Goal: Task Accomplishment & Management: Manage account settings

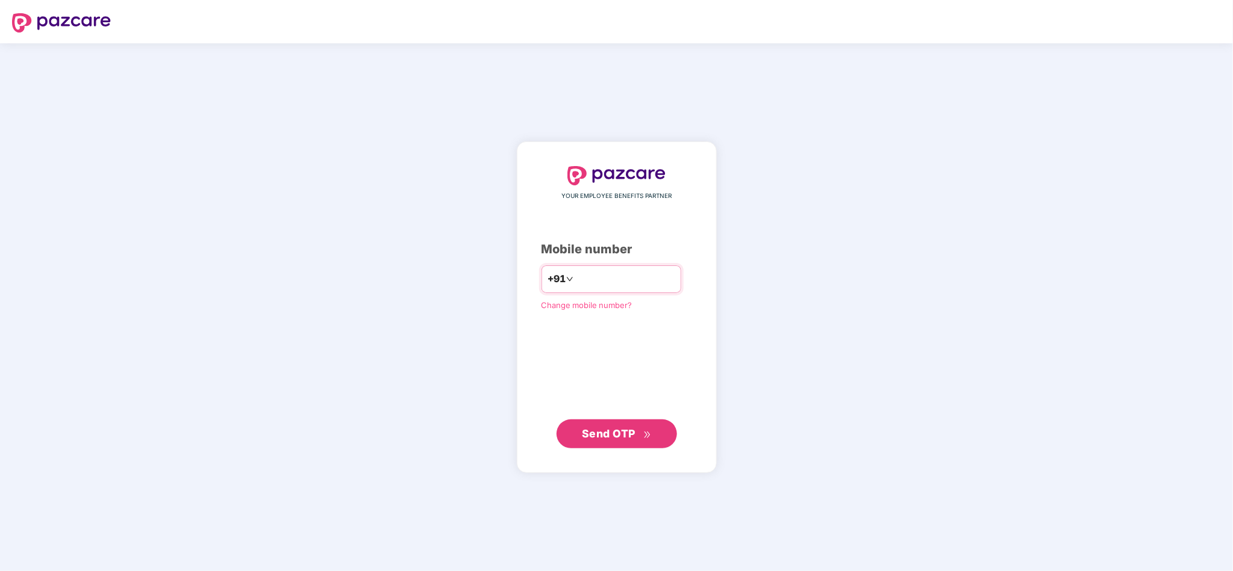
type input "**********"
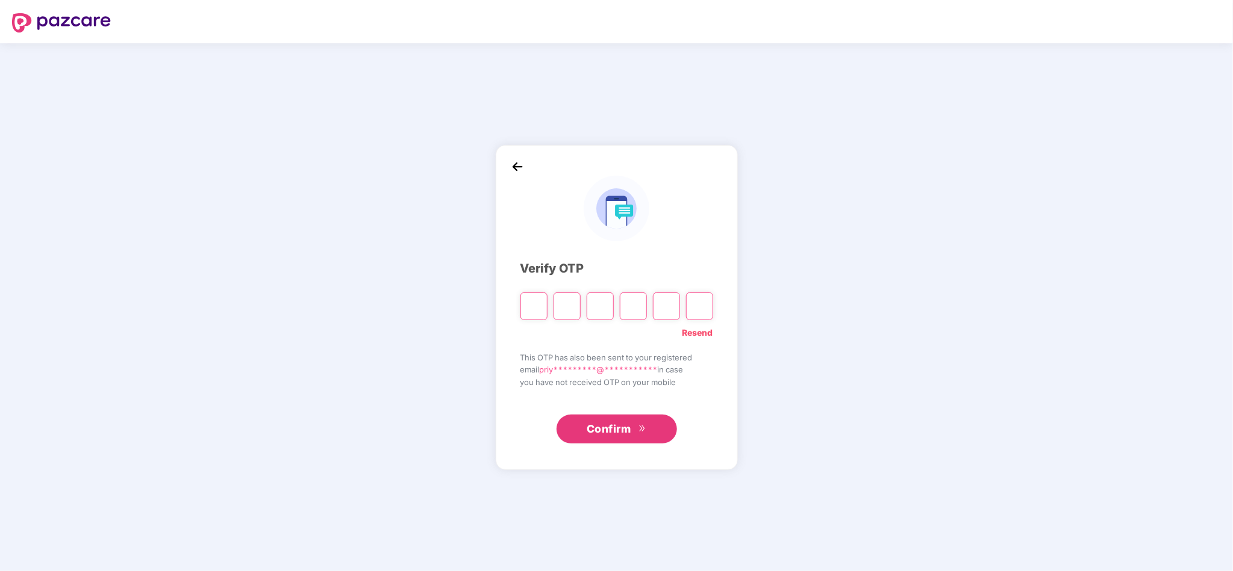
type input "*"
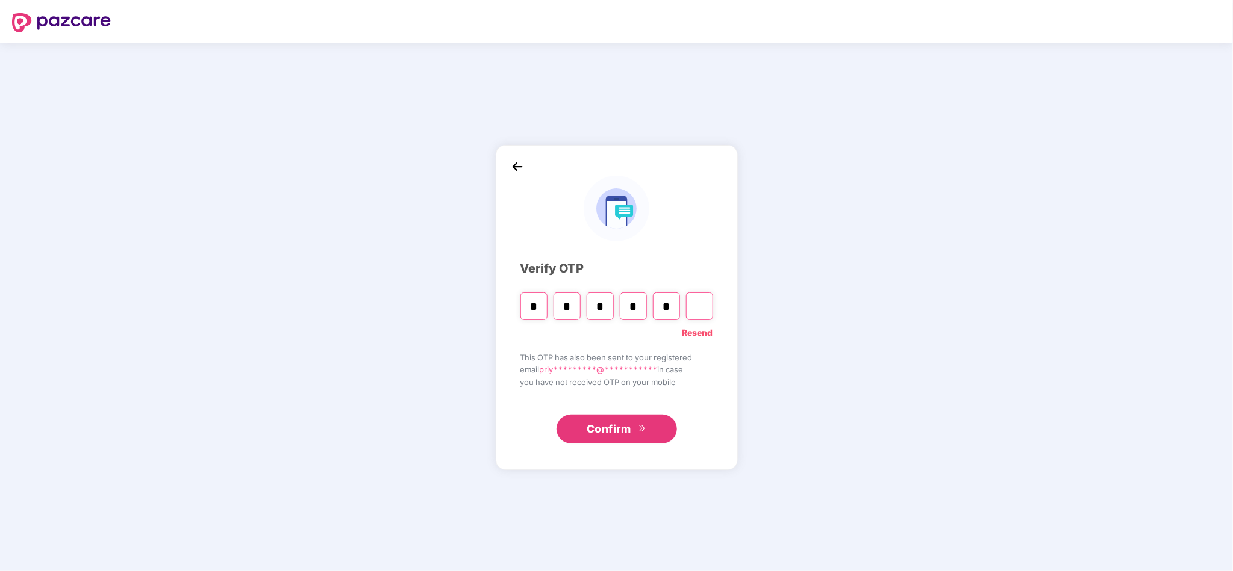
type input "*"
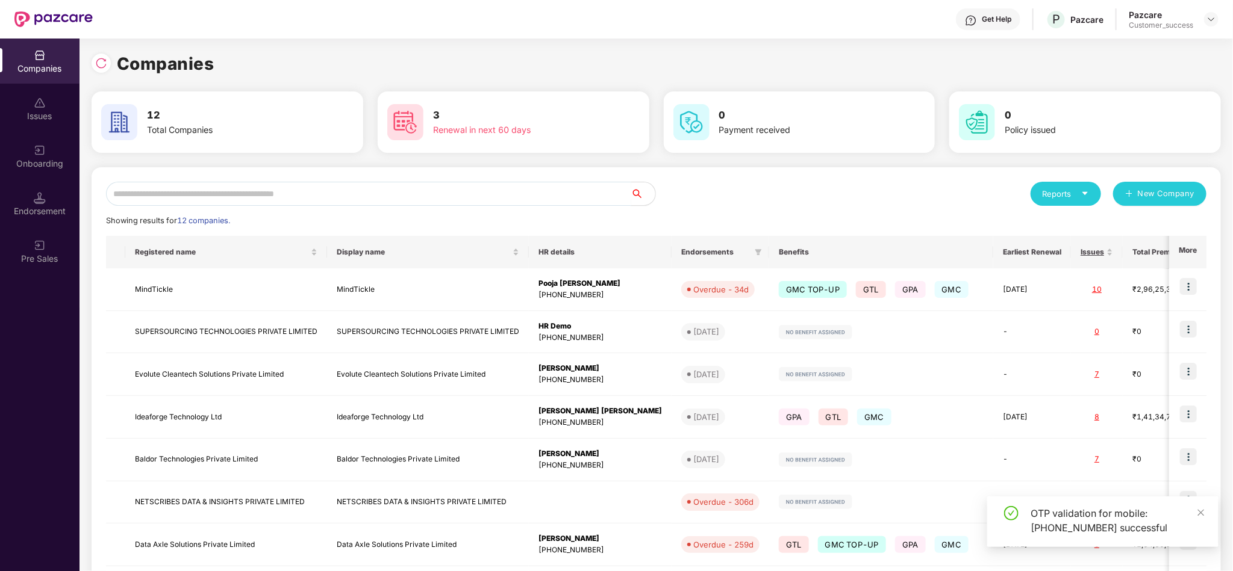
click at [558, 202] on input "text" at bounding box center [368, 194] width 525 height 24
click at [504, 192] on input "text" at bounding box center [368, 194] width 525 height 24
click at [255, 191] on input "text" at bounding box center [368, 194] width 525 height 24
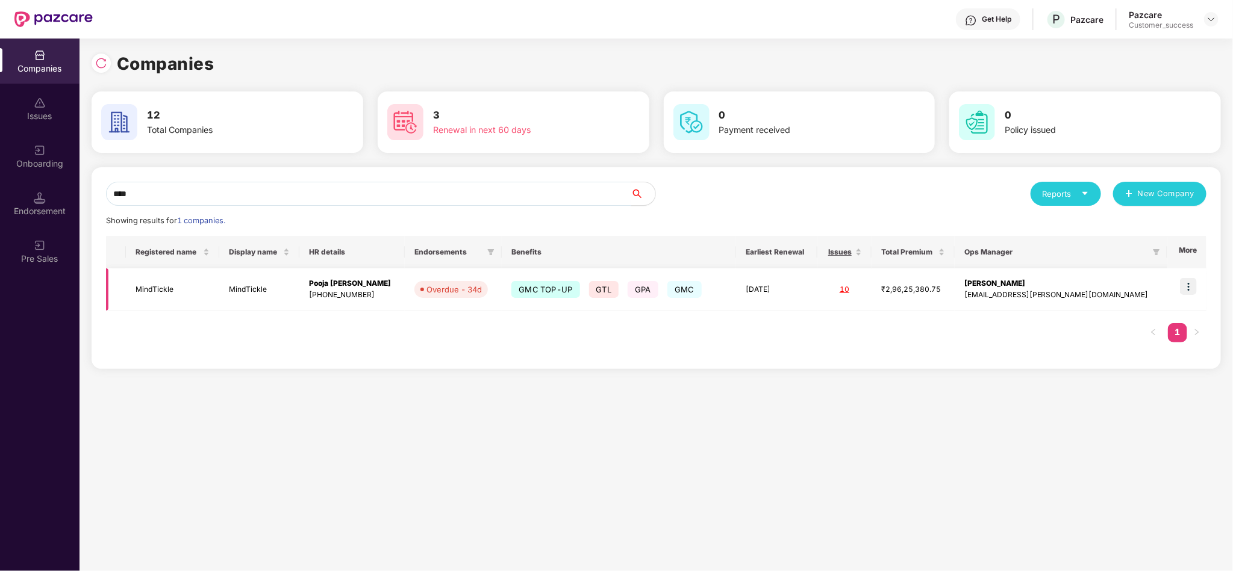
type input "****"
click at [1192, 289] on img at bounding box center [1188, 286] width 17 height 17
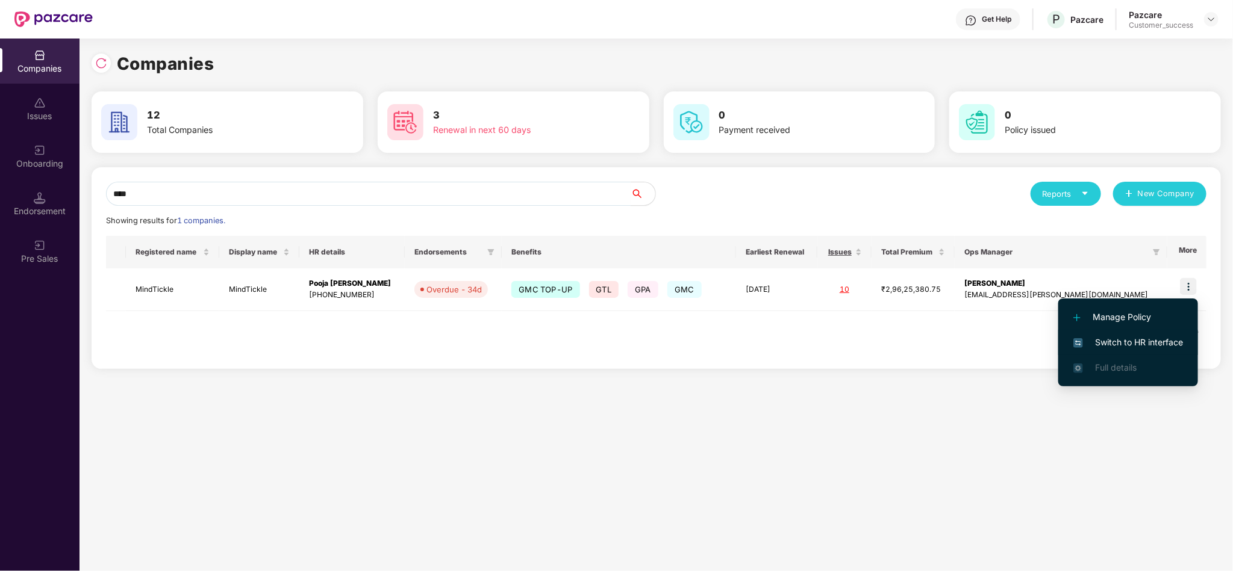
click at [1138, 337] on span "Switch to HR interface" at bounding box center [1128, 342] width 110 height 13
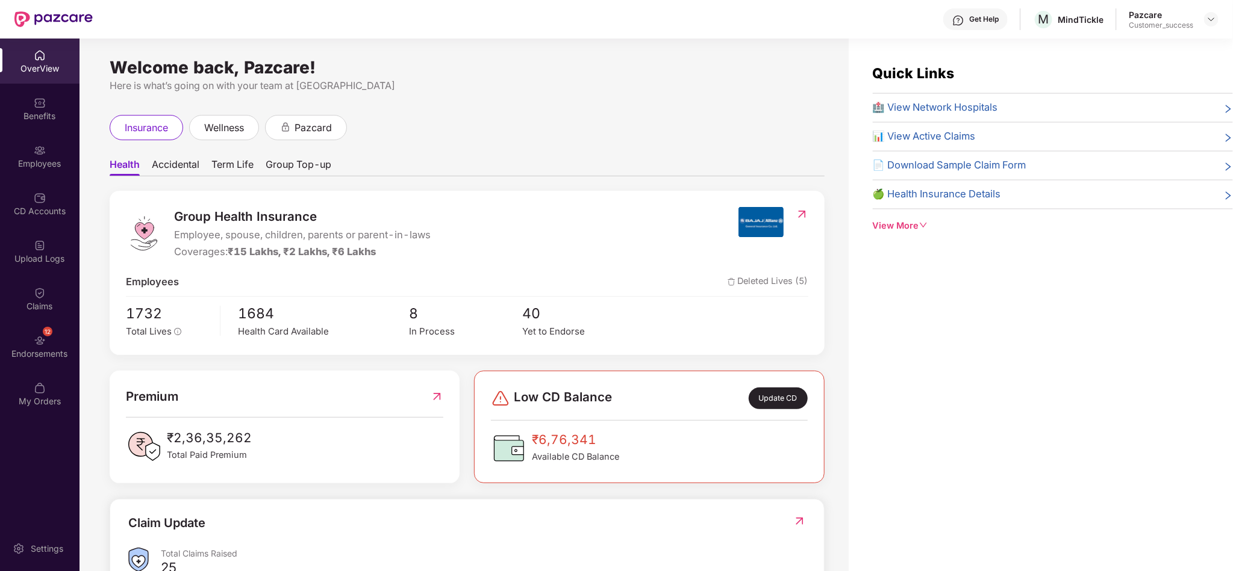
click at [35, 151] on img at bounding box center [40, 151] width 12 height 12
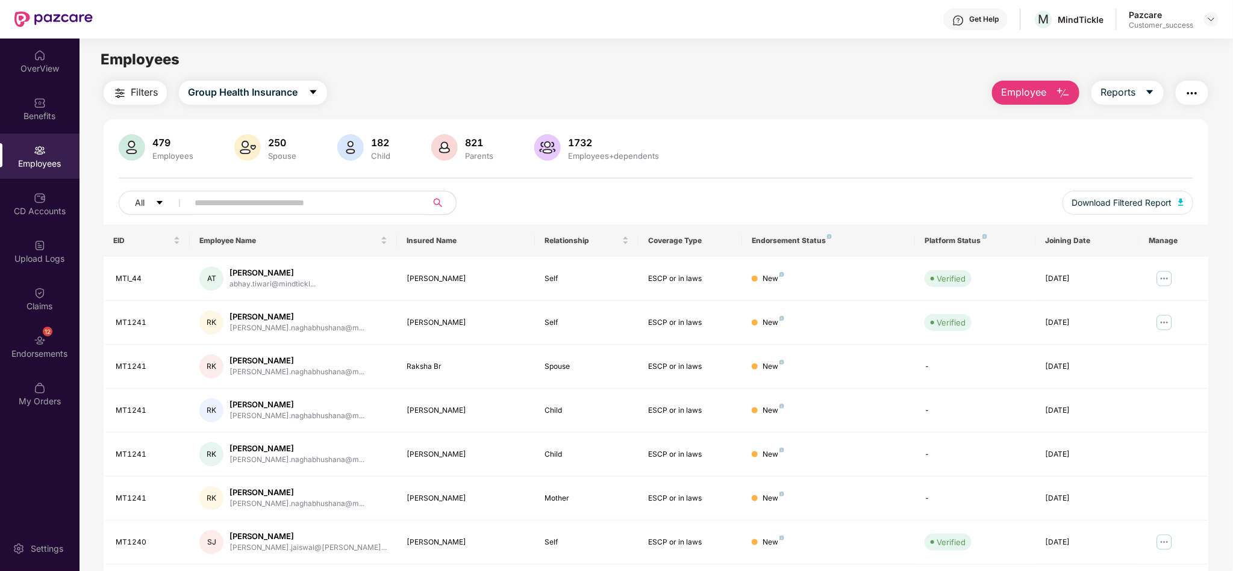
click at [287, 204] on input "text" at bounding box center [303, 203] width 216 height 18
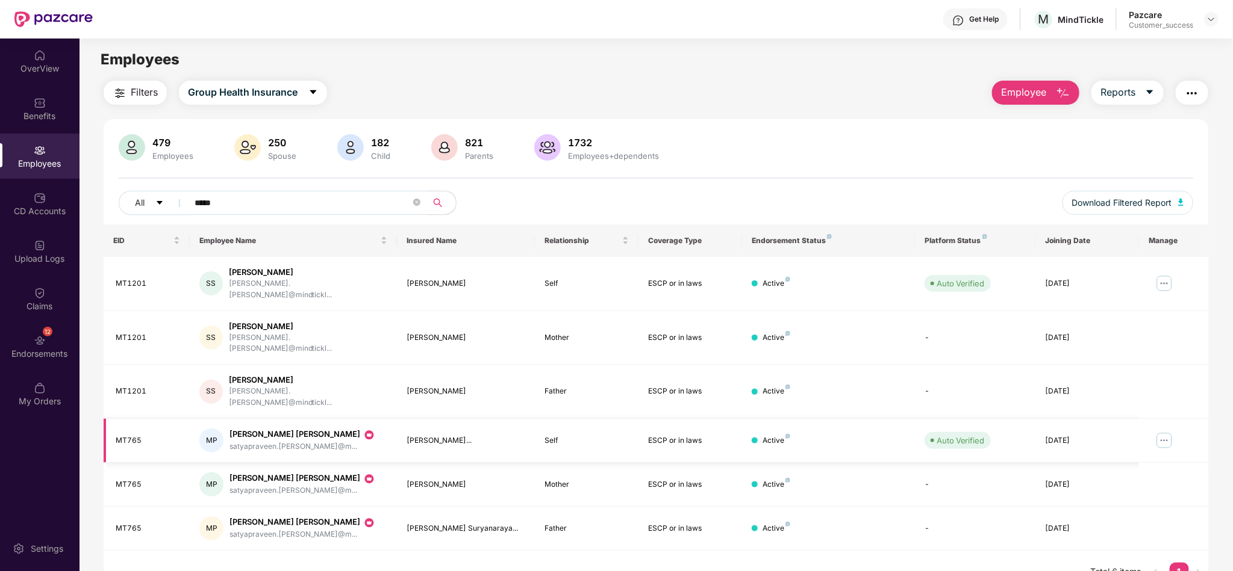
type input "*****"
click at [1169, 431] on img at bounding box center [1163, 440] width 19 height 19
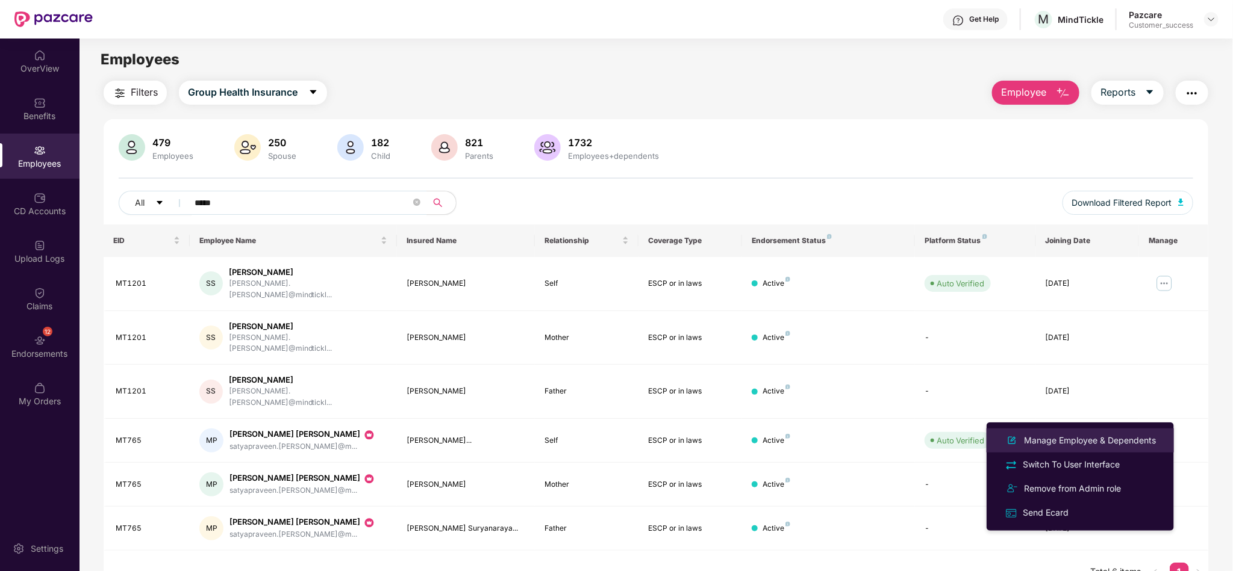
click at [1093, 443] on div "Manage Employee & Dependents" at bounding box center [1089, 440] width 137 height 13
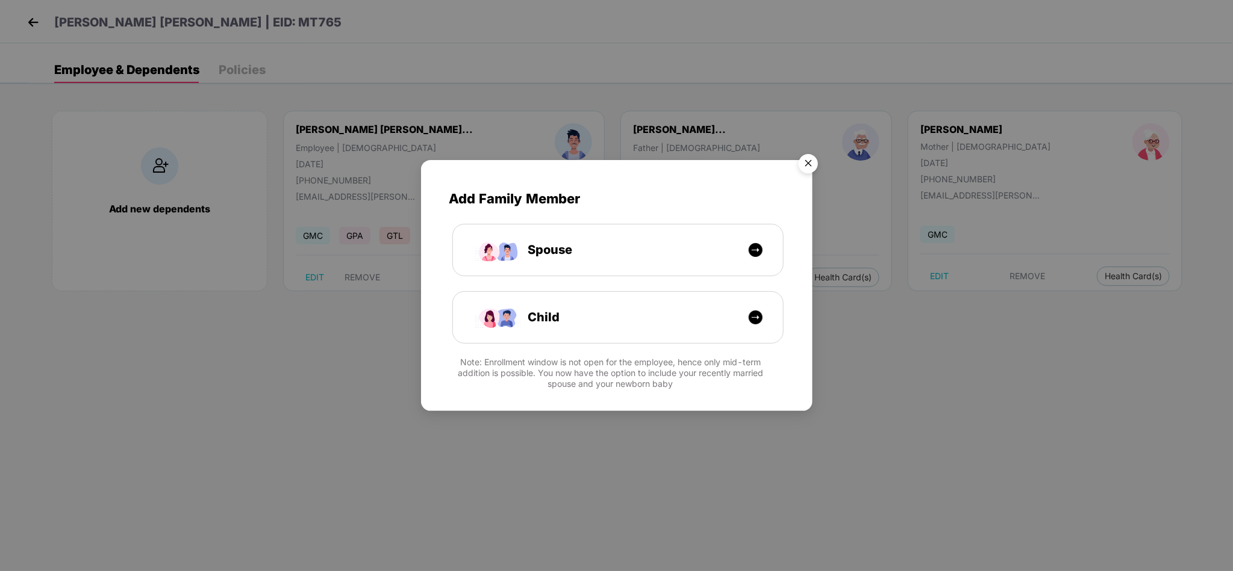
click at [810, 161] on img "Close" at bounding box center [808, 166] width 34 height 34
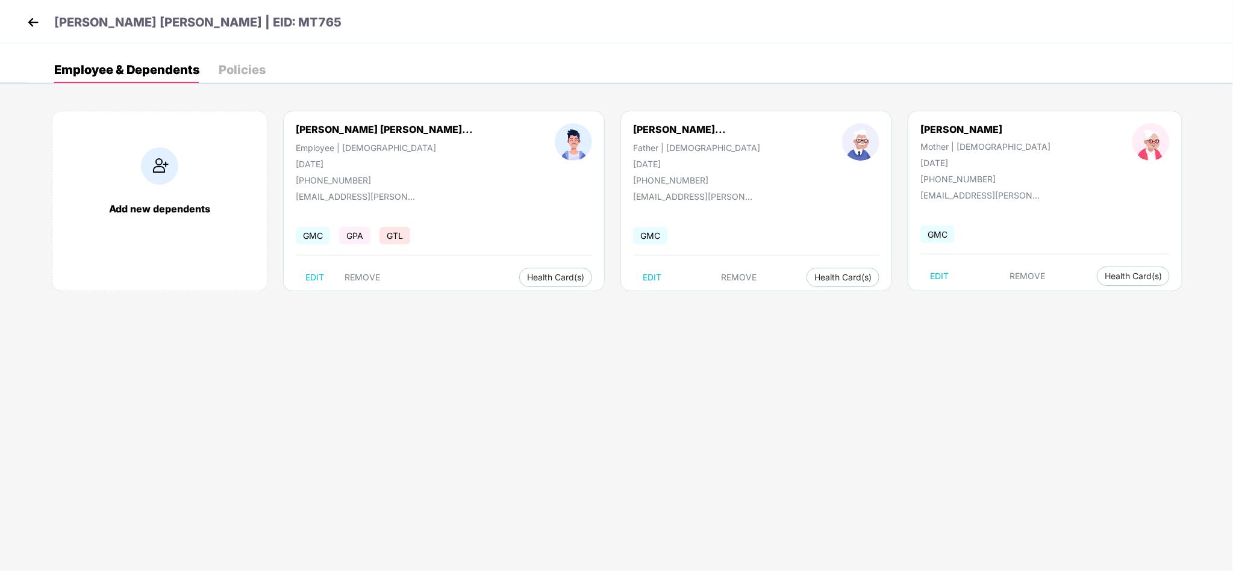
click at [253, 69] on div "Policies" at bounding box center [242, 70] width 47 height 12
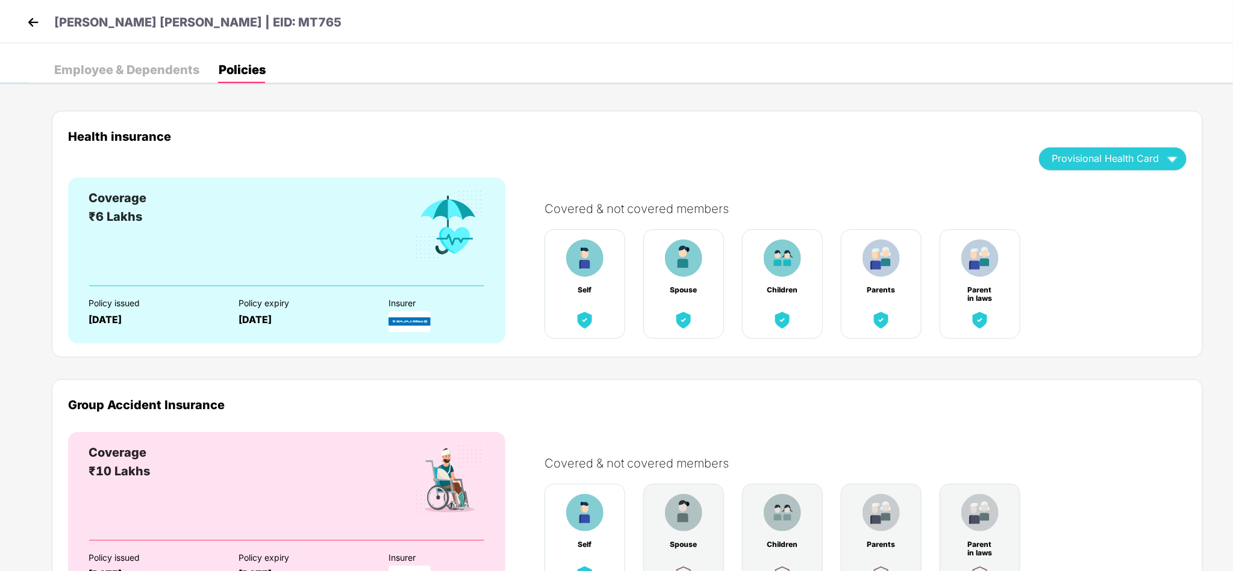
click at [37, 22] on img at bounding box center [33, 22] width 18 height 18
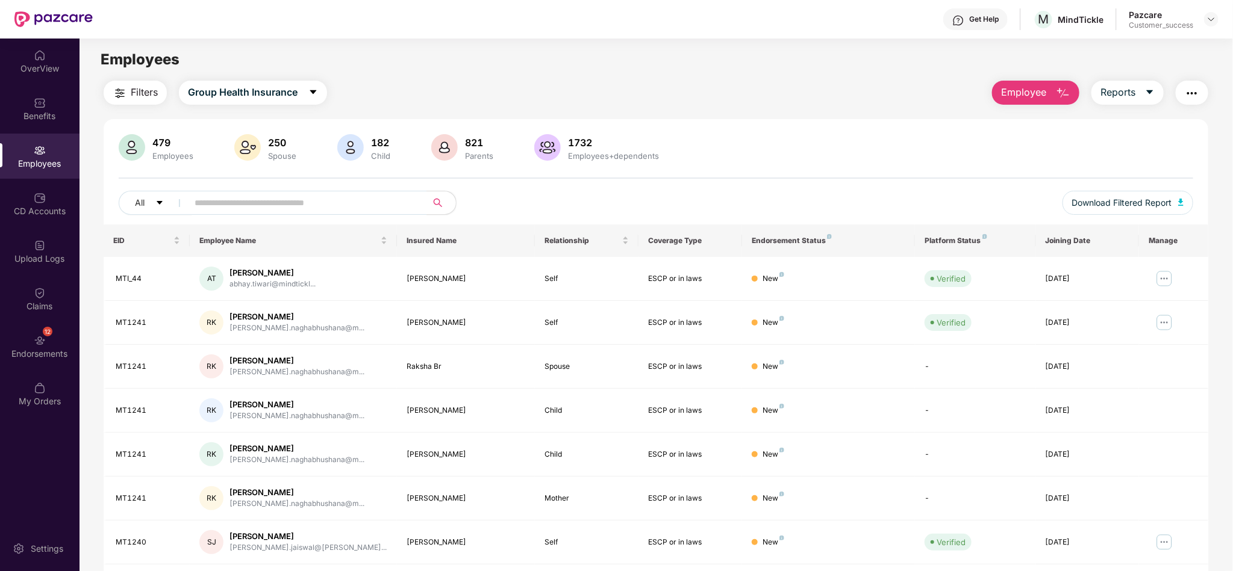
click at [880, 36] on div "Get Help M MindTickle Pazcare Customer_success" at bounding box center [655, 19] width 1125 height 39
click at [709, 78] on main "Employees Filters Group Health Insurance Employee Reports 479 Employees 250 Spo…" at bounding box center [655, 324] width 1153 height 571
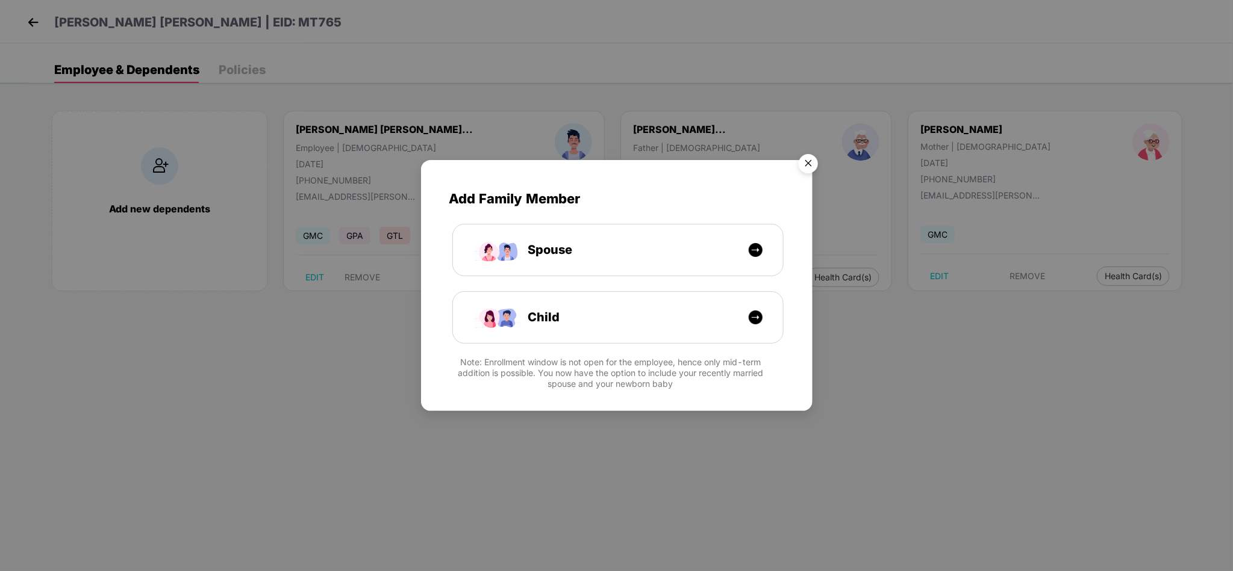
click at [815, 158] on img "Close" at bounding box center [808, 166] width 34 height 34
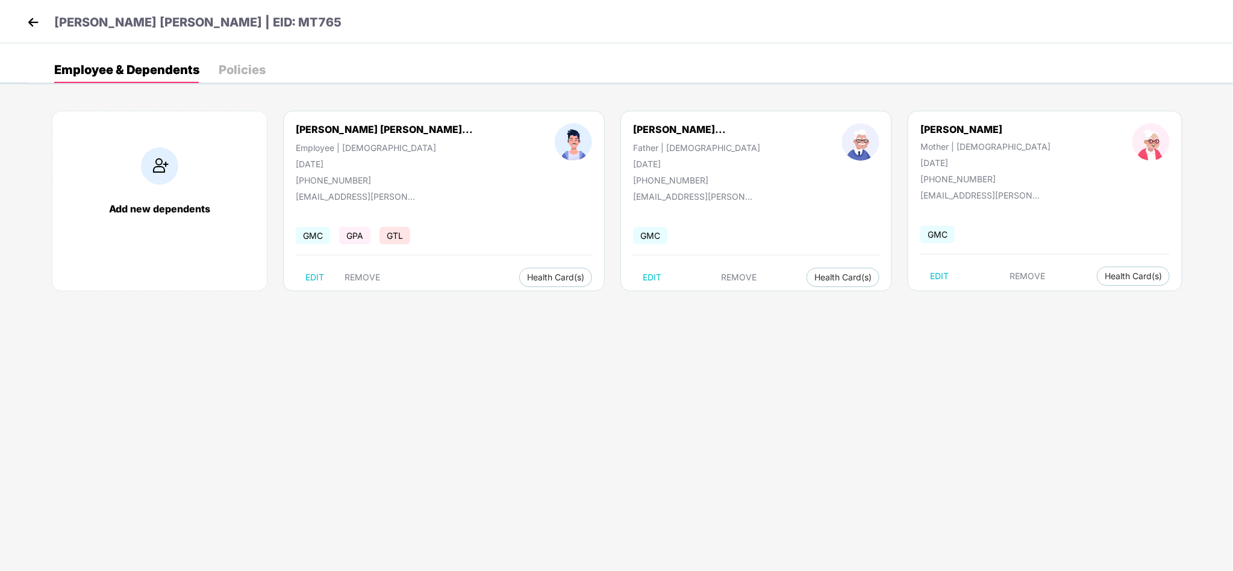
click at [28, 23] on img at bounding box center [33, 22] width 18 height 18
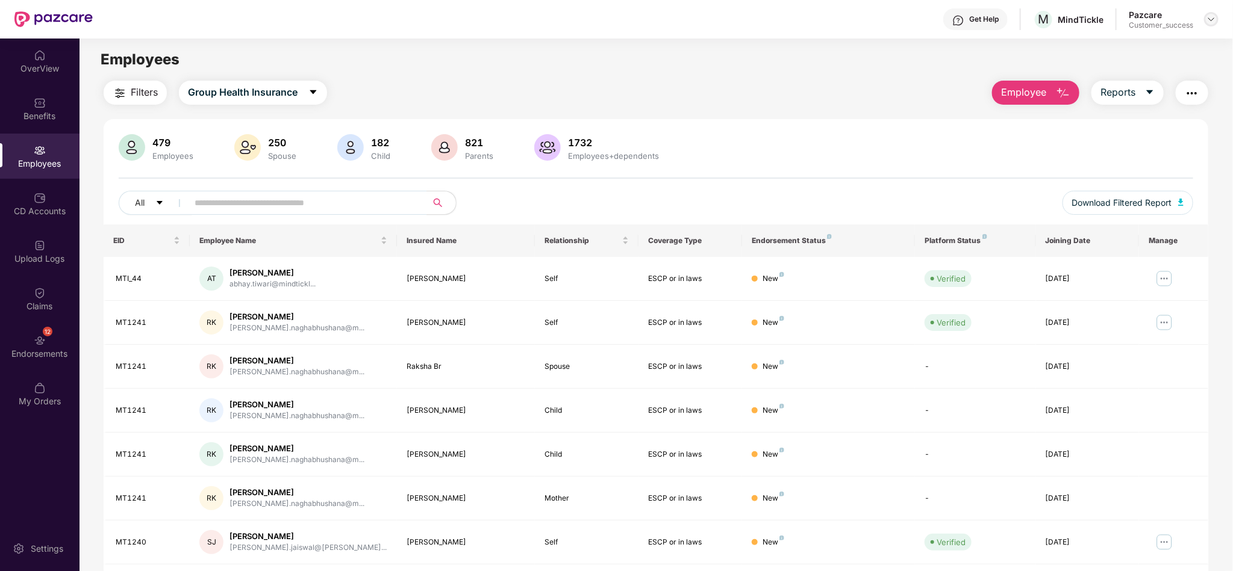
click at [1212, 20] on img at bounding box center [1211, 19] width 10 height 10
click at [1176, 42] on div "Switch to partner view" at bounding box center [1155, 47] width 157 height 23
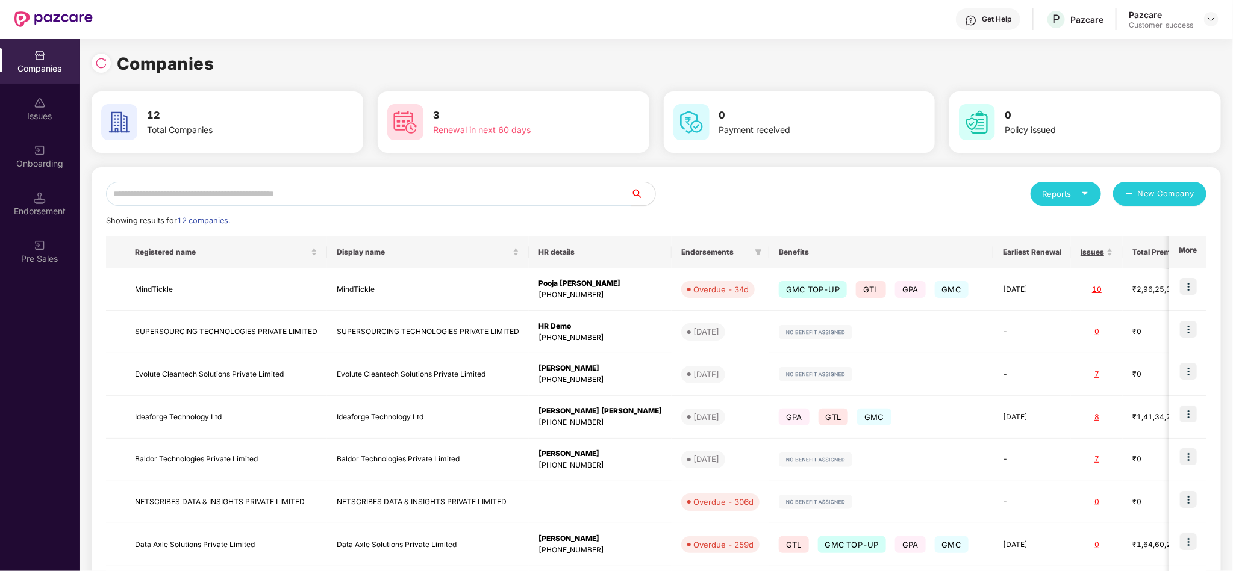
click at [336, 199] on input "text" at bounding box center [368, 194] width 525 height 24
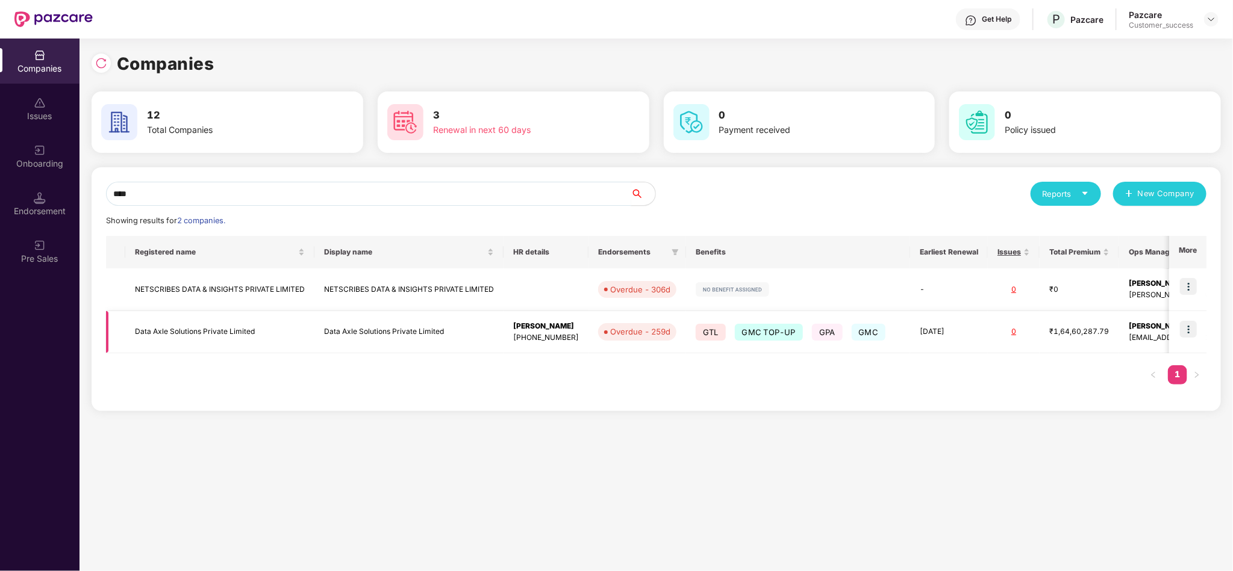
type input "****"
click at [1192, 326] on img at bounding box center [1188, 329] width 17 height 17
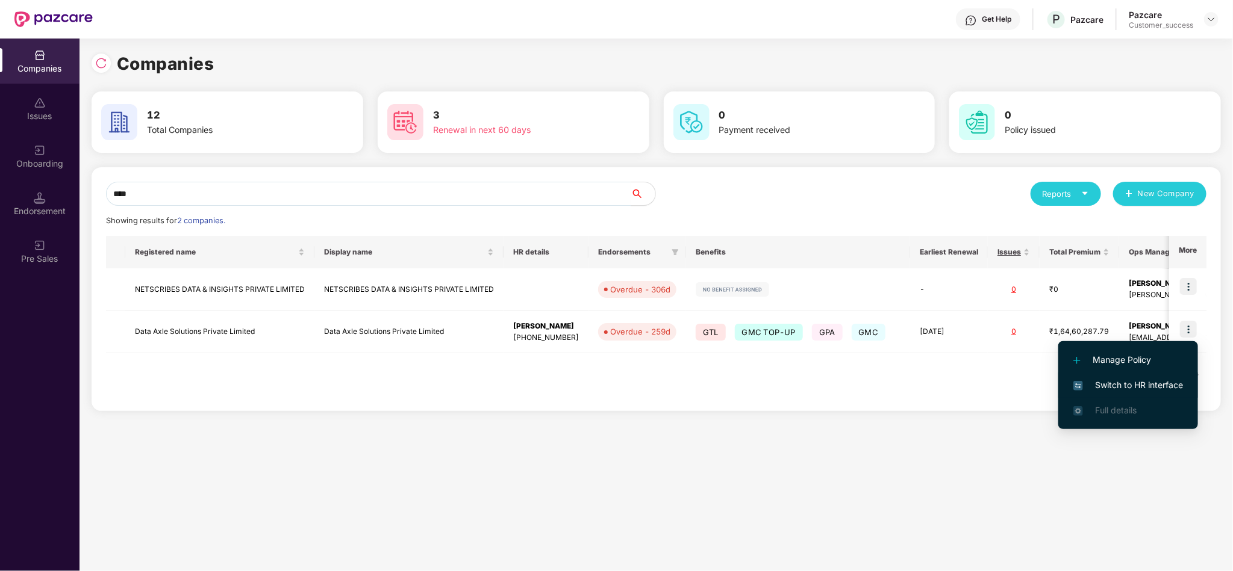
click at [1158, 376] on li "Switch to HR interface" at bounding box center [1128, 385] width 140 height 25
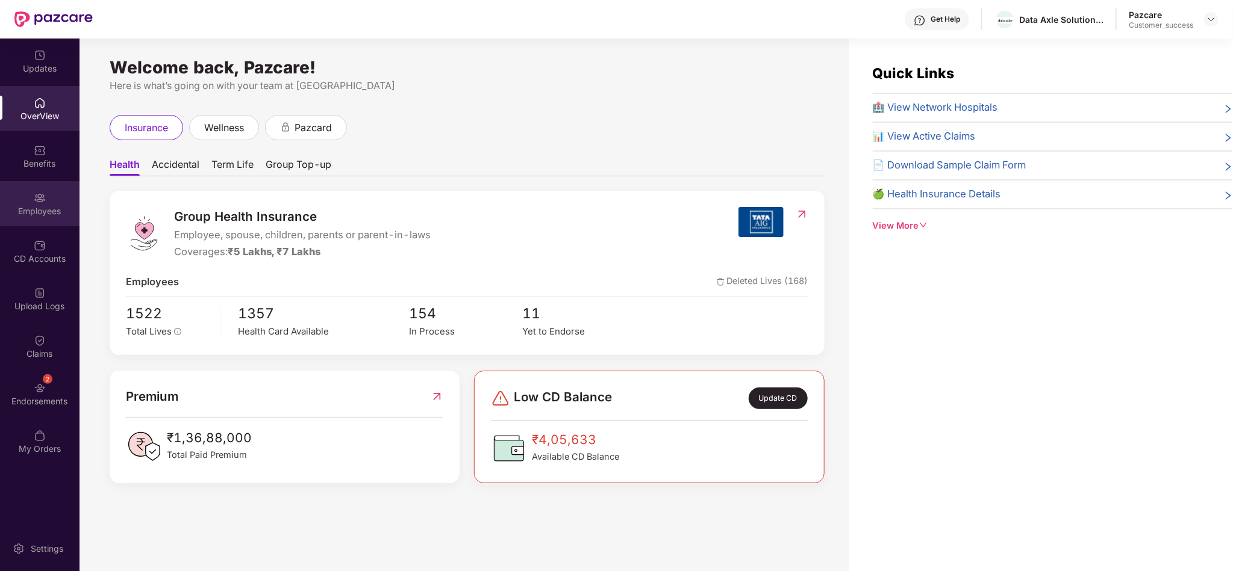
click at [31, 199] on div "Employees" at bounding box center [39, 203] width 79 height 45
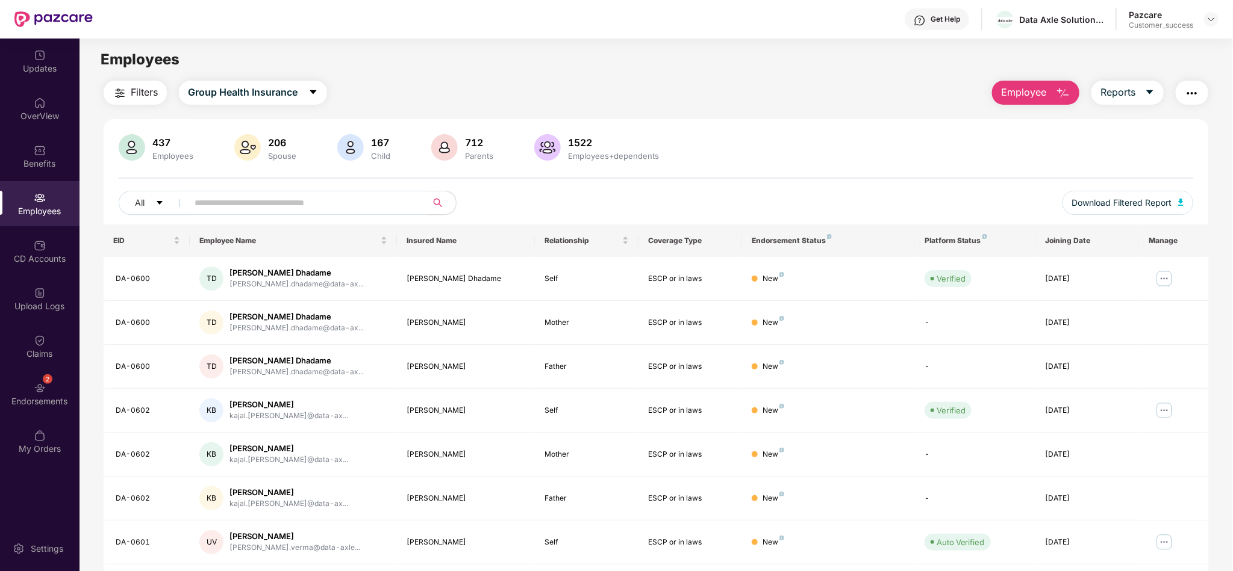
click at [311, 202] on input "text" at bounding box center [303, 203] width 216 height 18
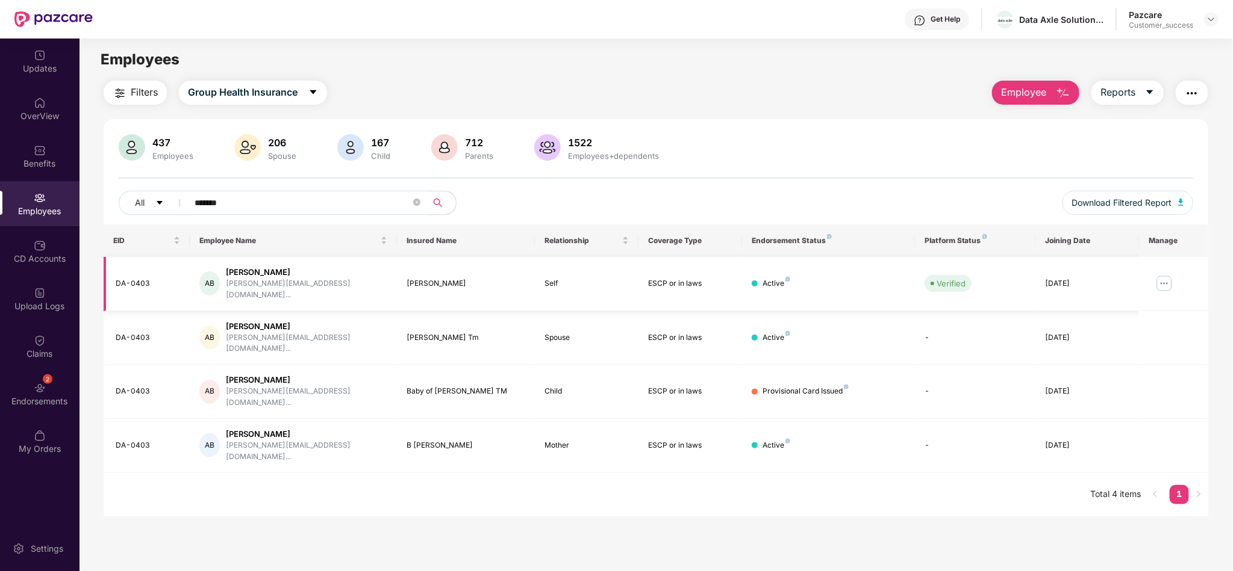
type input "*******"
click at [1164, 281] on img at bounding box center [1163, 283] width 19 height 19
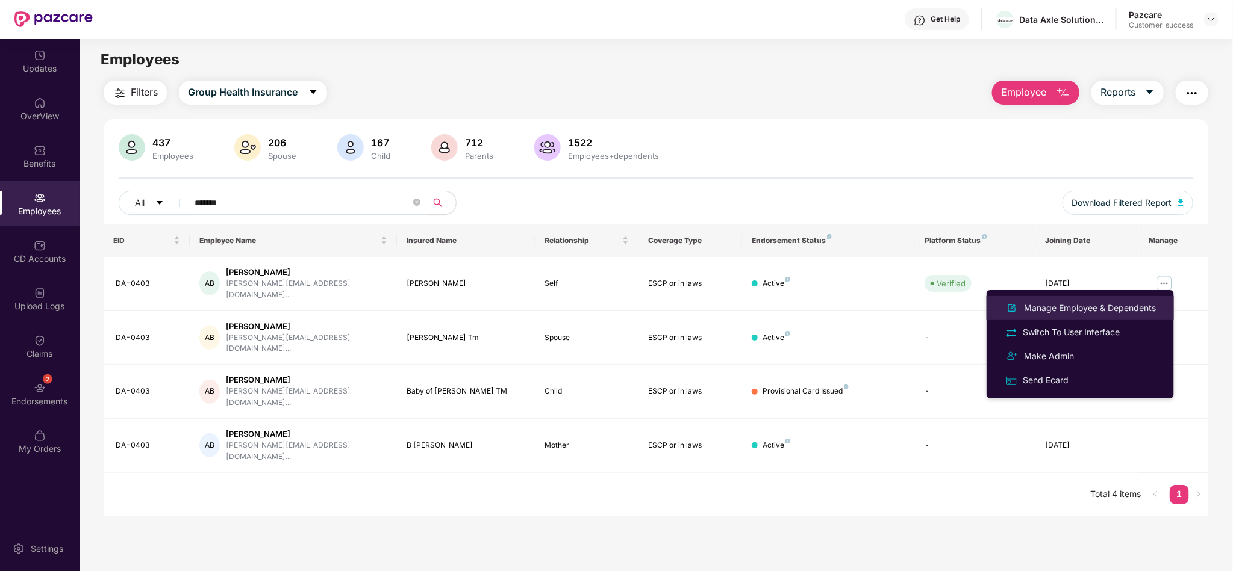
click at [1139, 310] on div "Manage Employee & Dependents" at bounding box center [1089, 308] width 137 height 13
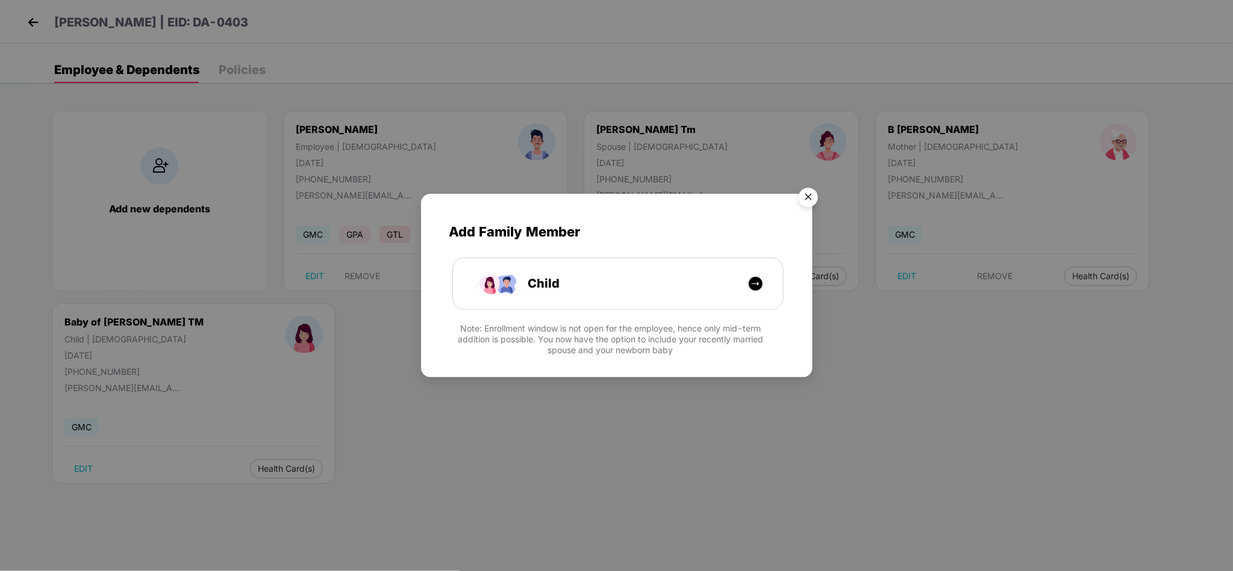
click at [803, 197] on img "Close" at bounding box center [808, 199] width 34 height 34
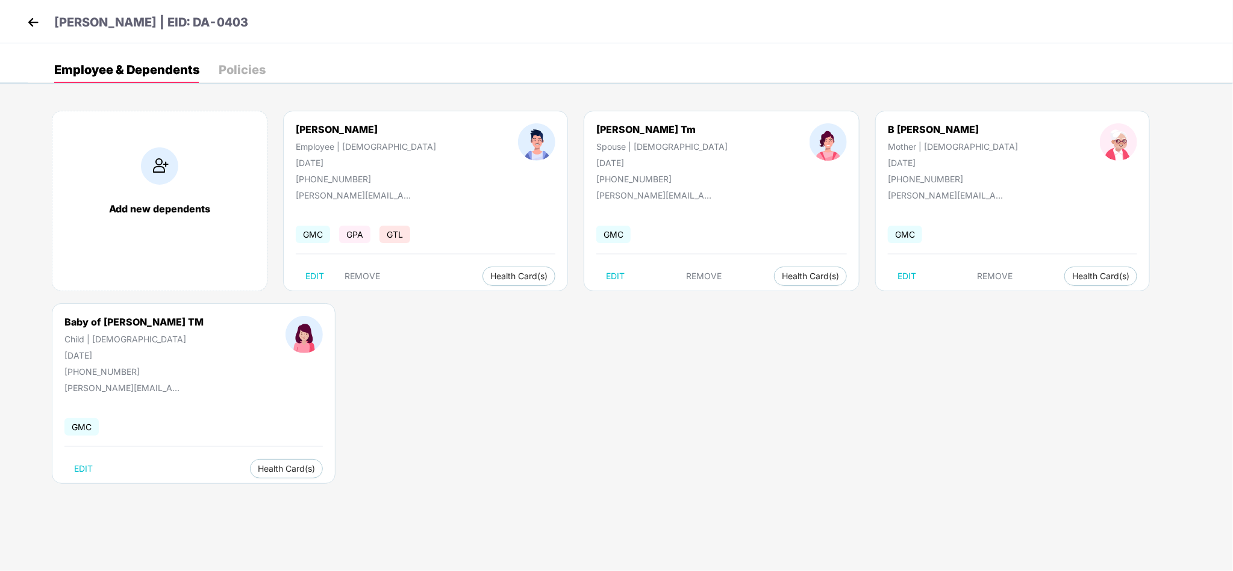
click at [625, 376] on div "Add new dependents [PERSON_NAME] B Employee | [DEMOGRAPHIC_DATA] [DATE] [PHONE_…" at bounding box center [630, 304] width 1205 height 422
click at [34, 22] on img at bounding box center [33, 22] width 18 height 18
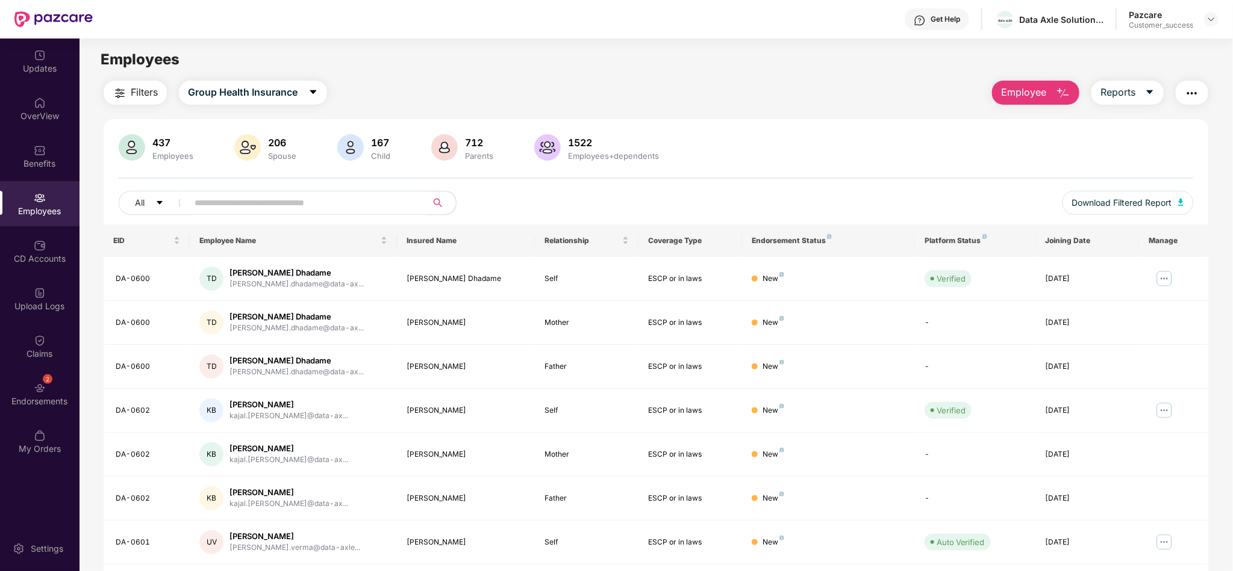
click at [316, 215] on span at bounding box center [303, 203] width 247 height 24
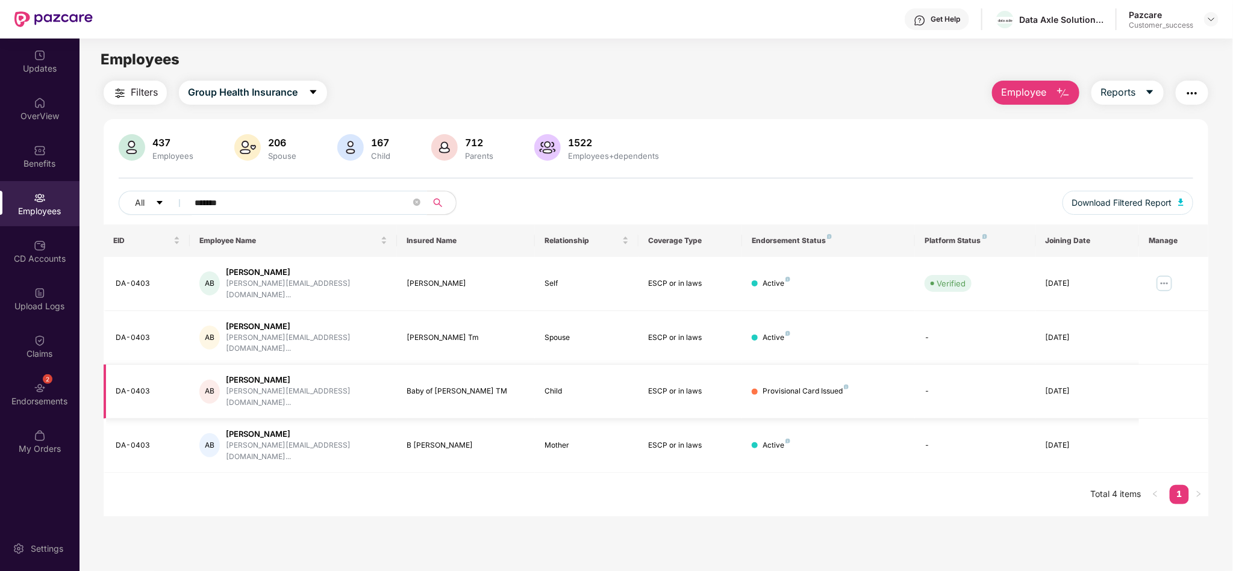
type input "*******"
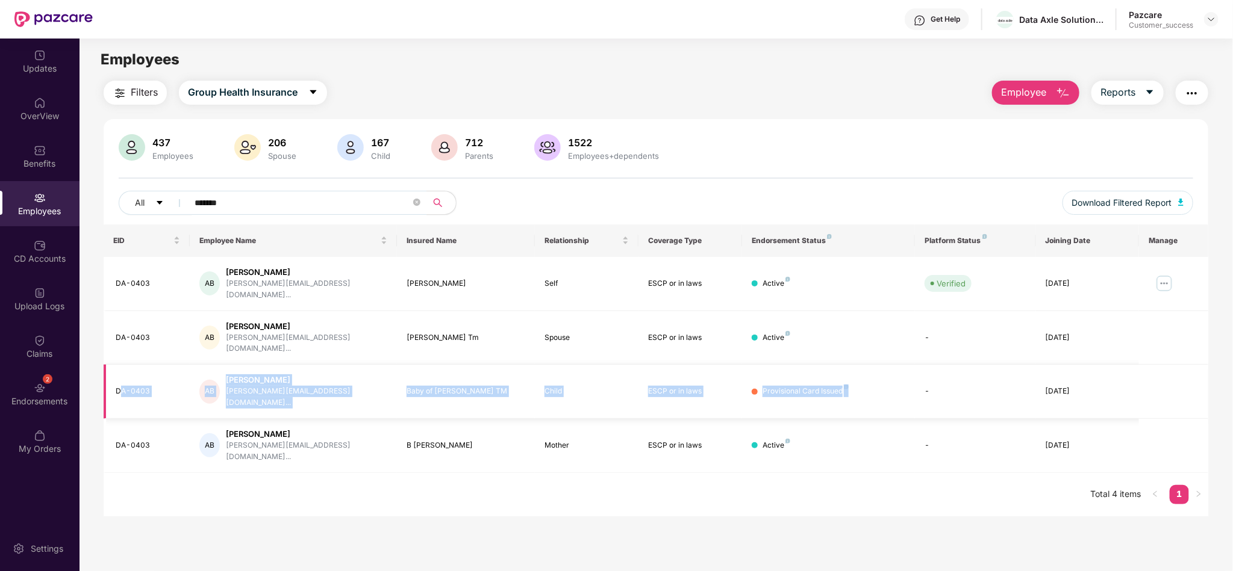
drag, startPoint x: 122, startPoint y: 369, endPoint x: 905, endPoint y: 365, distance: 783.4
click at [905, 365] on tr "DA-0403 AB Adithya B [EMAIL_ADDRESS][DOMAIN_NAME]... Baby of [PERSON_NAME] TM C…" at bounding box center [656, 392] width 1104 height 54
click at [905, 365] on td "Provisional Card Issued" at bounding box center [828, 392] width 173 height 54
drag, startPoint x: 905, startPoint y: 365, endPoint x: 401, endPoint y: 376, distance: 504.1
click at [401, 376] on tr "DA-0403 AB Adithya B [EMAIL_ADDRESS][DOMAIN_NAME]... Baby of [PERSON_NAME] TM C…" at bounding box center [656, 392] width 1104 height 54
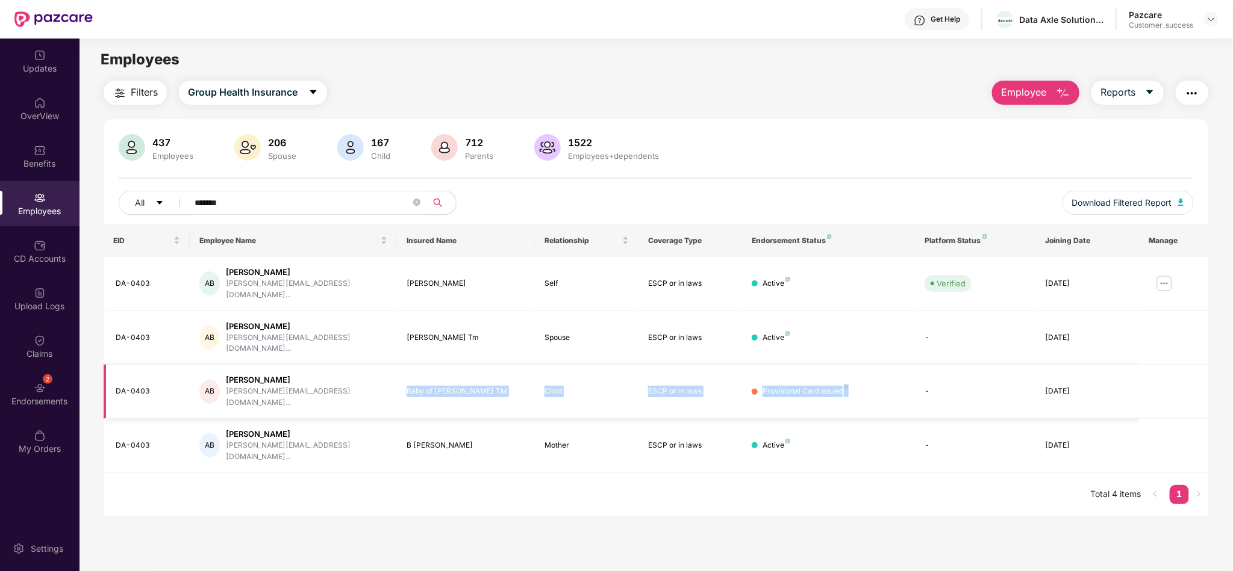
click at [401, 376] on td "Baby of [PERSON_NAME] TM" at bounding box center [466, 392] width 138 height 54
drag, startPoint x: 886, startPoint y: 372, endPoint x: 110, endPoint y: 389, distance: 775.8
click at [110, 389] on tbody "DA-0403 AB Adithya B [EMAIL_ADDRESS][DOMAIN_NAME]... [PERSON_NAME] B Self ESCP …" at bounding box center [656, 365] width 1104 height 216
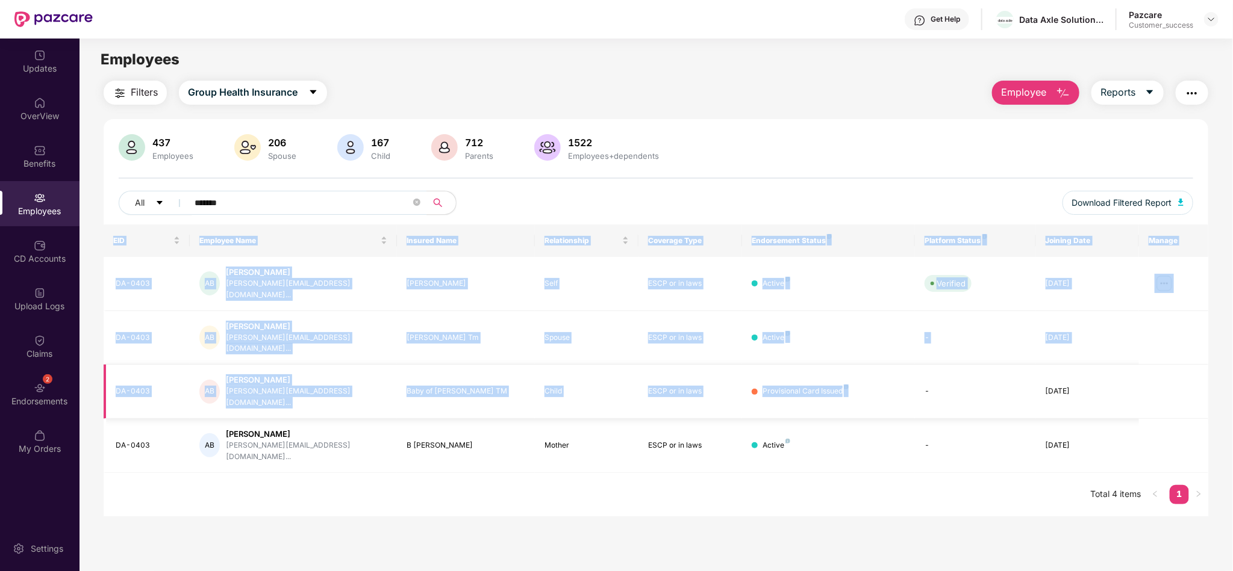
drag, startPoint x: 90, startPoint y: 367, endPoint x: 909, endPoint y: 370, distance: 818.4
click at [909, 370] on div "Filters Group Health Insurance Employee Reports 437 Employees 206 Spouse 167 Ch…" at bounding box center [655, 299] width 1153 height 436
click at [909, 370] on td "Provisional Card Issued" at bounding box center [828, 392] width 173 height 54
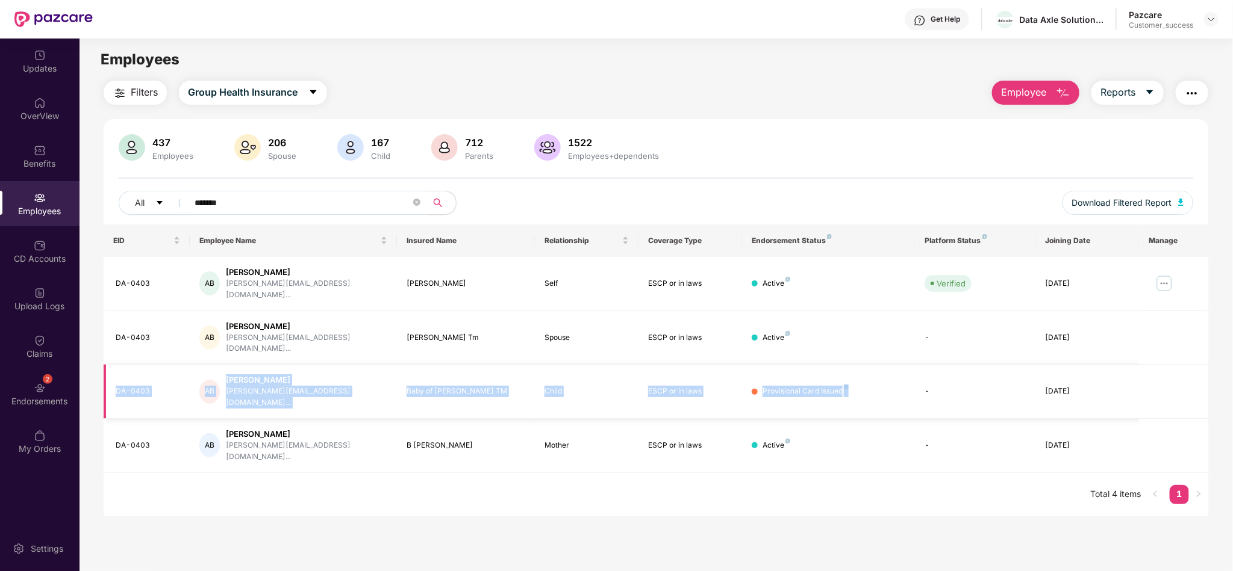
drag, startPoint x: 909, startPoint y: 370, endPoint x: 104, endPoint y: 374, distance: 805.1
click at [104, 374] on tr "DA-0403 AB Adithya B [EMAIL_ADDRESS][DOMAIN_NAME]... Baby of [PERSON_NAME] TM C…" at bounding box center [656, 392] width 1104 height 54
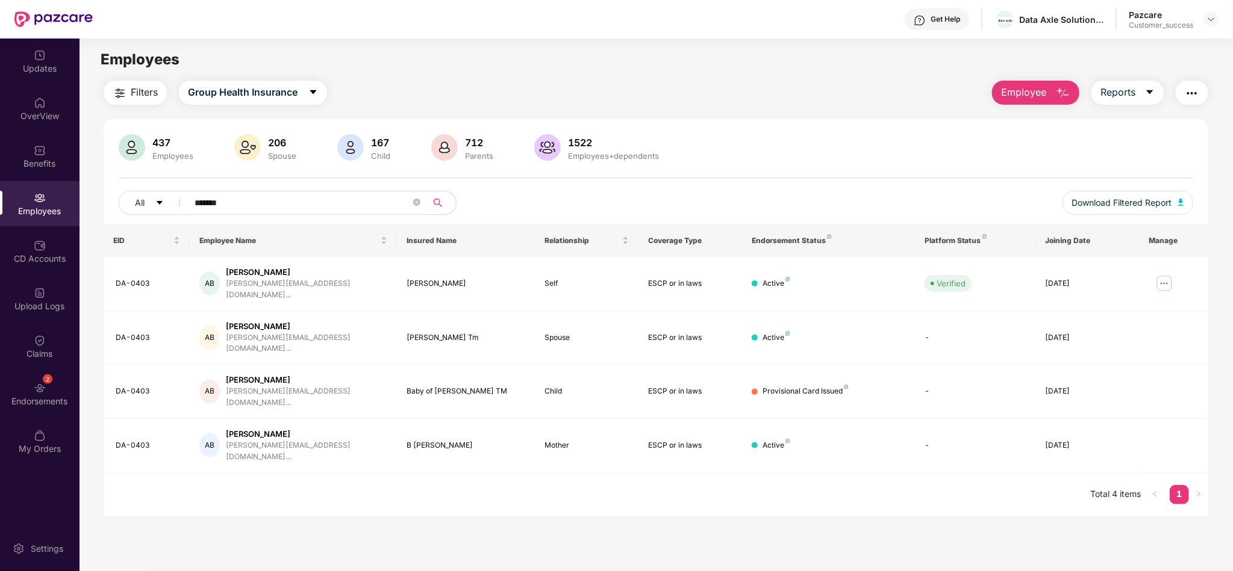
drag, startPoint x: 300, startPoint y: 212, endPoint x: 80, endPoint y: 208, distance: 219.8
click at [80, 208] on div "Filters Group Health Insurance Employee Reports 437 Employees 206 Spouse 167 Ch…" at bounding box center [655, 299] width 1153 height 436
drag, startPoint x: 287, startPoint y: 207, endPoint x: 135, endPoint y: 205, distance: 151.8
click at [135, 205] on div "All *******" at bounding box center [432, 203] width 627 height 24
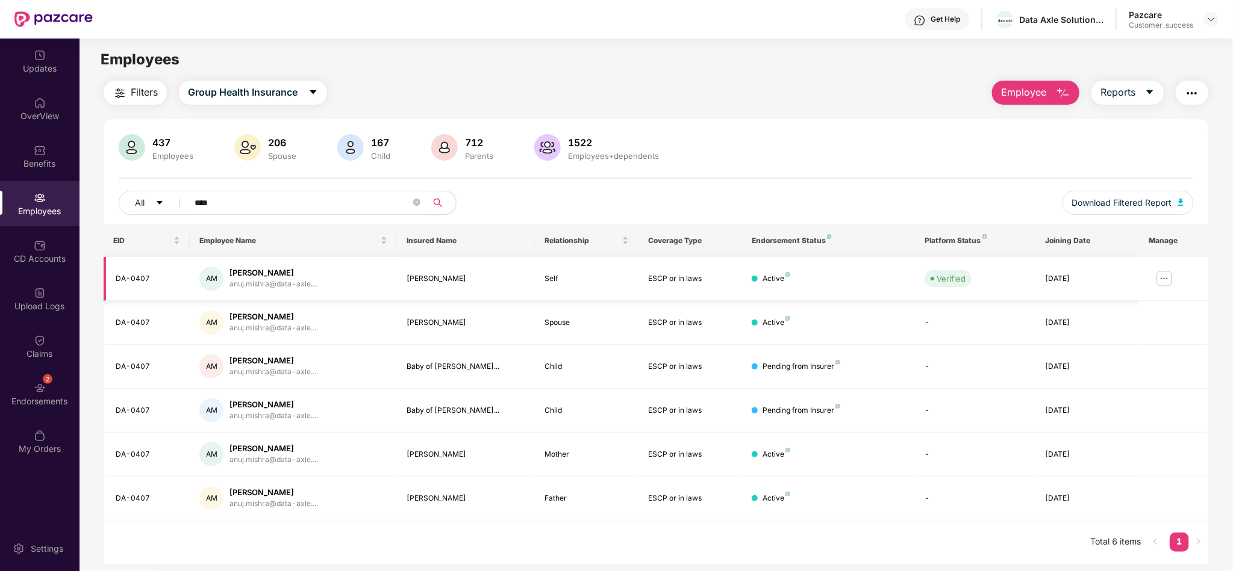
type input "****"
click at [1167, 282] on img at bounding box center [1163, 278] width 19 height 19
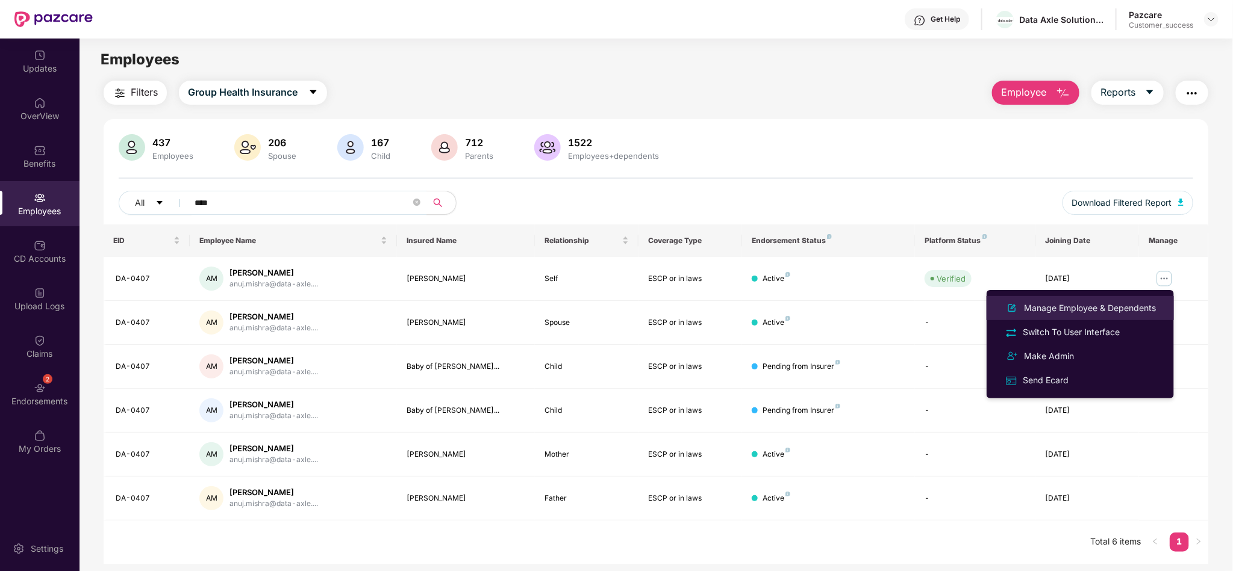
click at [1108, 309] on div "Manage Employee & Dependents" at bounding box center [1089, 308] width 137 height 13
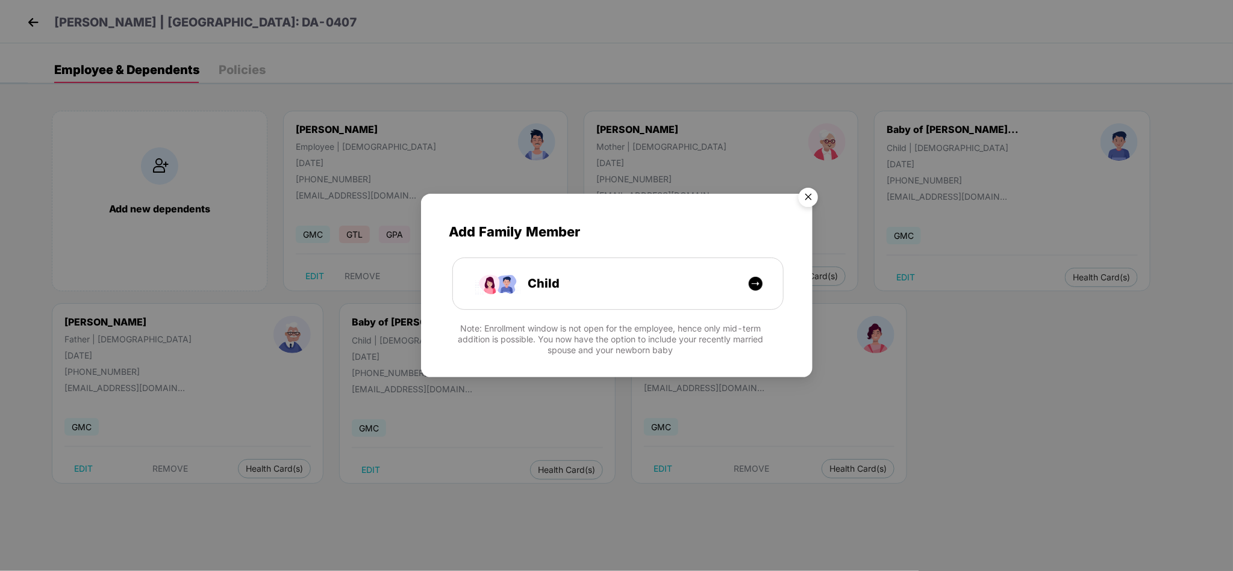
click at [800, 197] on img "Close" at bounding box center [808, 199] width 34 height 34
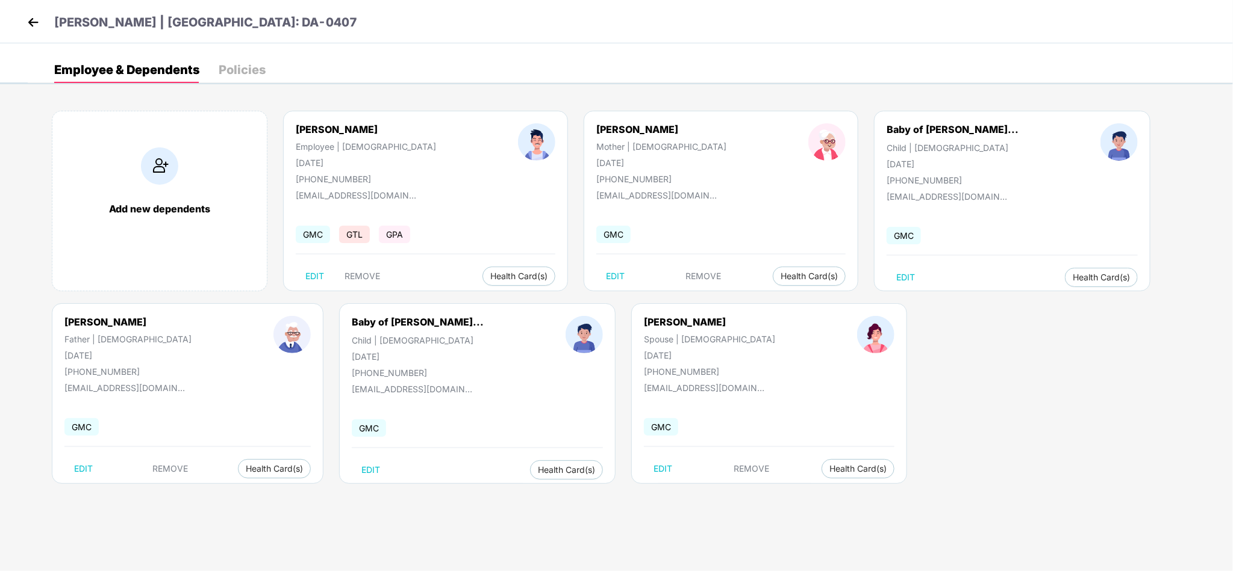
click at [30, 18] on img at bounding box center [33, 22] width 18 height 18
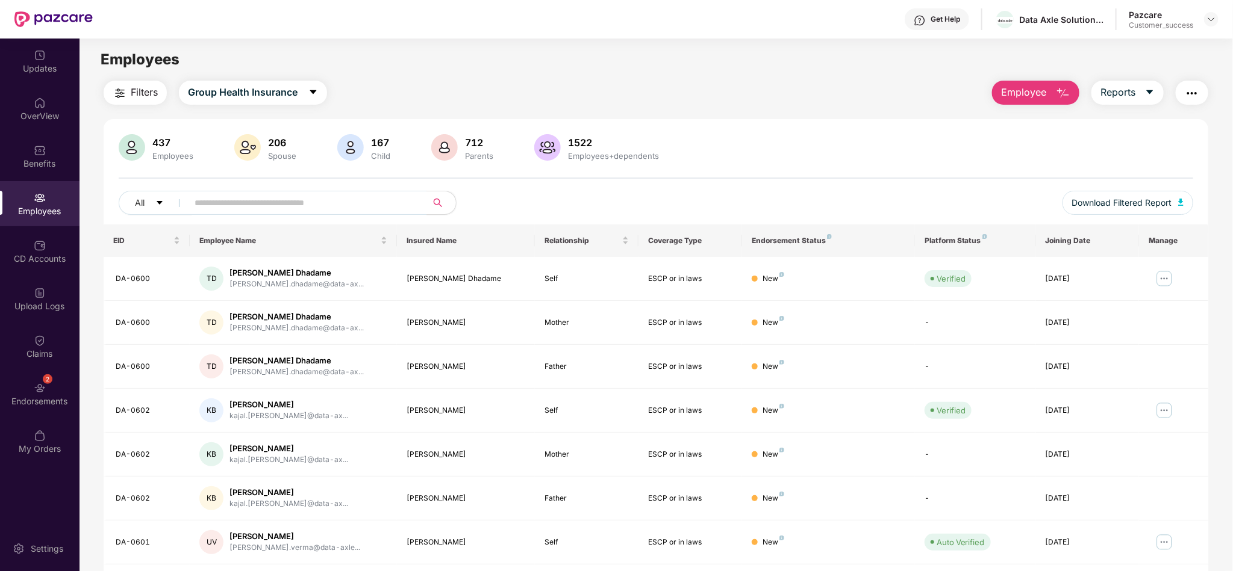
click at [1190, 92] on img "button" at bounding box center [1191, 93] width 14 height 14
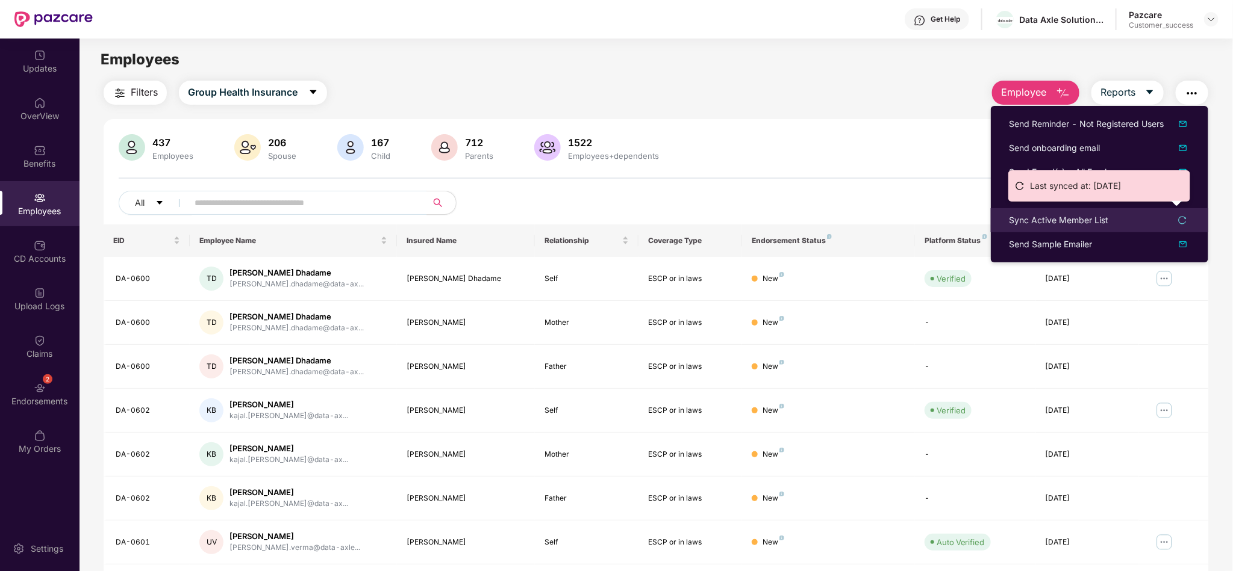
click at [1068, 224] on div "Sync Active Member List" at bounding box center [1058, 220] width 99 height 13
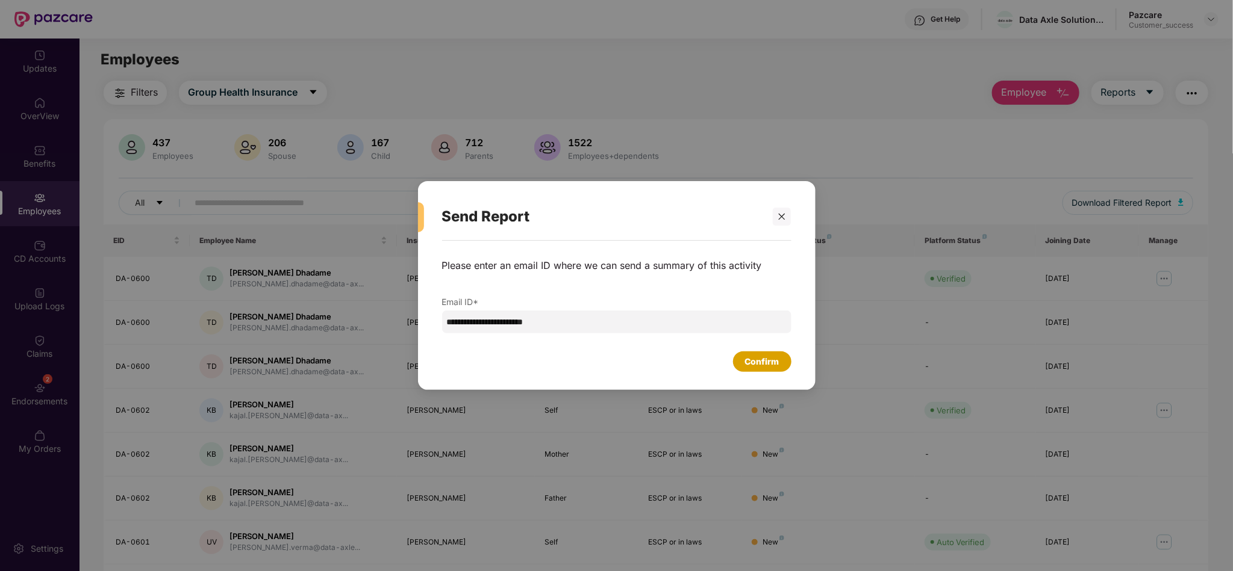
click at [773, 360] on div "Confirm" at bounding box center [762, 361] width 34 height 13
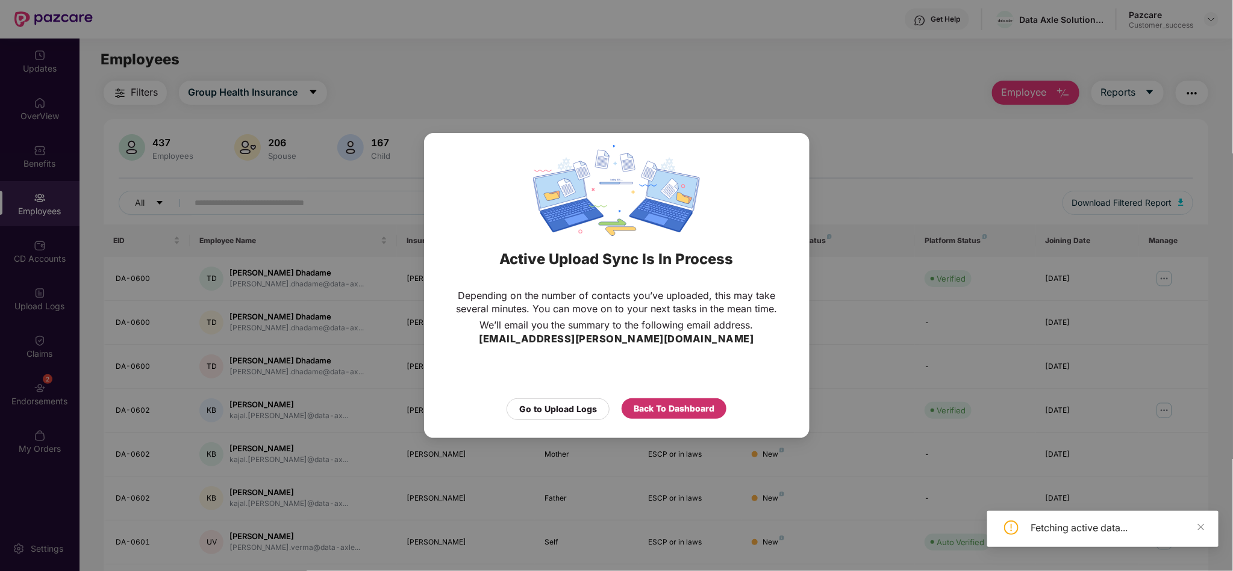
click at [644, 410] on div "Back To Dashboard" at bounding box center [673, 408] width 81 height 13
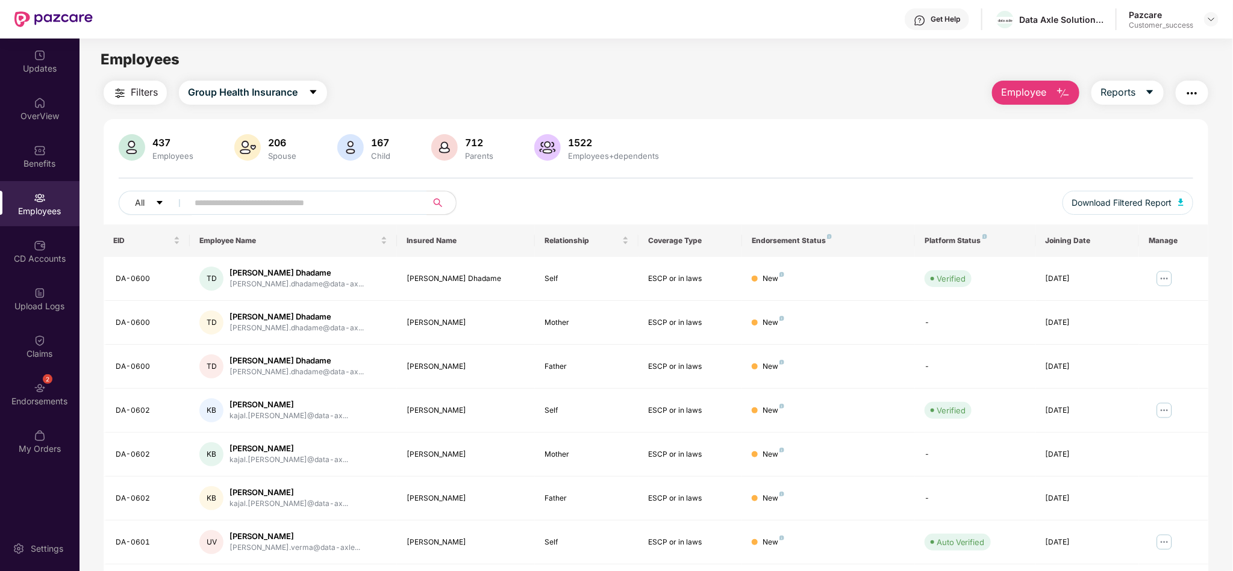
click at [297, 188] on div "437 Employees 206 Spouse 167 Child 712 Parents 1522 Employees+dependents All Do…" at bounding box center [656, 179] width 1104 height 90
click at [258, 204] on input "text" at bounding box center [303, 203] width 216 height 18
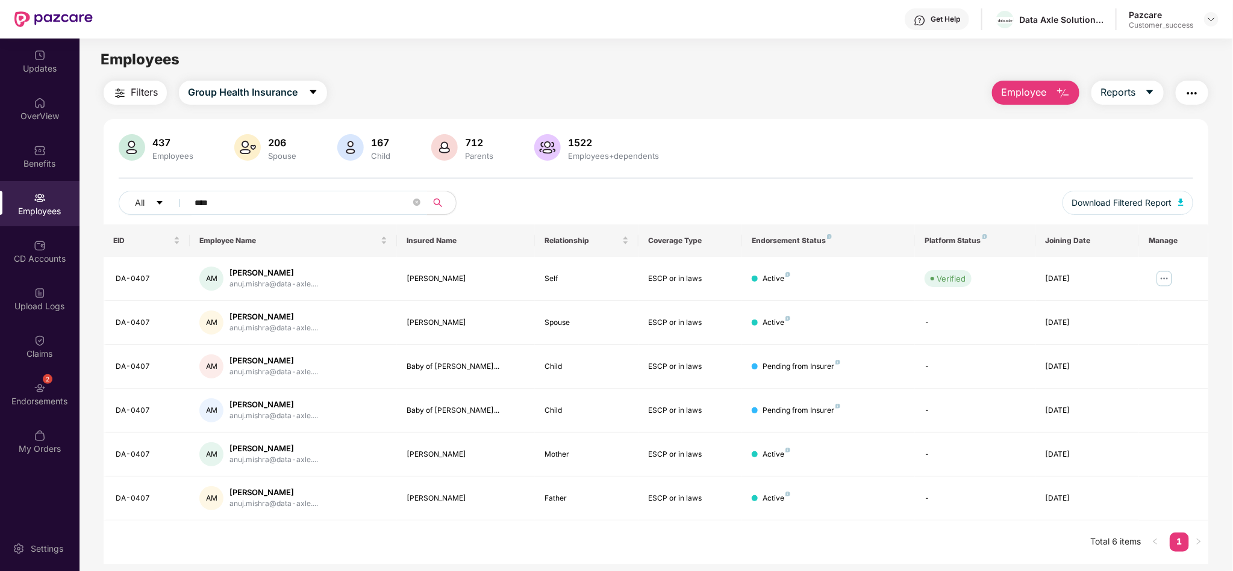
type input "****"
drag, startPoint x: 119, startPoint y: 367, endPoint x: 1116, endPoint y: 430, distance: 999.2
click at [1116, 430] on tbody "DA-0407 AM [PERSON_NAME].... [PERSON_NAME] Self ESCP or in laws Active Verified…" at bounding box center [656, 389] width 1104 height 264
click at [714, 113] on div "Filters Group Health Insurance Employee Reports 437 Employees 206 Spouse 167 Ch…" at bounding box center [656, 323] width 1104 height 484
click at [27, 393] on div "2 Endorsements" at bounding box center [39, 394] width 79 height 45
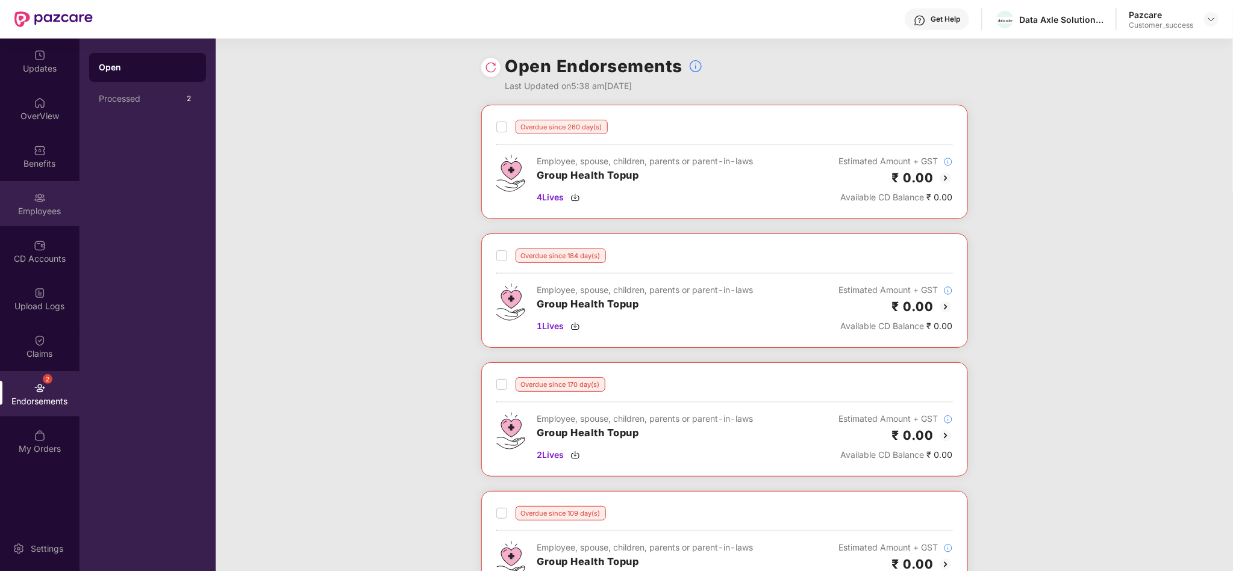
click at [49, 198] on div "Employees" at bounding box center [39, 203] width 79 height 45
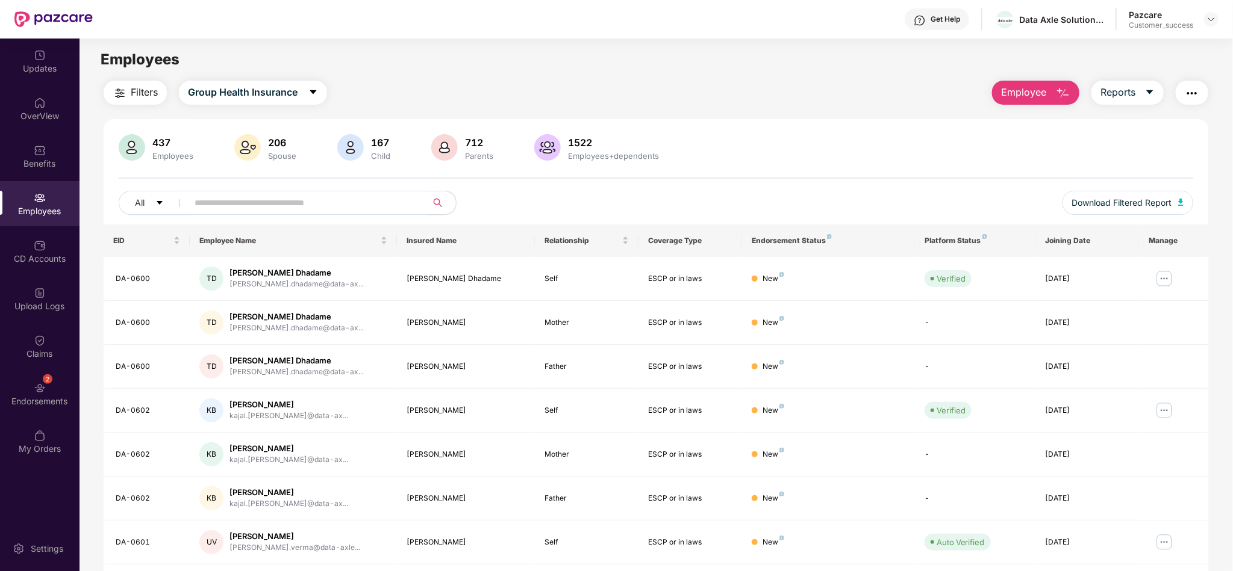
click at [362, 199] on input "text" at bounding box center [303, 203] width 216 height 18
click at [1207, 15] on img at bounding box center [1211, 19] width 10 height 10
click at [1164, 42] on div "Switch to partner view" at bounding box center [1155, 47] width 157 height 23
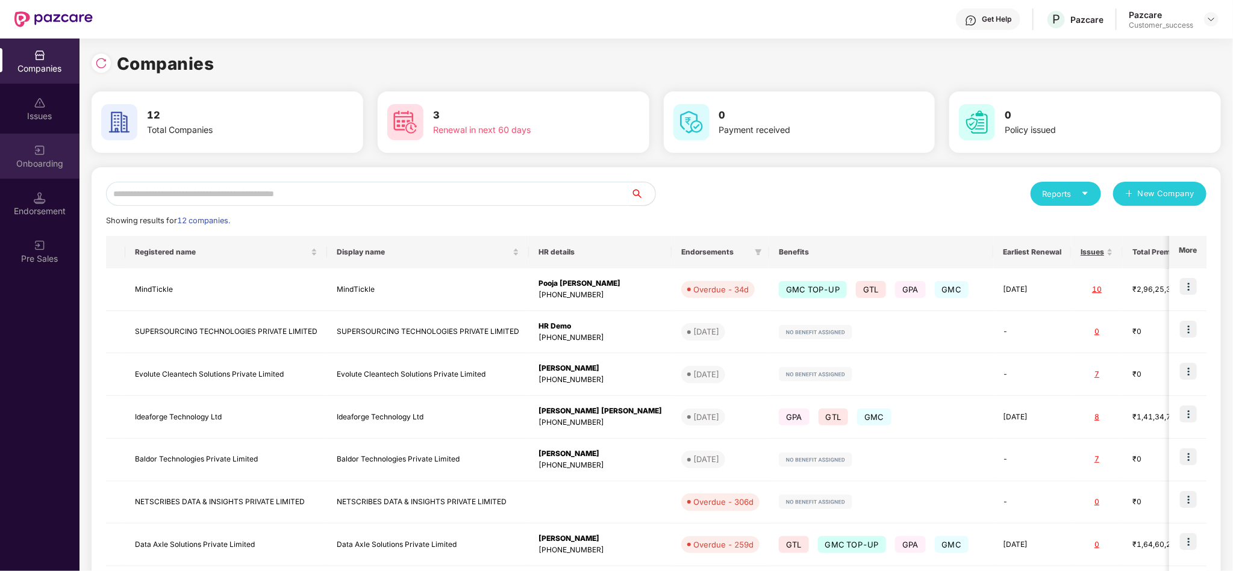
click at [36, 148] on img at bounding box center [40, 151] width 12 height 12
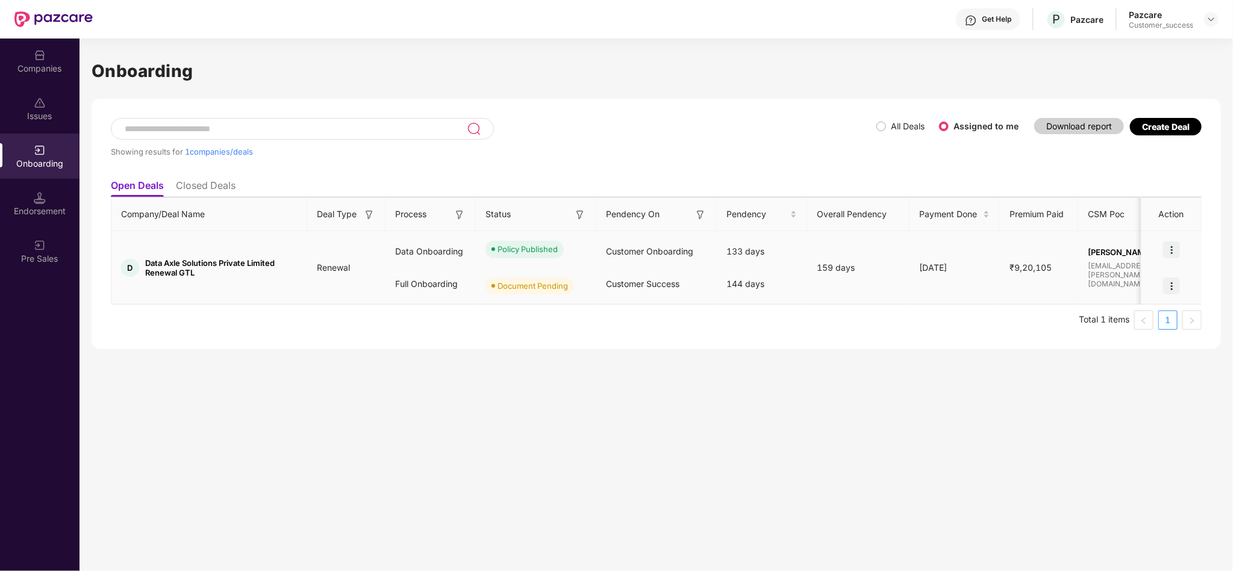
click at [1171, 246] on img at bounding box center [1171, 249] width 17 height 17
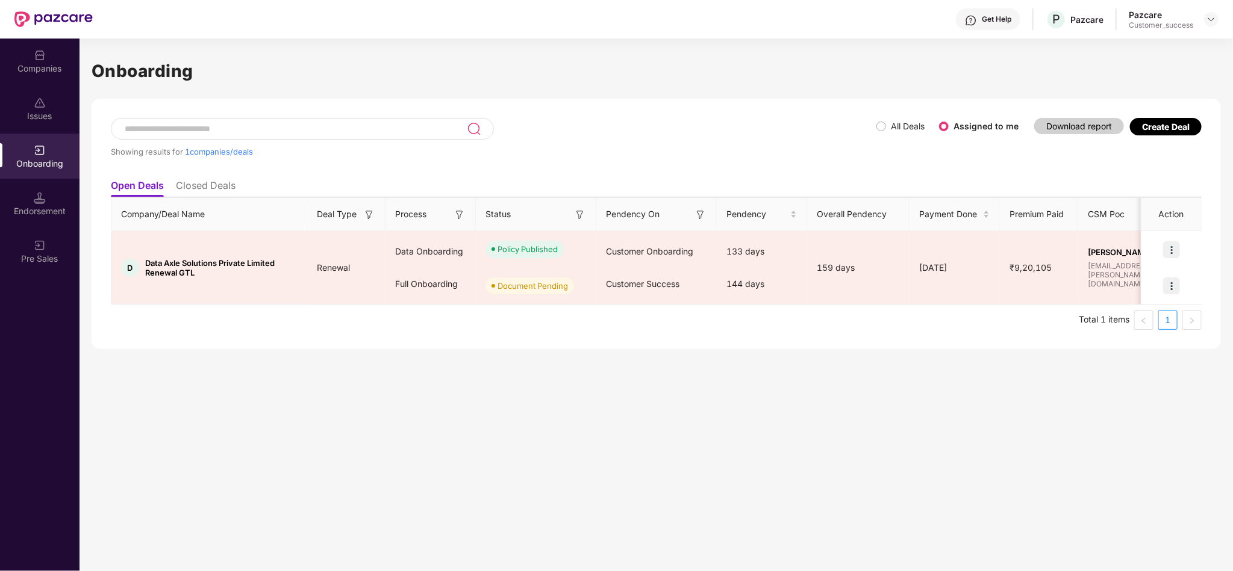
click at [1139, 362] on div "Onboarding Showing results for 1 companies/deals All Deals Assigned to me Downl…" at bounding box center [655, 305] width 1153 height 533
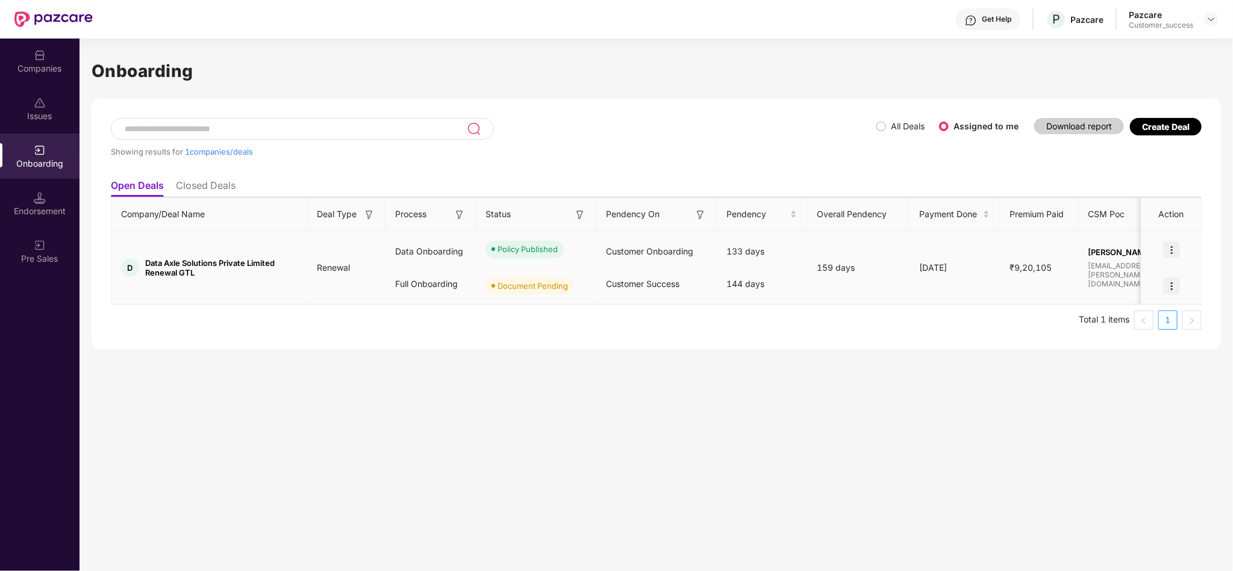
click at [1172, 284] on img at bounding box center [1171, 286] width 17 height 17
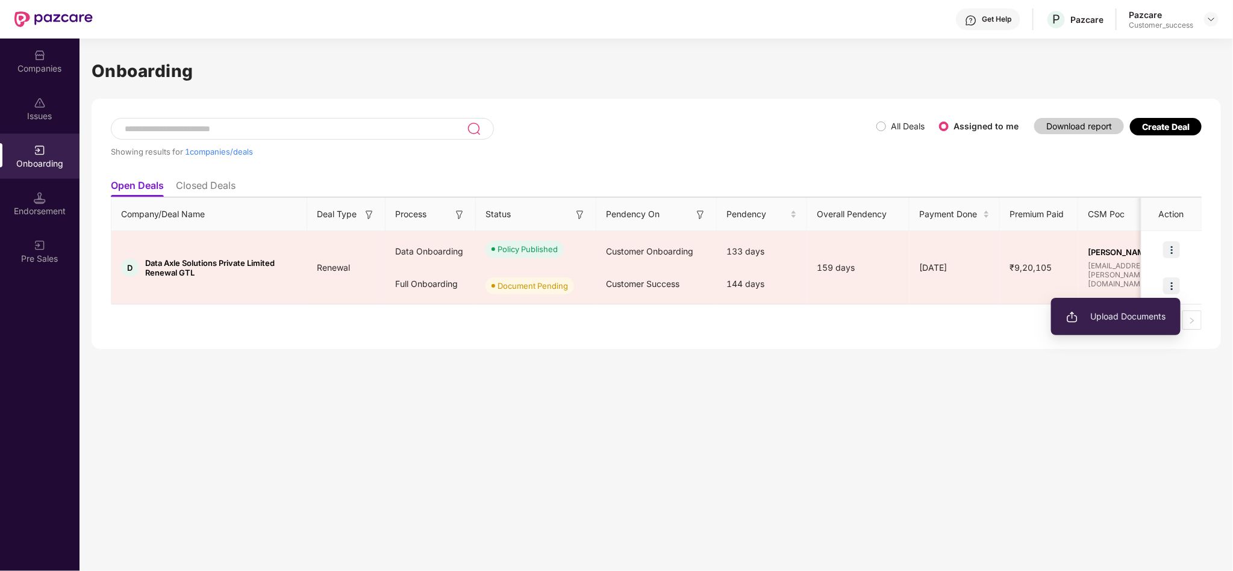
click at [1003, 361] on div "Onboarding Showing results for 1 companies/deals All Deals Assigned to me Downl…" at bounding box center [655, 305] width 1153 height 533
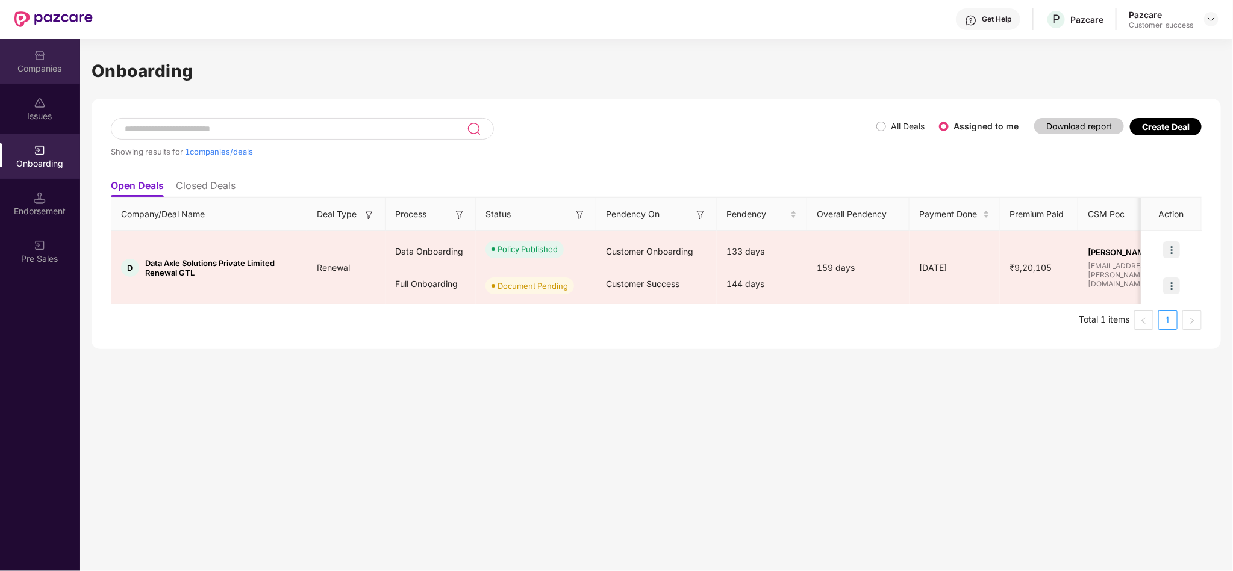
click at [39, 64] on div "Companies" at bounding box center [39, 69] width 79 height 12
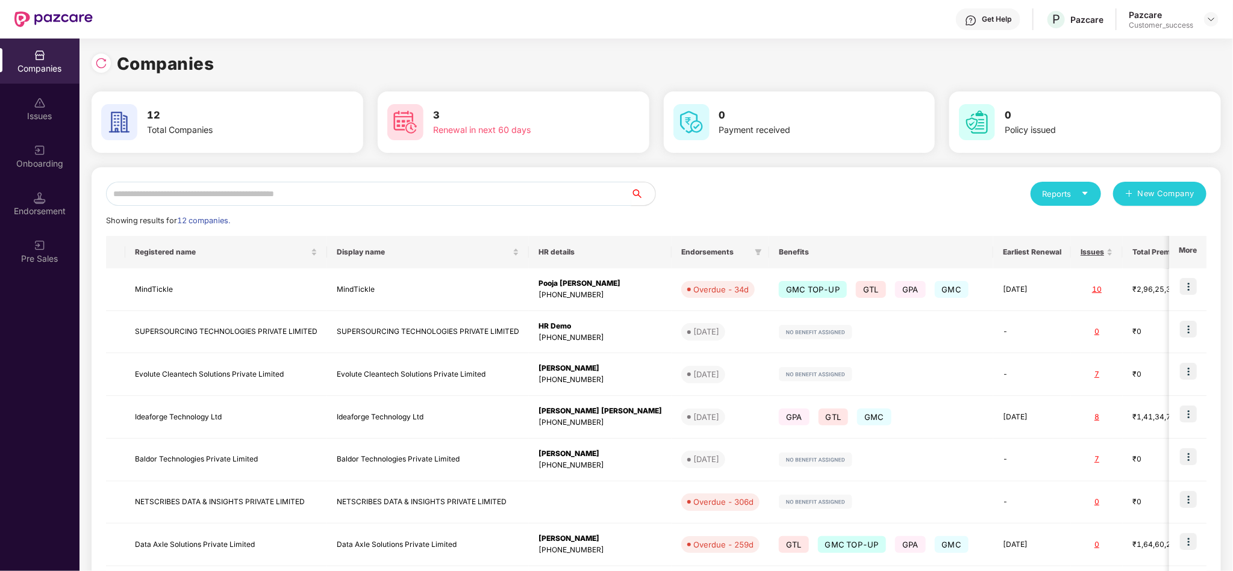
click at [531, 196] on input "text" at bounding box center [368, 194] width 525 height 24
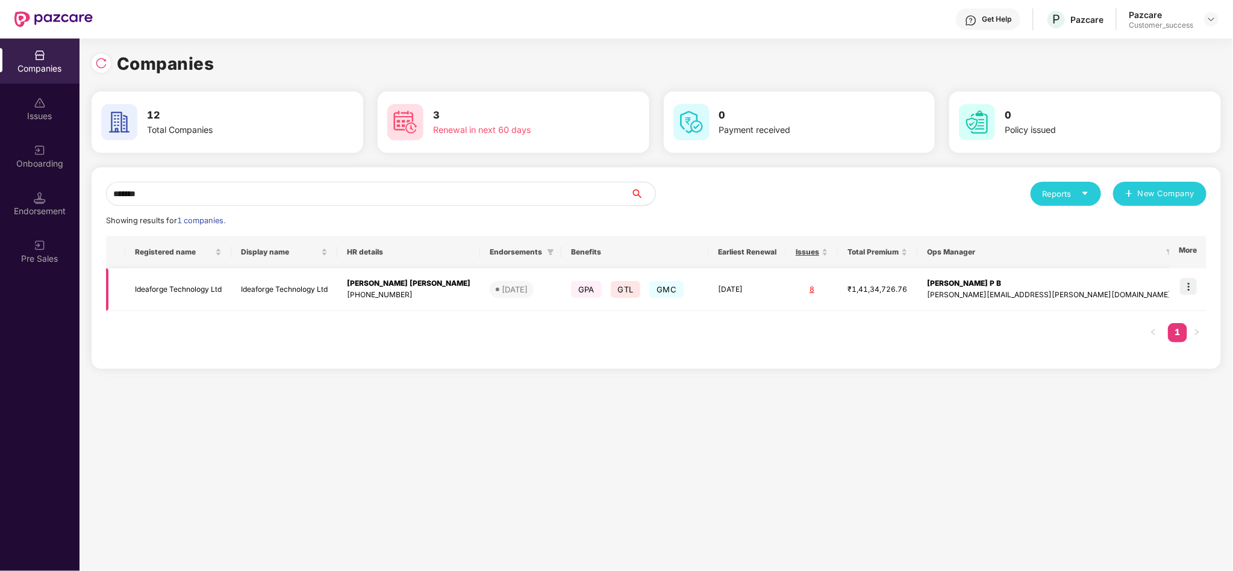
type input "*******"
click at [1192, 287] on img at bounding box center [1188, 286] width 17 height 17
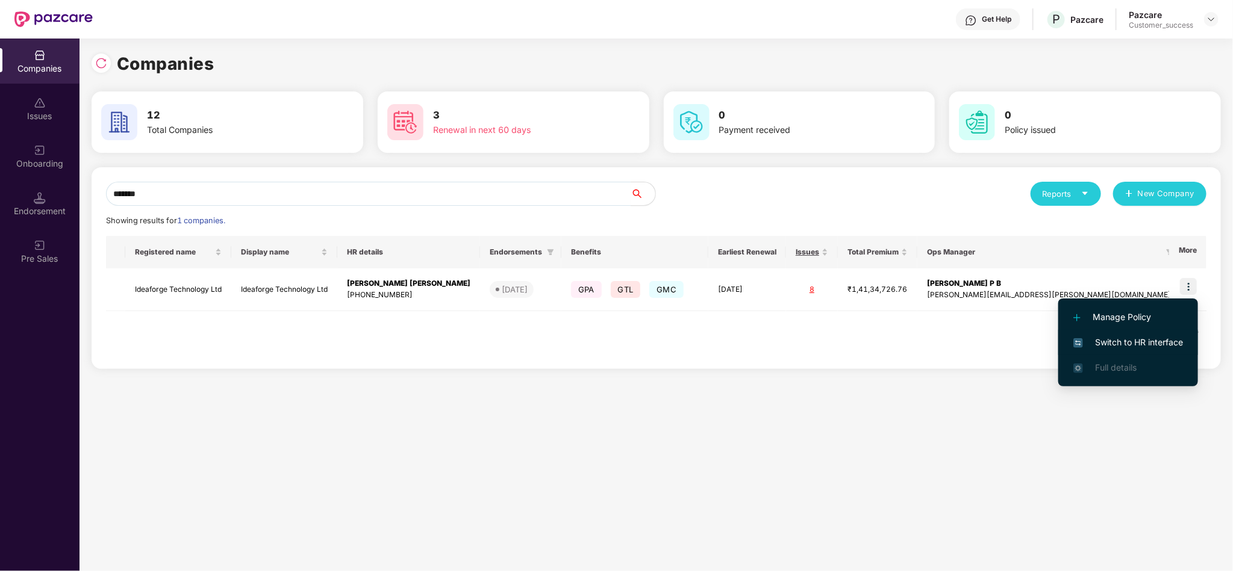
click at [1131, 342] on span "Switch to HR interface" at bounding box center [1128, 342] width 110 height 13
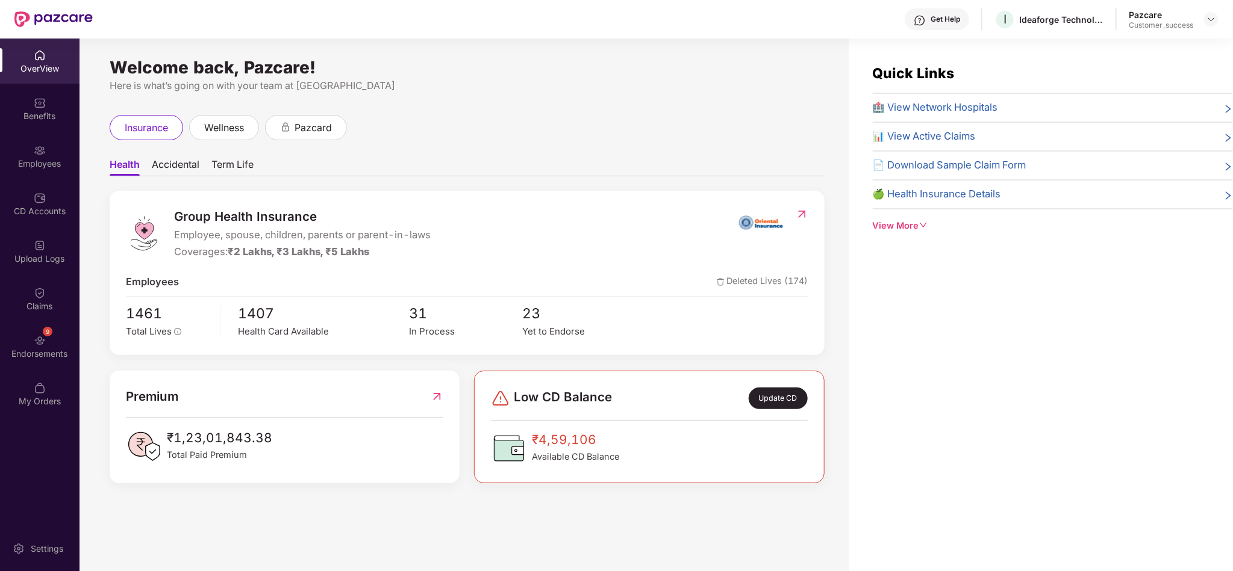
click at [36, 149] on img at bounding box center [40, 151] width 12 height 12
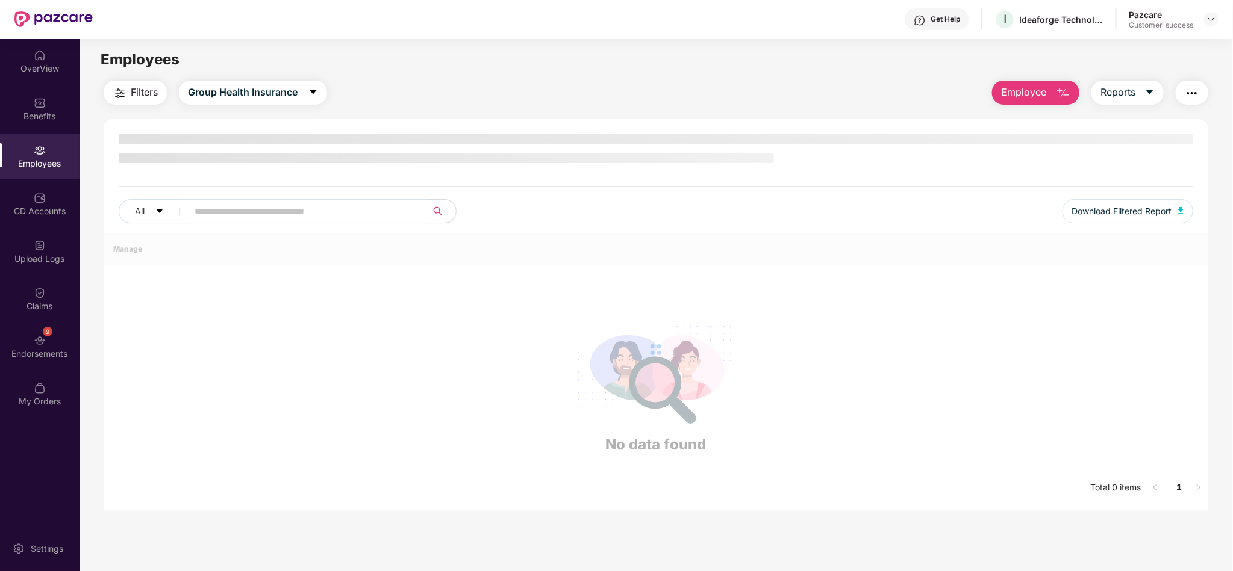
click at [36, 149] on img at bounding box center [40, 151] width 12 height 12
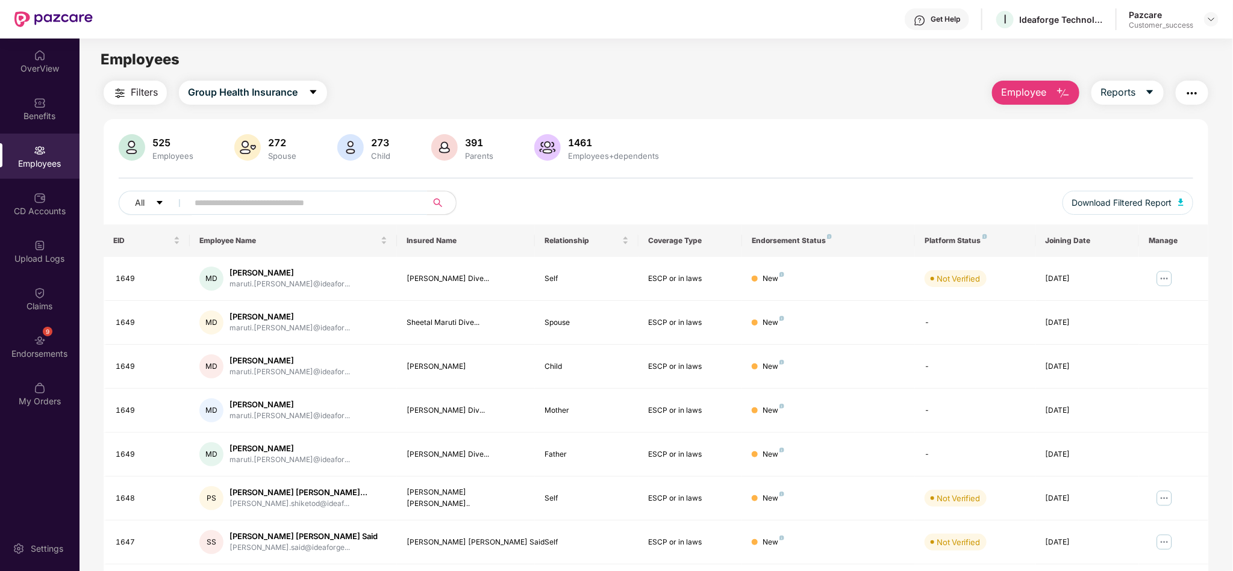
click at [325, 206] on input "text" at bounding box center [303, 203] width 216 height 18
paste input "**********"
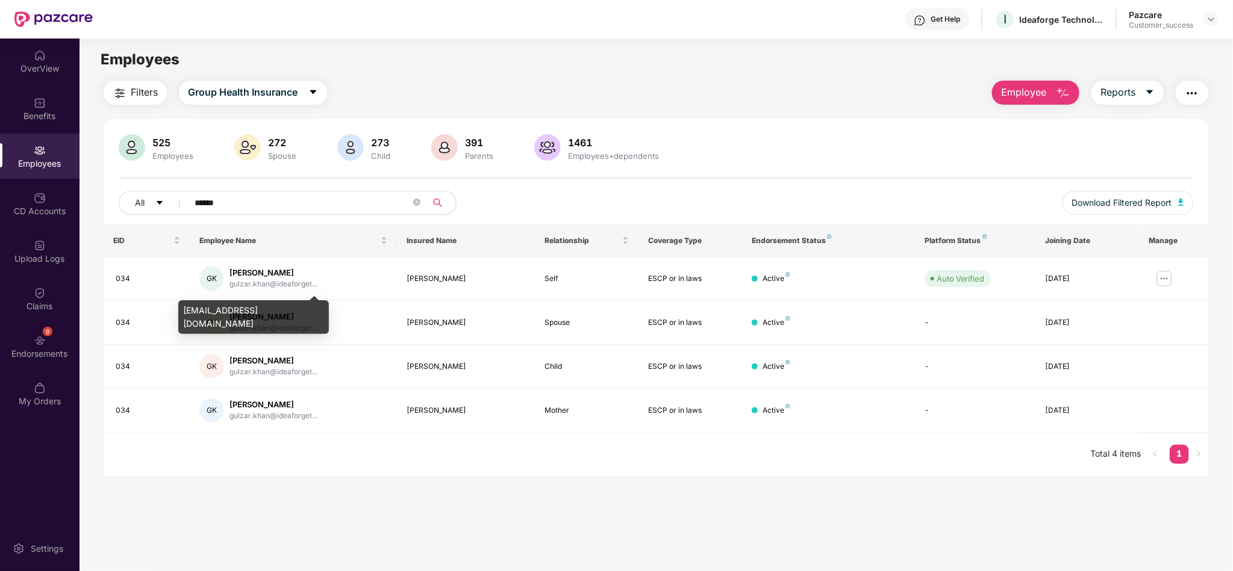
type input "******"
click at [270, 308] on div "[EMAIL_ADDRESS][DOMAIN_NAME]" at bounding box center [253, 317] width 151 height 34
copy div "[EMAIL_ADDRESS][DOMAIN_NAME]"
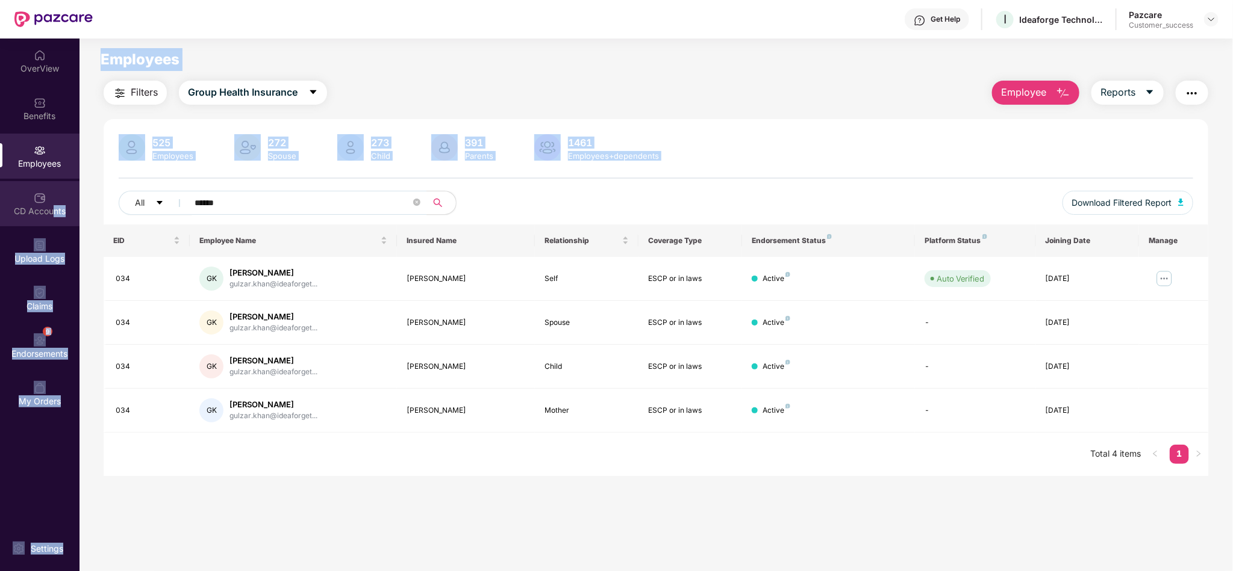
drag, startPoint x: 340, startPoint y: 192, endPoint x: 44, endPoint y: 212, distance: 296.9
click at [44, 212] on div "OverView Benefits Employees CD Accounts Upload Logs Claims 9 Endorsements My Or…" at bounding box center [616, 305] width 1233 height 533
click at [275, 202] on input "******" at bounding box center [303, 203] width 216 height 18
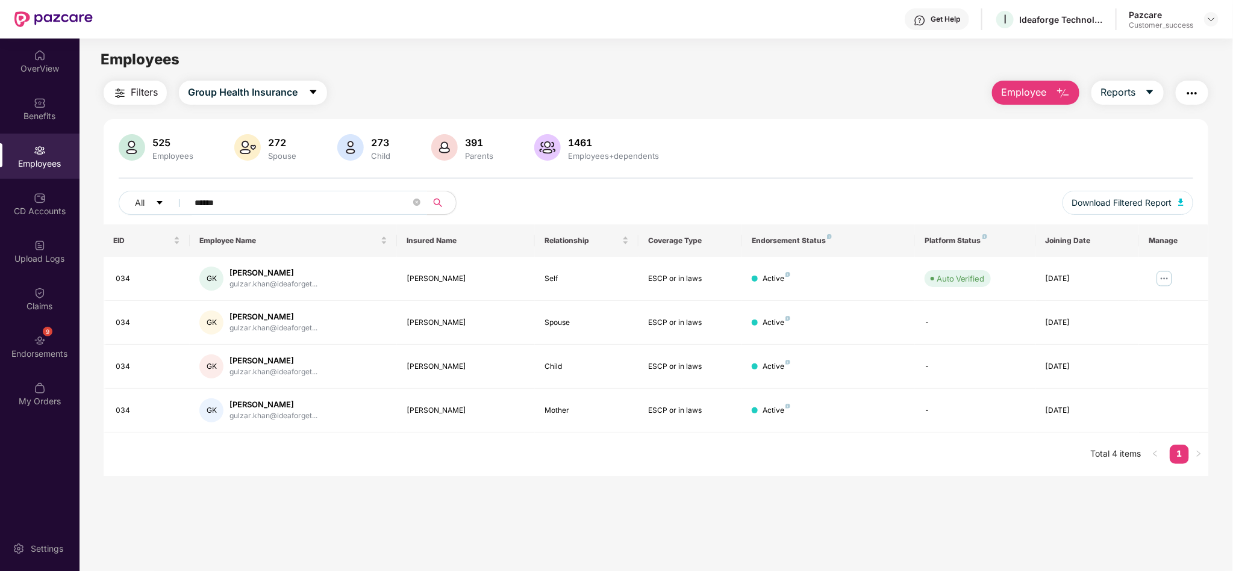
drag, startPoint x: 275, startPoint y: 202, endPoint x: 210, endPoint y: 204, distance: 64.5
click at [210, 204] on input "******" at bounding box center [303, 203] width 216 height 18
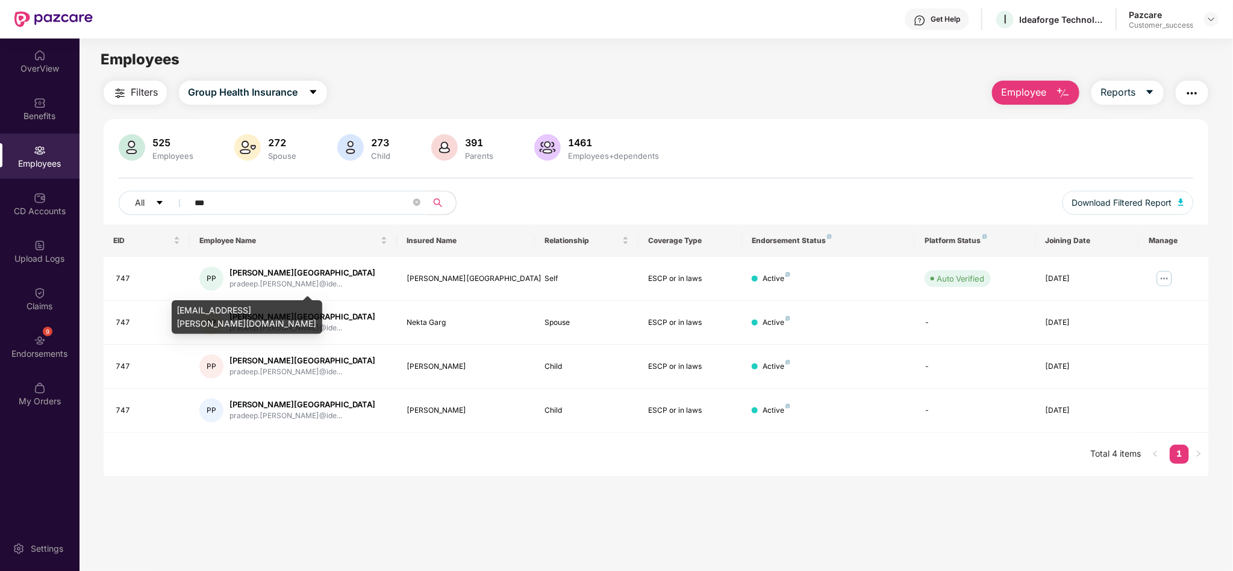
type input "***"
click at [244, 308] on div "[EMAIL_ADDRESS][PERSON_NAME][DOMAIN_NAME]" at bounding box center [247, 317] width 151 height 34
copy div "[EMAIL_ADDRESS][PERSON_NAME][DOMAIN_NAME]"
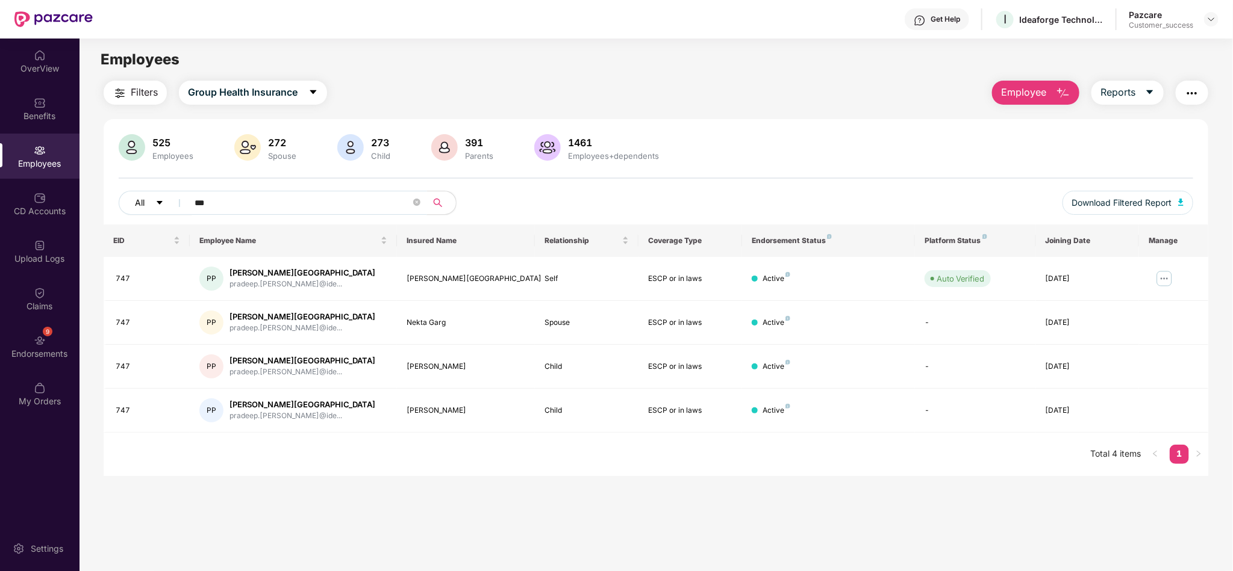
drag, startPoint x: 269, startPoint y: 202, endPoint x: 154, endPoint y: 208, distance: 115.8
click at [154, 208] on div "All ***" at bounding box center [432, 203] width 627 height 24
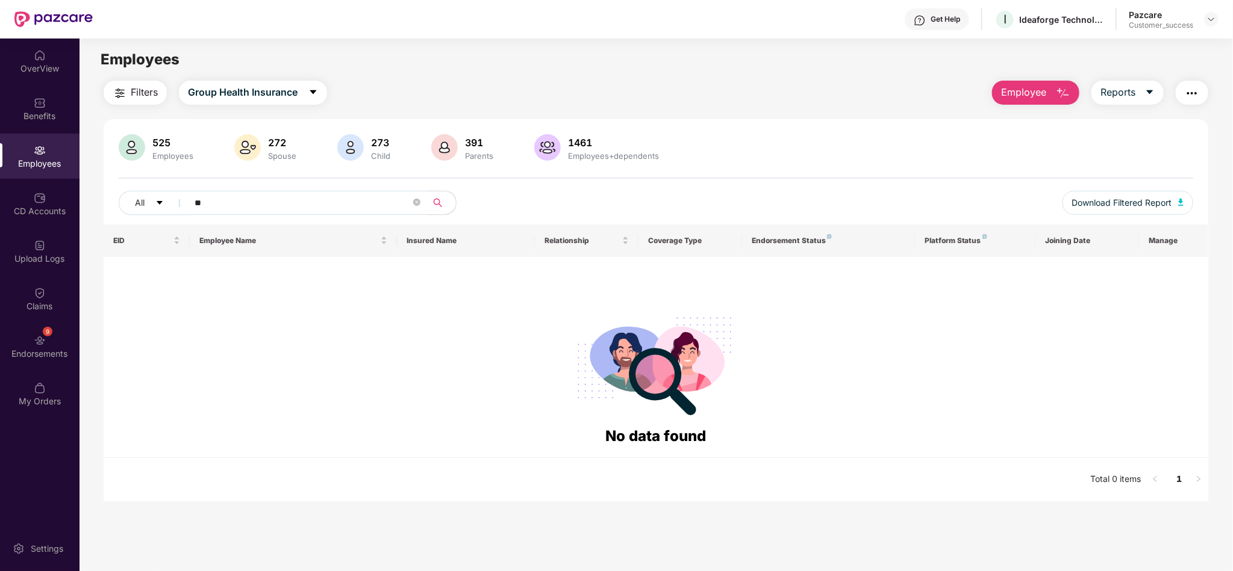
type input "*"
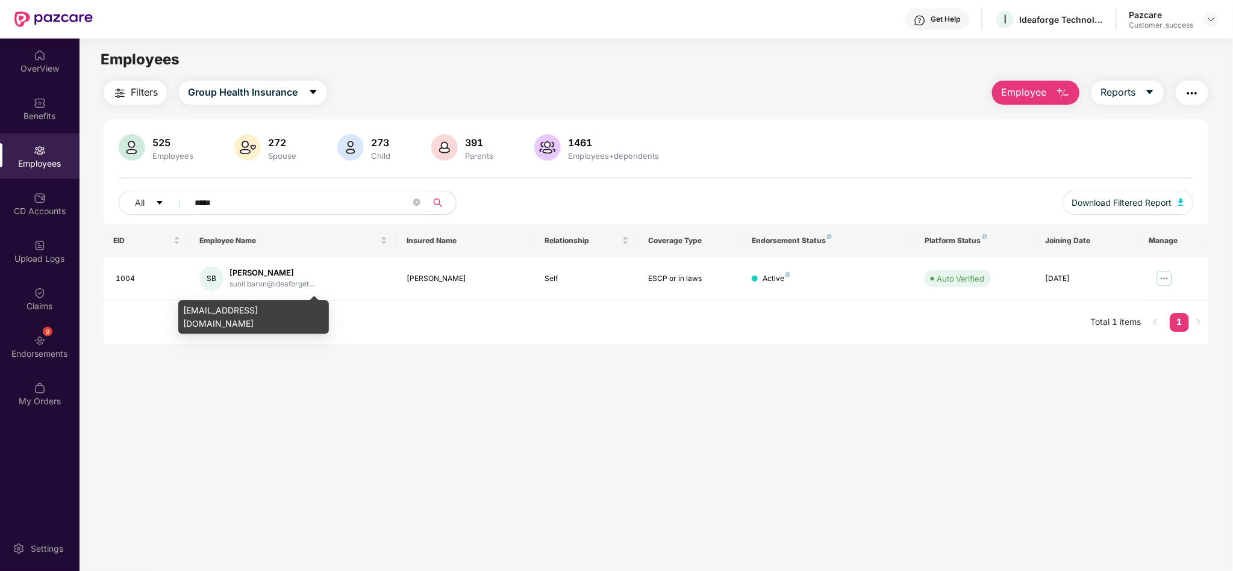
type input "*****"
click at [246, 309] on div "[EMAIL_ADDRESS][DOMAIN_NAME]" at bounding box center [253, 317] width 151 height 34
copy div "[EMAIL_ADDRESS][DOMAIN_NAME]"
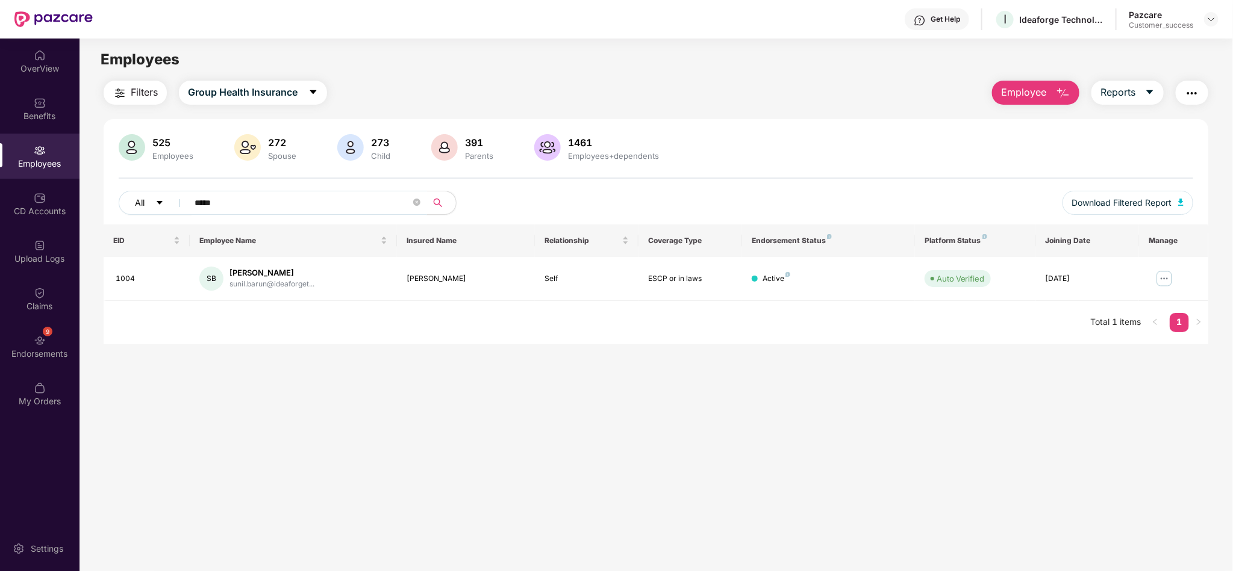
drag, startPoint x: 340, startPoint y: 203, endPoint x: 122, endPoint y: 207, distance: 218.6
click at [122, 207] on div "All *****" at bounding box center [432, 203] width 627 height 24
type input "****"
click at [241, 311] on div "[EMAIL_ADDRESS][PERSON_NAME][DOMAIN_NAME]" at bounding box center [243, 317] width 151 height 34
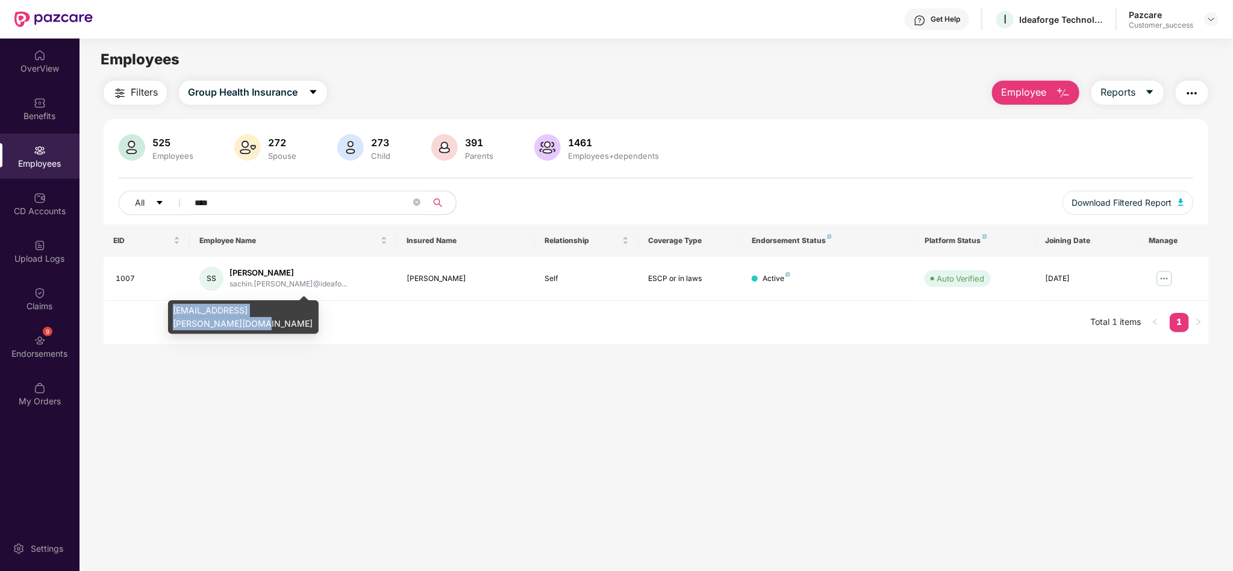
click at [241, 311] on div "[EMAIL_ADDRESS][PERSON_NAME][DOMAIN_NAME]" at bounding box center [243, 317] width 151 height 34
copy div "[EMAIL_ADDRESS][PERSON_NAME][DOMAIN_NAME]"
drag, startPoint x: 251, startPoint y: 201, endPoint x: 177, endPoint y: 201, distance: 74.1
click at [177, 201] on div "All ****" at bounding box center [432, 203] width 627 height 24
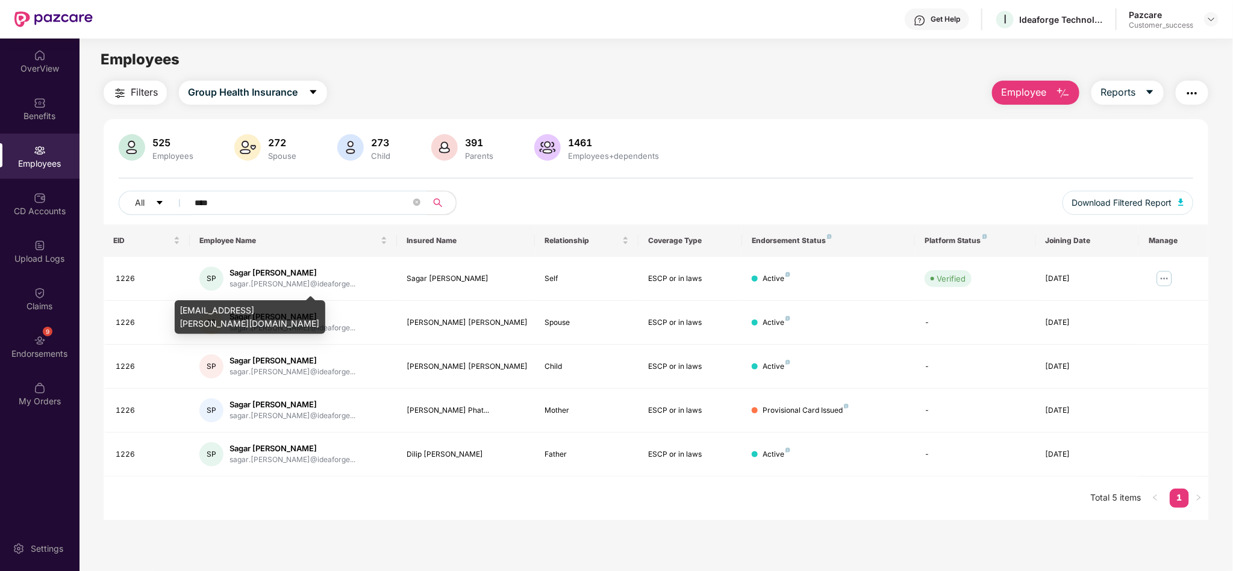
click at [277, 306] on div "[EMAIL_ADDRESS][PERSON_NAME][DOMAIN_NAME]" at bounding box center [250, 317] width 151 height 34
copy div "[EMAIL_ADDRESS][PERSON_NAME][DOMAIN_NAME]"
click at [317, 205] on input "****" at bounding box center [303, 203] width 216 height 18
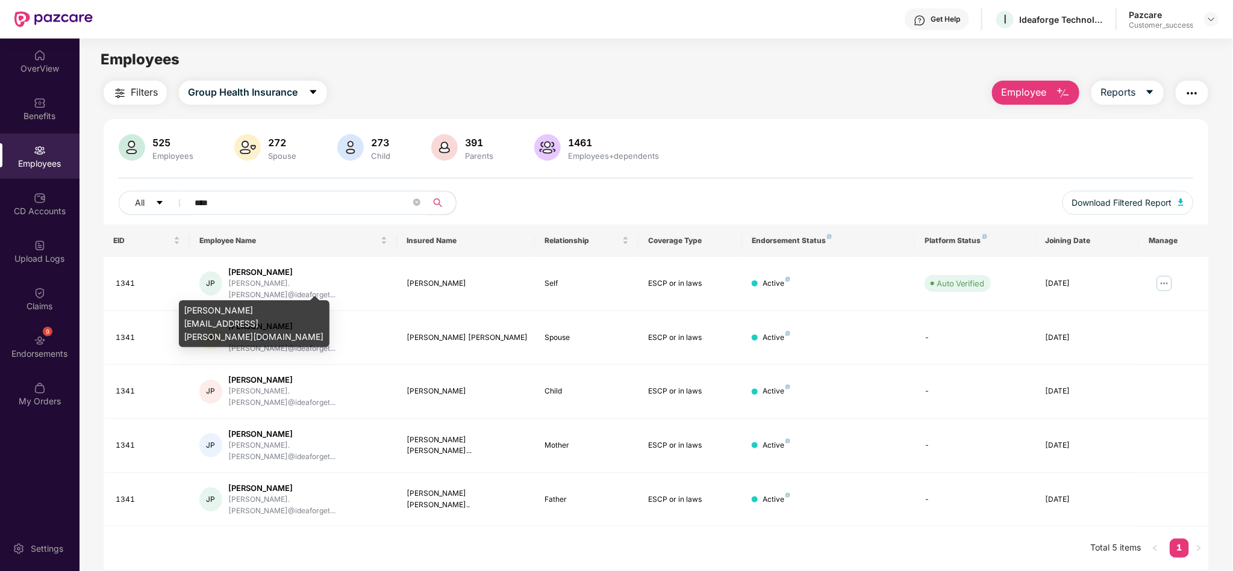
type input "****"
click at [246, 311] on div "[PERSON_NAME][EMAIL_ADDRESS][PERSON_NAME][DOMAIN_NAME]" at bounding box center [254, 323] width 151 height 47
copy div "[PERSON_NAME][EMAIL_ADDRESS][PERSON_NAME][DOMAIN_NAME]"
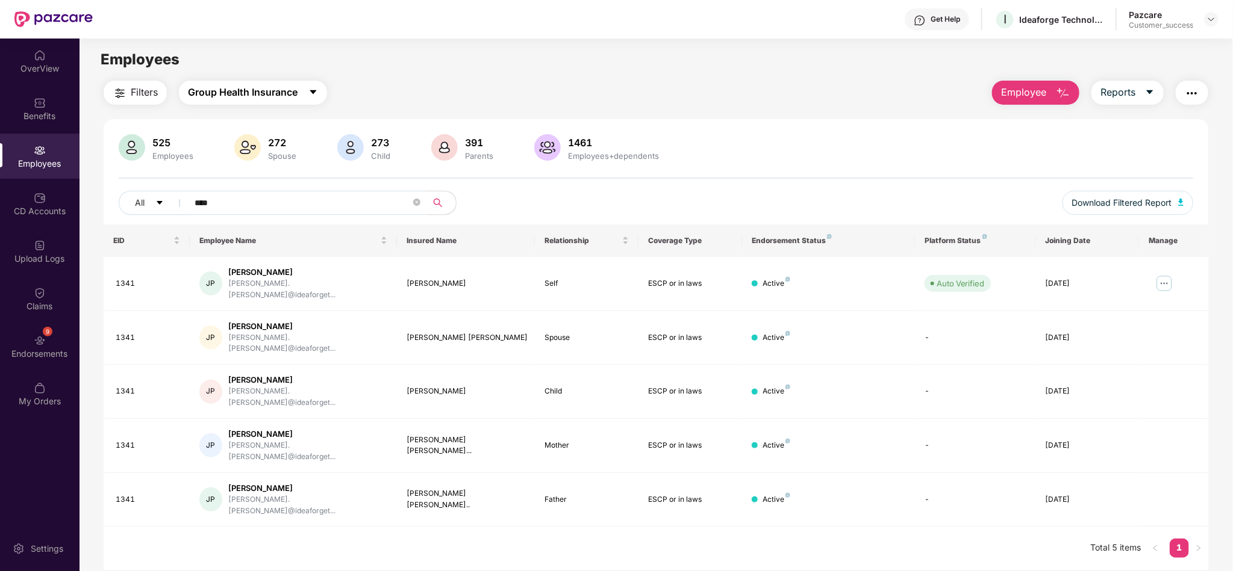
click at [310, 89] on icon "caret-down" at bounding box center [313, 92] width 10 height 10
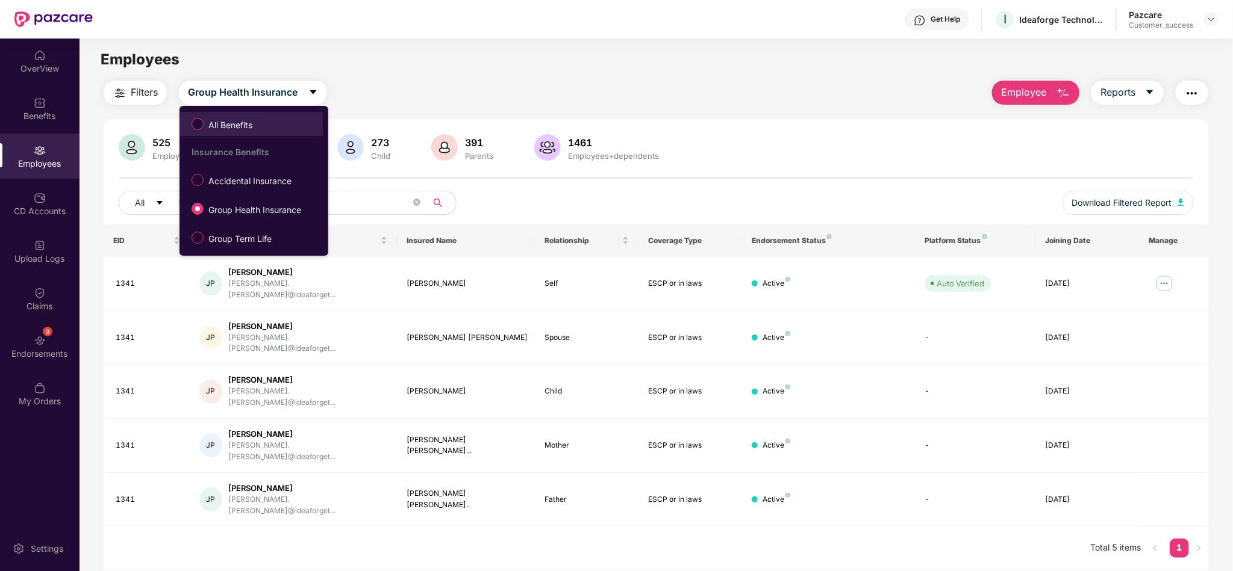
click at [263, 134] on label "All Benefits" at bounding box center [224, 124] width 78 height 20
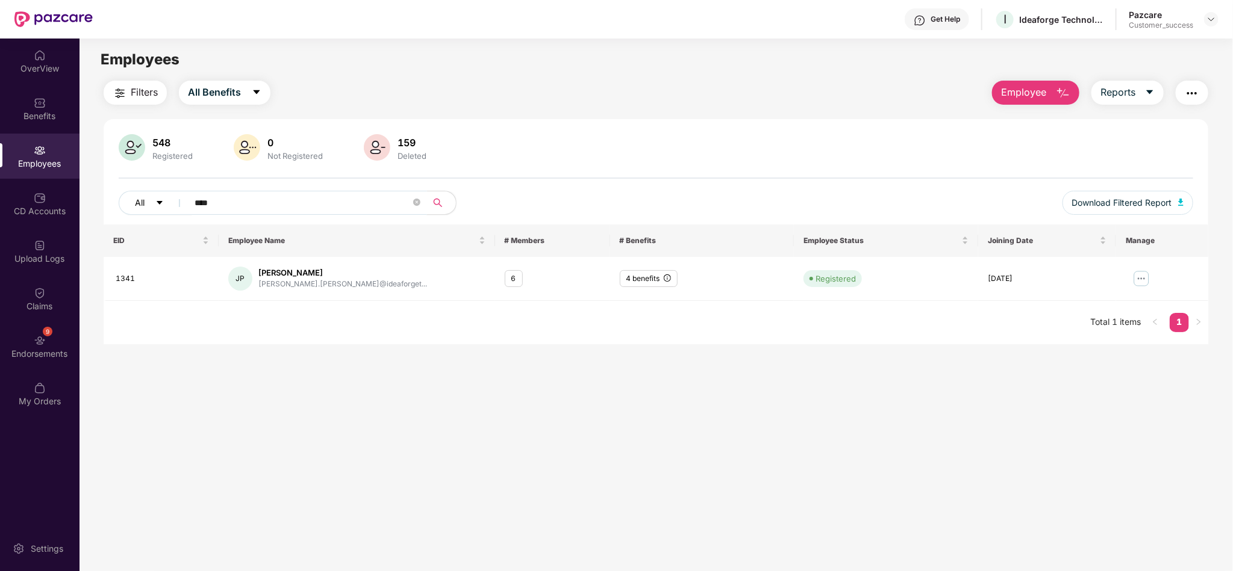
drag, startPoint x: 291, startPoint y: 202, endPoint x: 167, endPoint y: 214, distance: 125.2
click at [167, 214] on div "All ****" at bounding box center [432, 203] width 627 height 24
type input "****"
click at [654, 282] on div "3 benefits" at bounding box center [649, 278] width 58 height 17
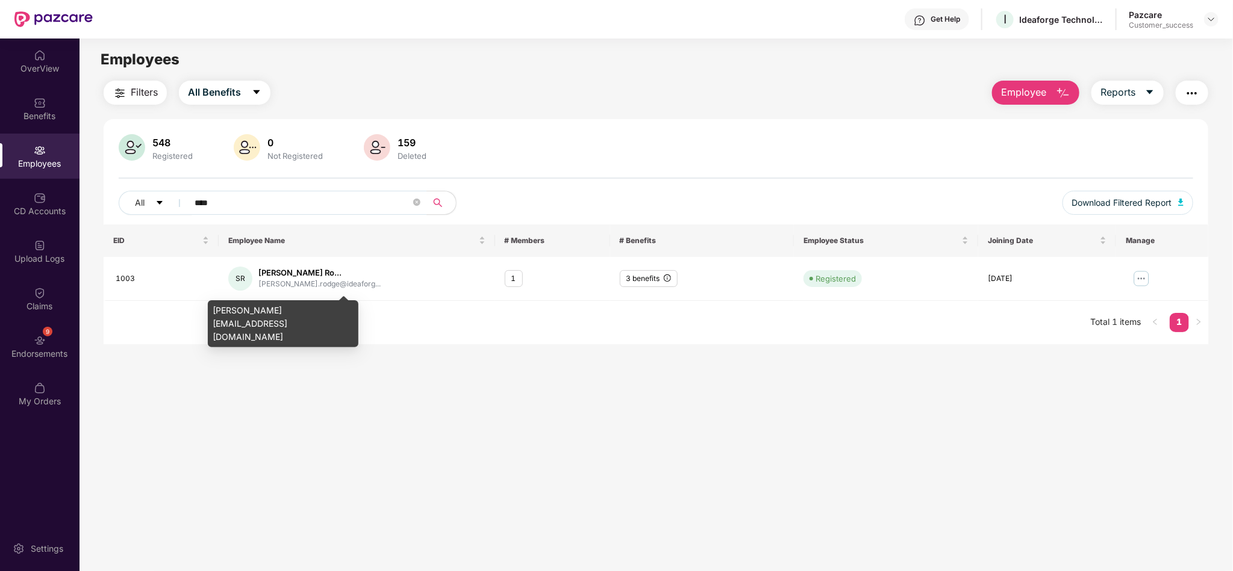
click at [293, 315] on div "[PERSON_NAME][EMAIL_ADDRESS][DOMAIN_NAME]" at bounding box center [283, 323] width 151 height 47
copy div "[PERSON_NAME][EMAIL_ADDRESS][DOMAIN_NAME]"
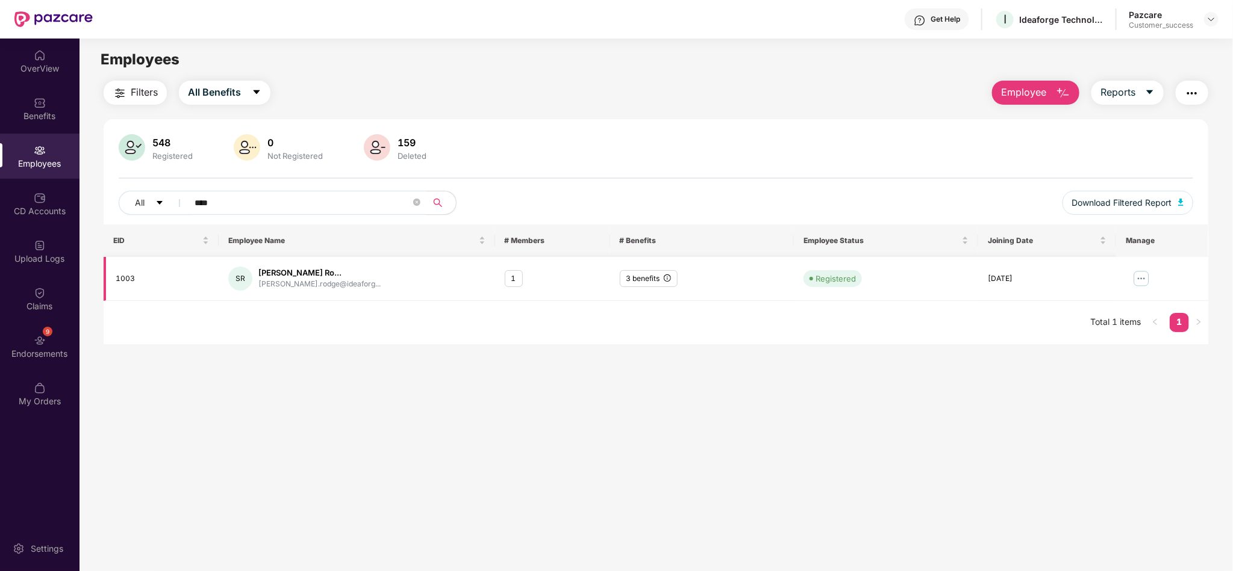
click at [1142, 278] on img at bounding box center [1140, 278] width 19 height 19
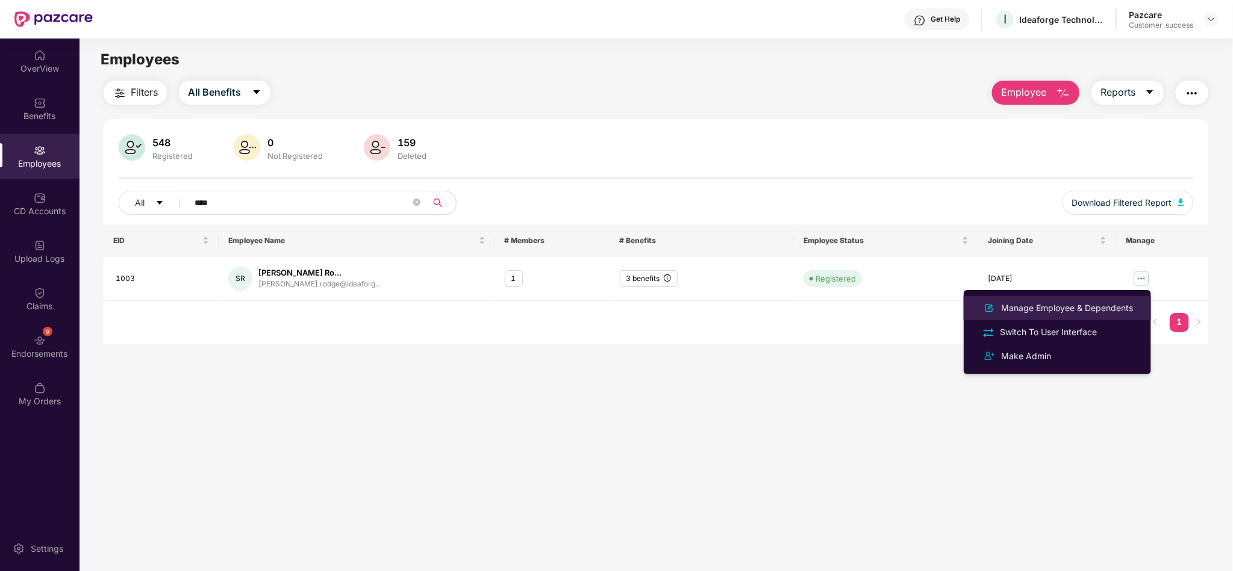
click at [1091, 304] on div "Manage Employee & Dependents" at bounding box center [1066, 308] width 137 height 13
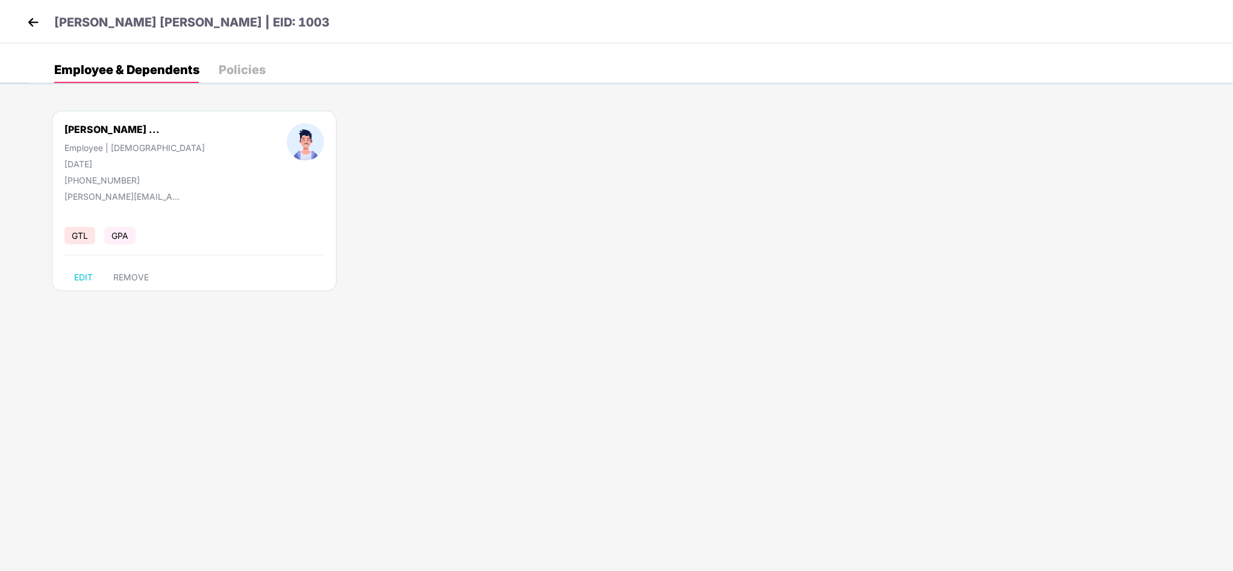
click at [255, 73] on div "Policies" at bounding box center [242, 70] width 47 height 12
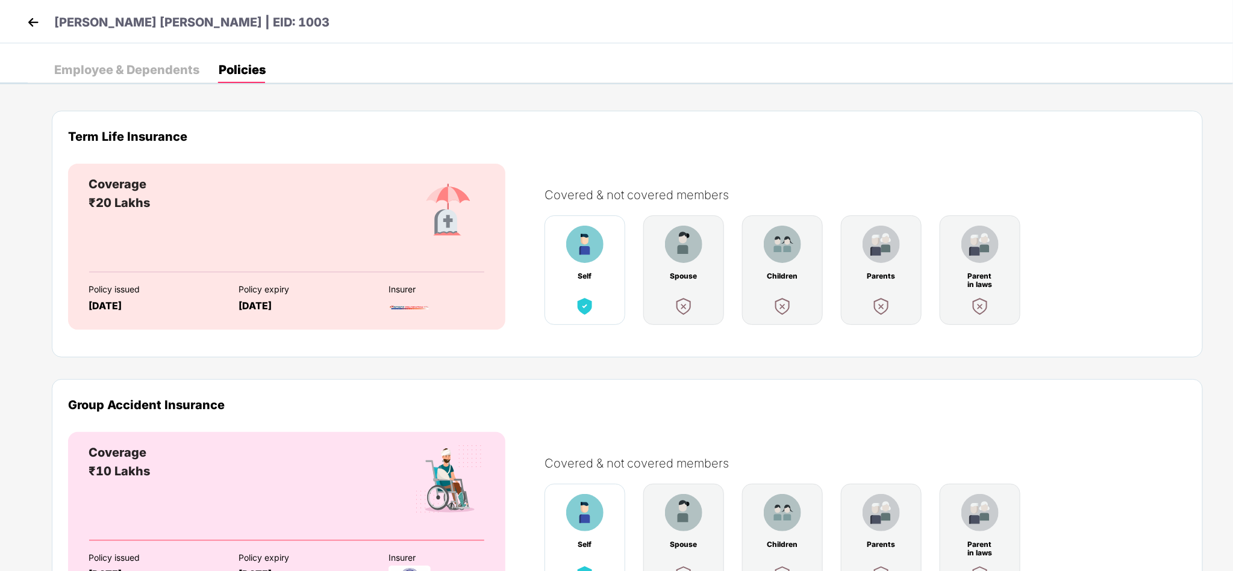
click at [35, 30] on img at bounding box center [33, 22] width 18 height 18
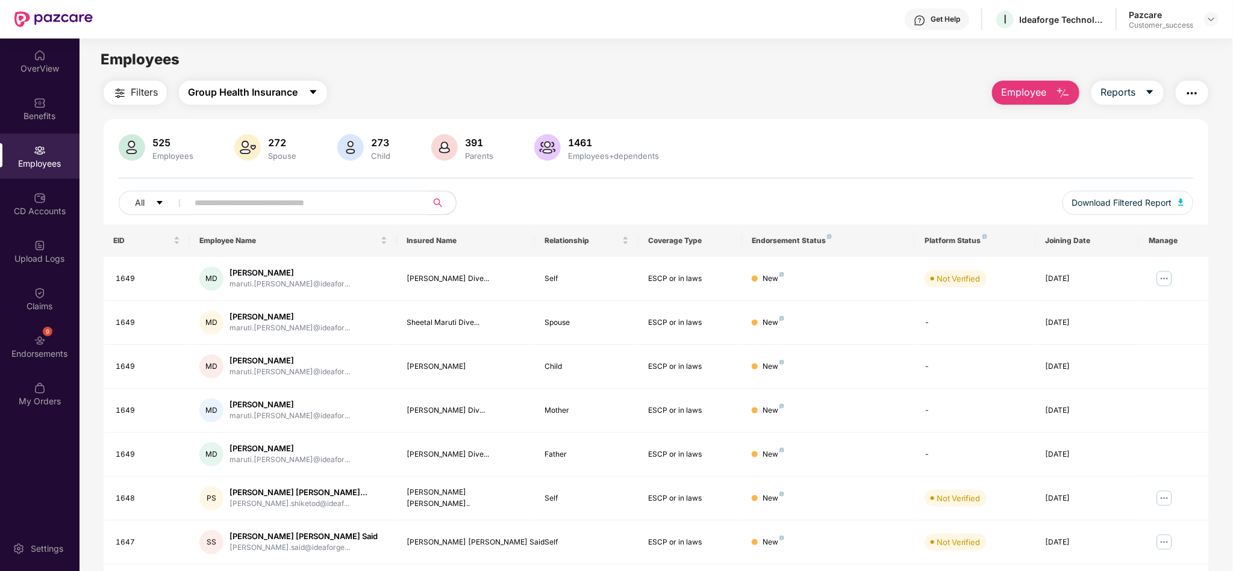
click at [286, 90] on span "Group Health Insurance" at bounding box center [243, 92] width 110 height 15
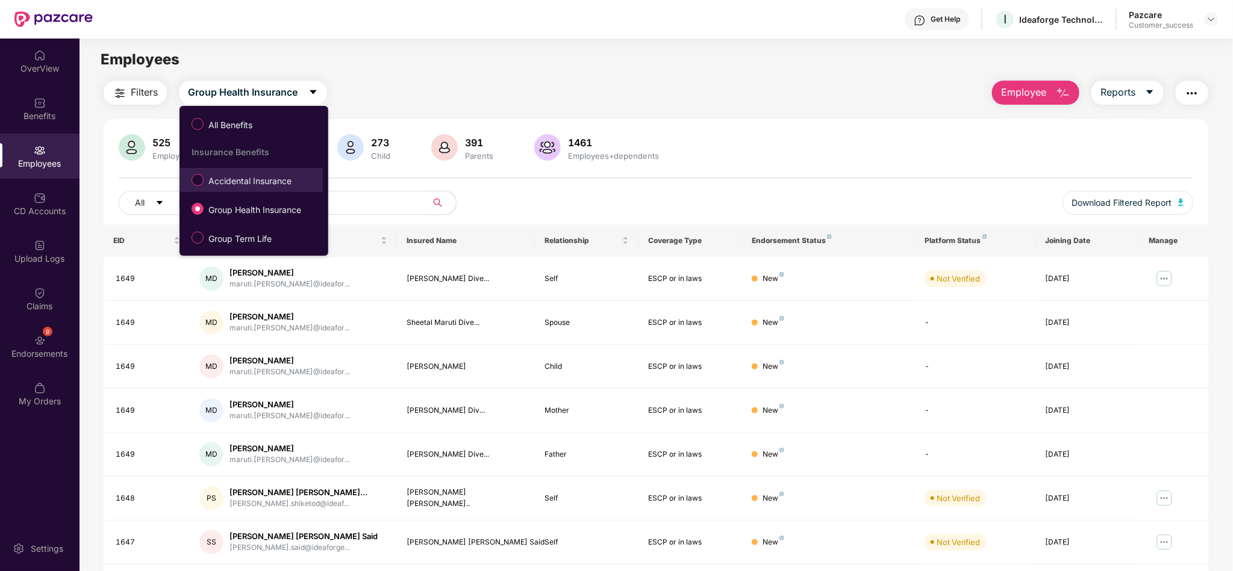
click at [276, 188] on span "Accidental Insurance" at bounding box center [250, 181] width 93 height 13
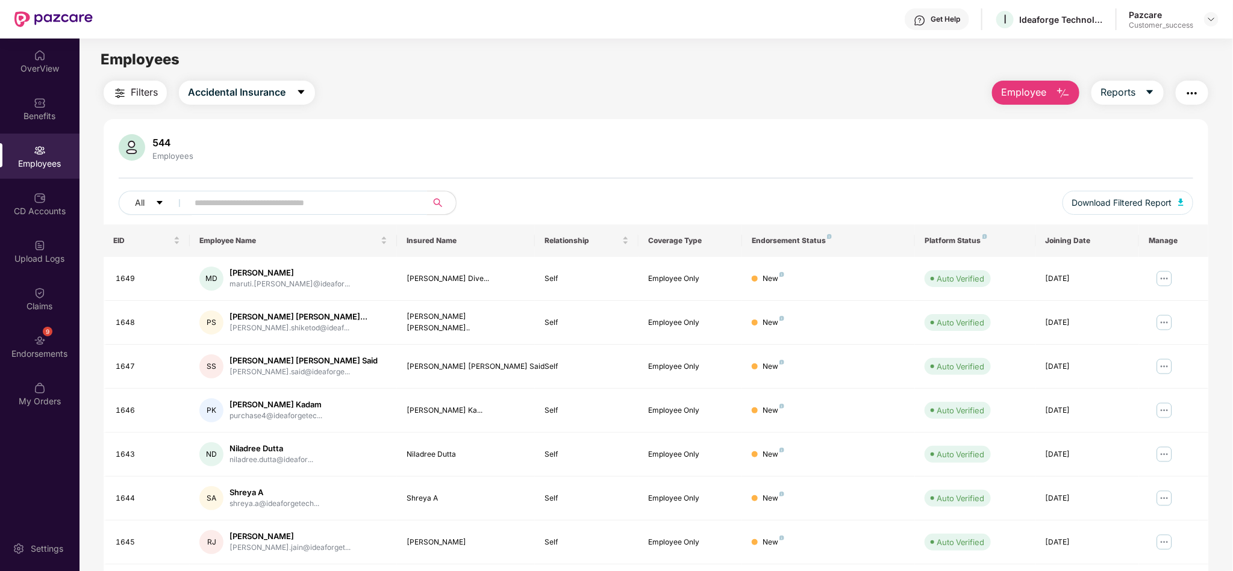
click at [323, 201] on input "text" at bounding box center [303, 203] width 216 height 18
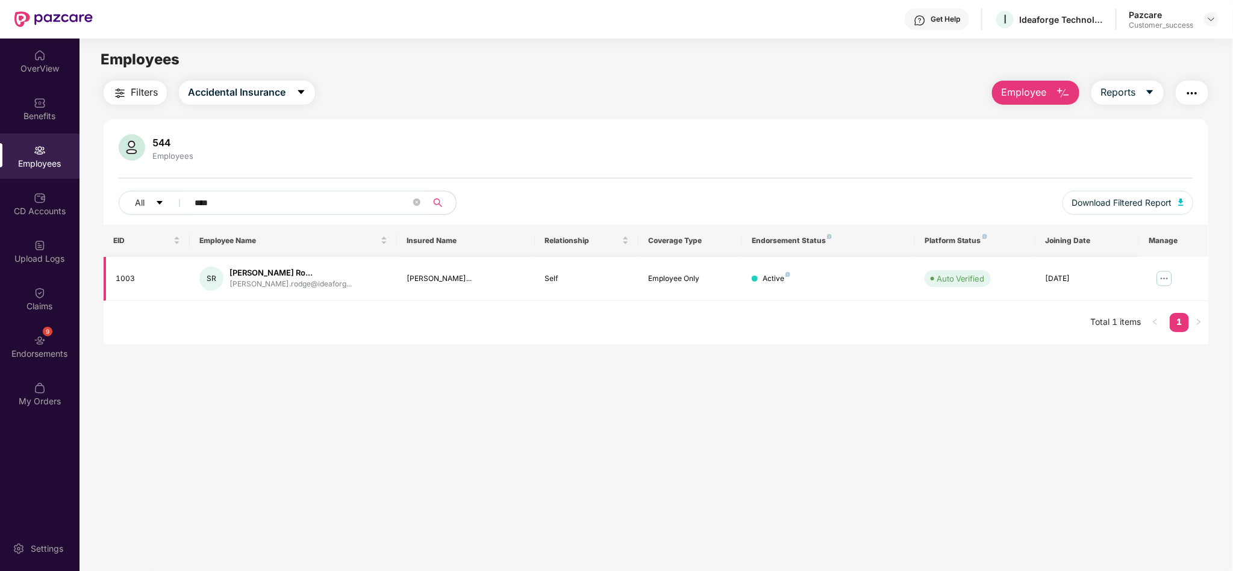
type input "****"
click at [1160, 273] on img at bounding box center [1163, 278] width 19 height 19
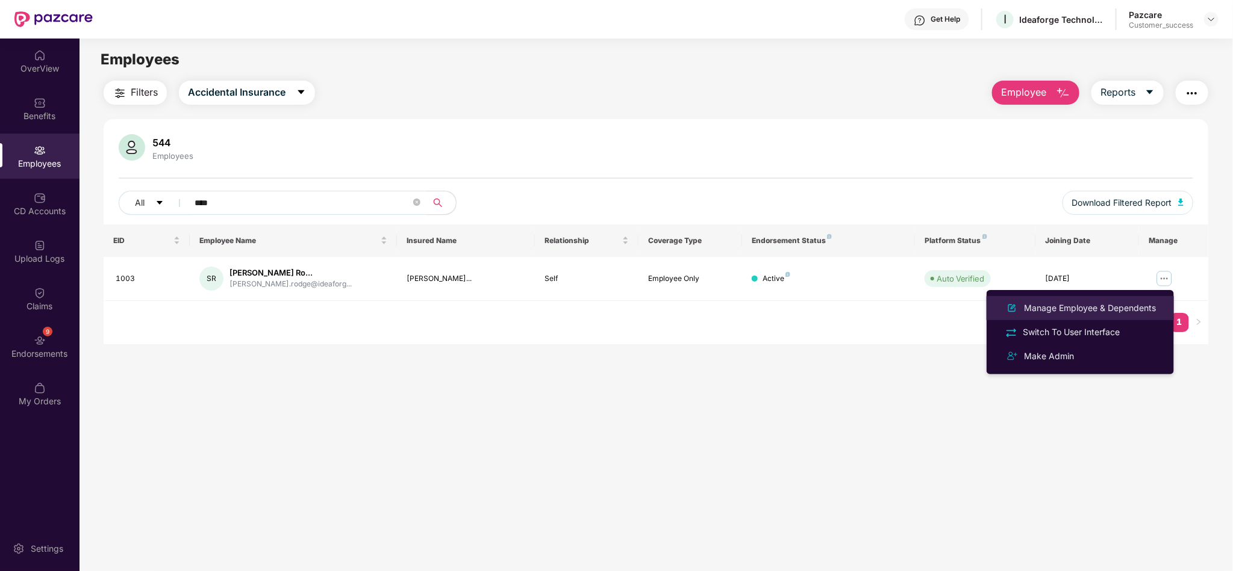
click at [1121, 299] on li "Manage Employee & Dependents" at bounding box center [1079, 308] width 187 height 24
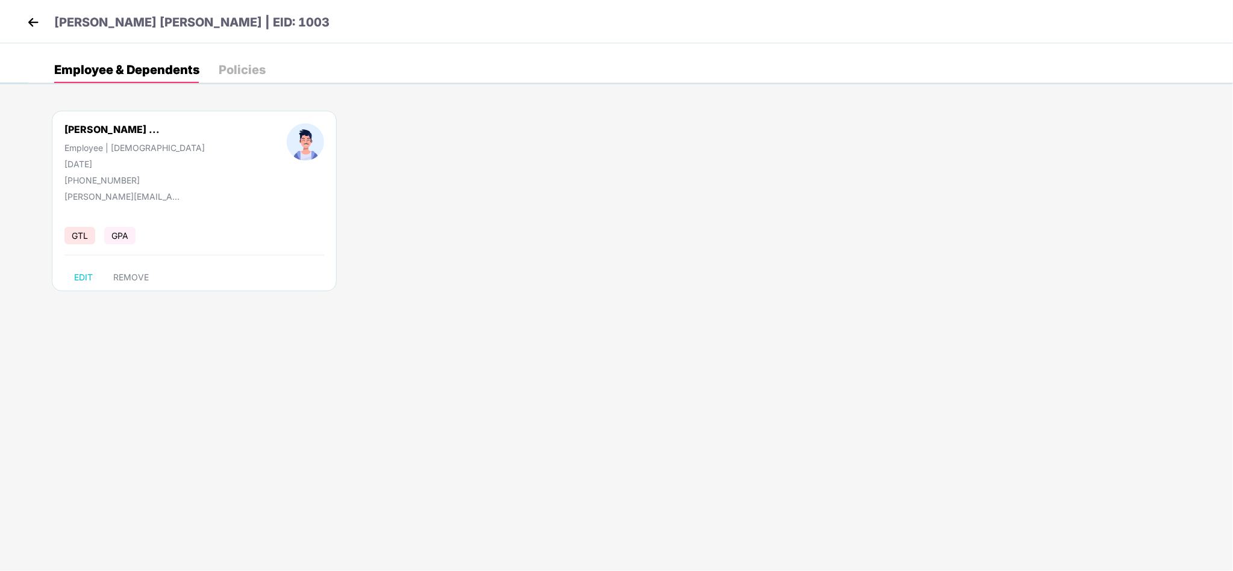
click at [85, 166] on div "[DATE]" at bounding box center [134, 164] width 140 height 10
copy div "[DATE]"
click at [79, 182] on div "[PHONE_NUMBER]" at bounding box center [134, 180] width 140 height 10
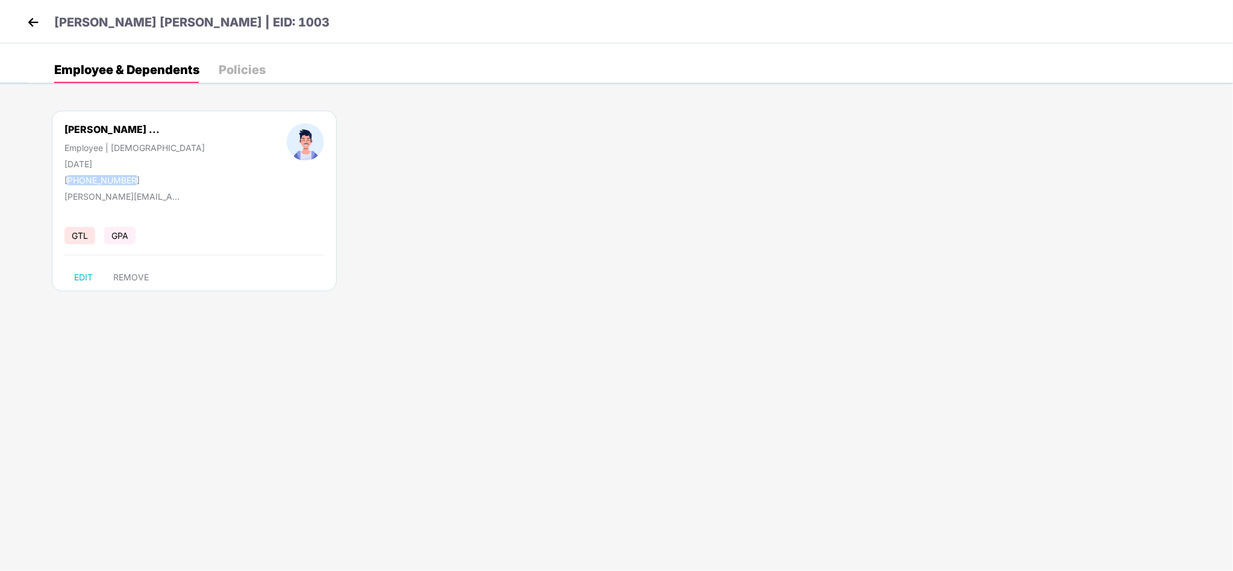
click at [79, 182] on div "[PHONE_NUMBER]" at bounding box center [134, 180] width 140 height 10
copy div "[PHONE_NUMBER]"
click at [38, 27] on img at bounding box center [33, 22] width 18 height 18
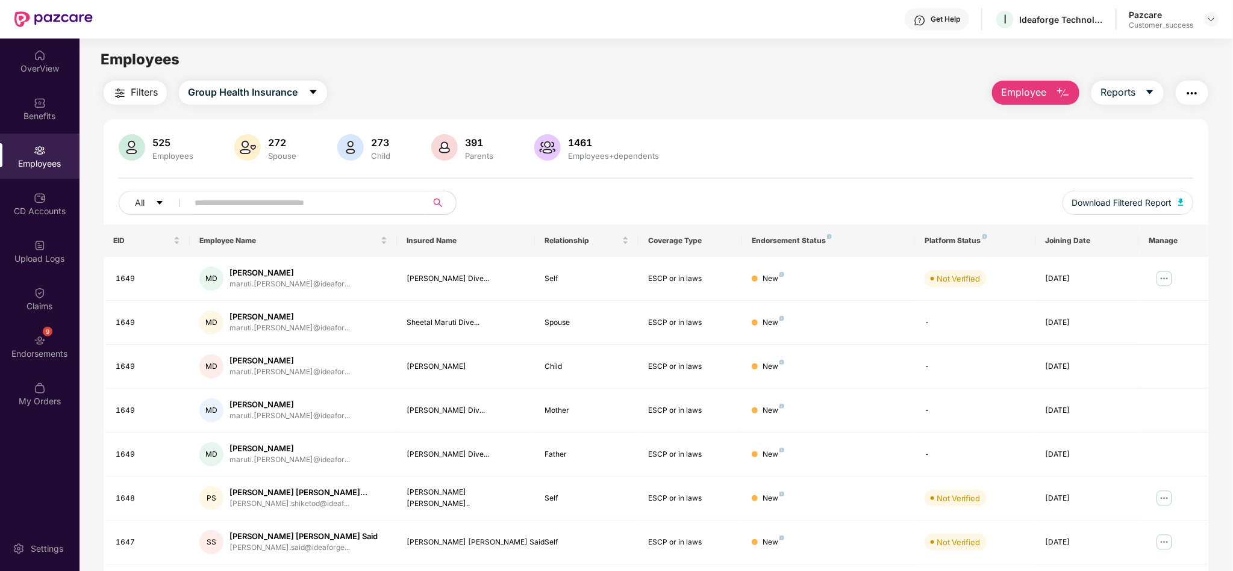
click at [1032, 87] on span "Employee" at bounding box center [1023, 92] width 45 height 15
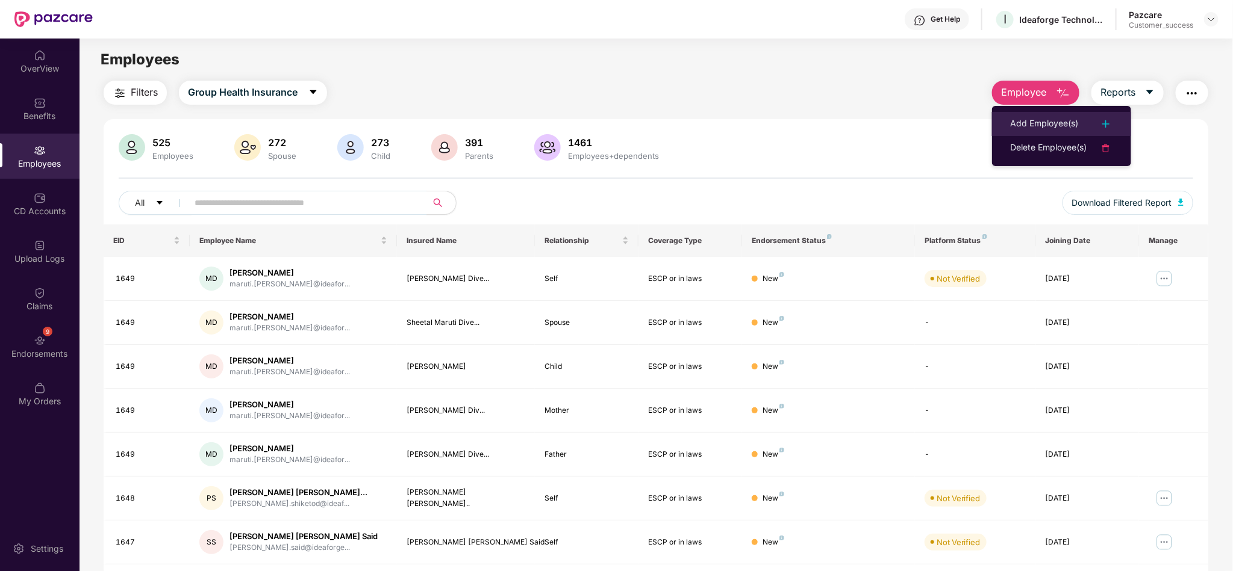
click at [1032, 118] on div "Add Employee(s)" at bounding box center [1044, 124] width 68 height 14
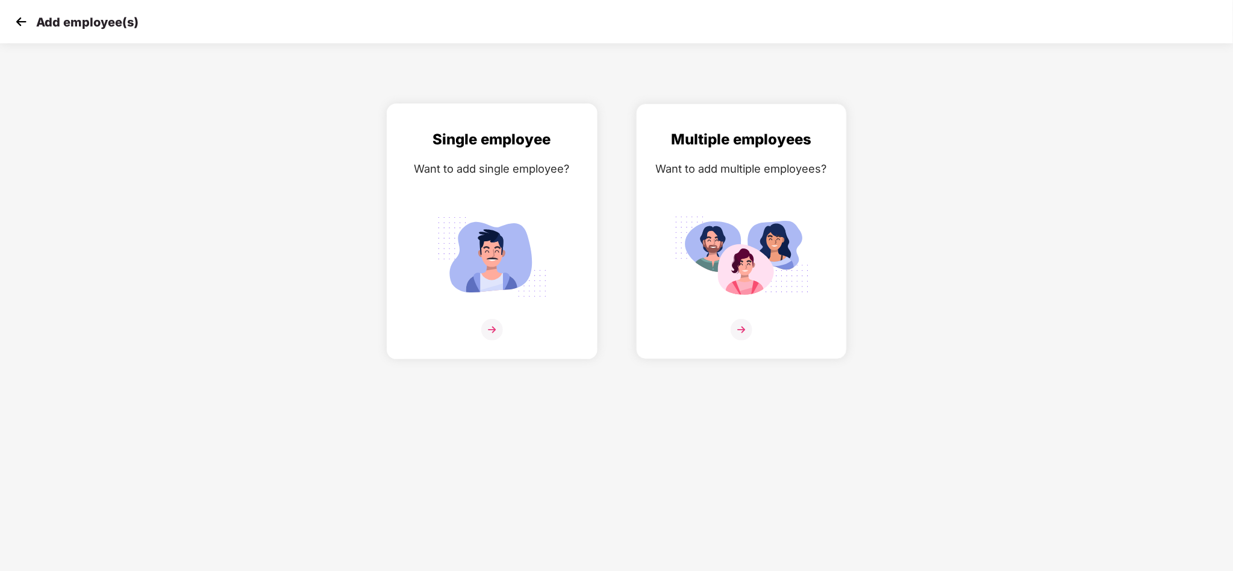
click at [486, 222] on img at bounding box center [492, 257] width 135 height 94
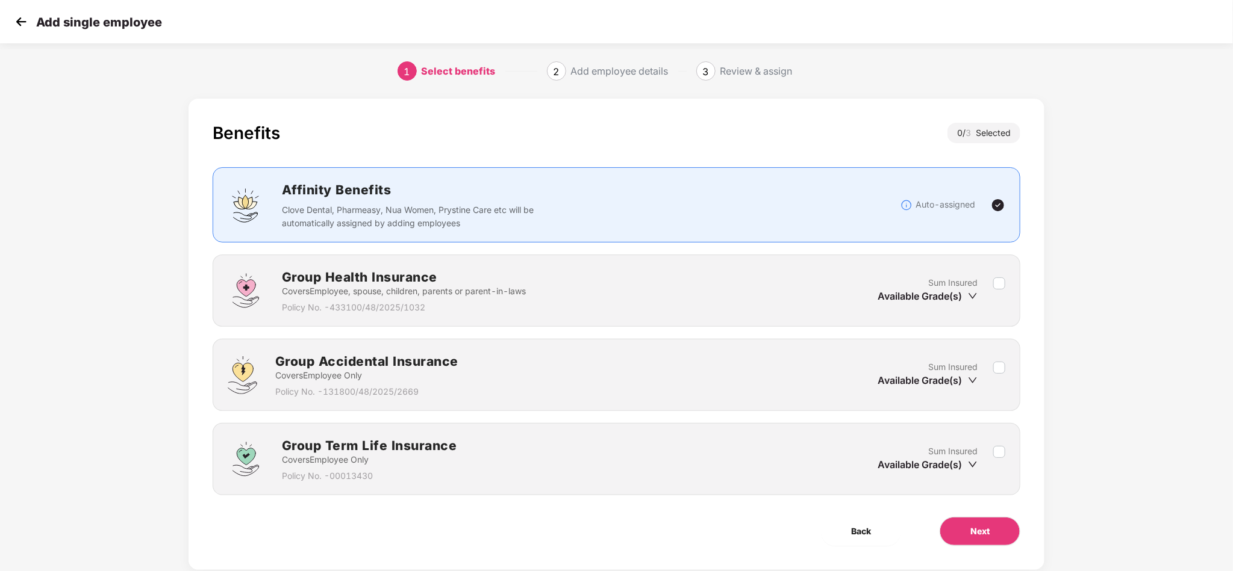
click at [993, 276] on label at bounding box center [999, 291] width 12 height 30
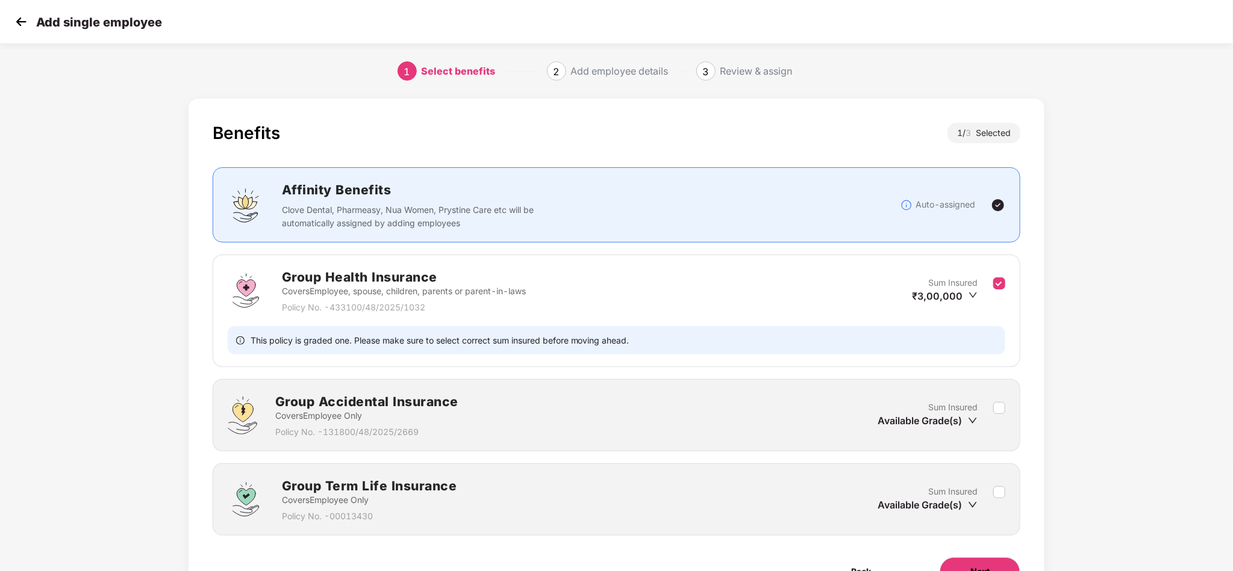
click at [988, 562] on button "Next" at bounding box center [979, 572] width 81 height 29
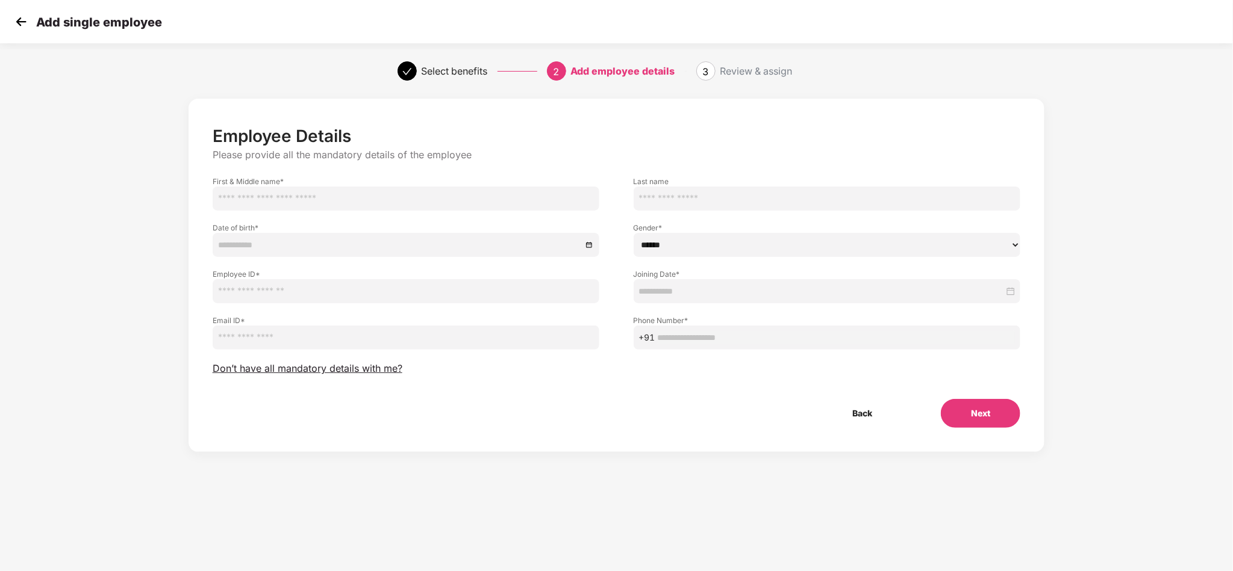
click at [333, 196] on input "text" at bounding box center [406, 199] width 387 height 24
paste input "**********"
drag, startPoint x: 337, startPoint y: 199, endPoint x: 314, endPoint y: 199, distance: 22.3
click at [314, 199] on input "**********" at bounding box center [406, 199] width 387 height 24
type input "**********"
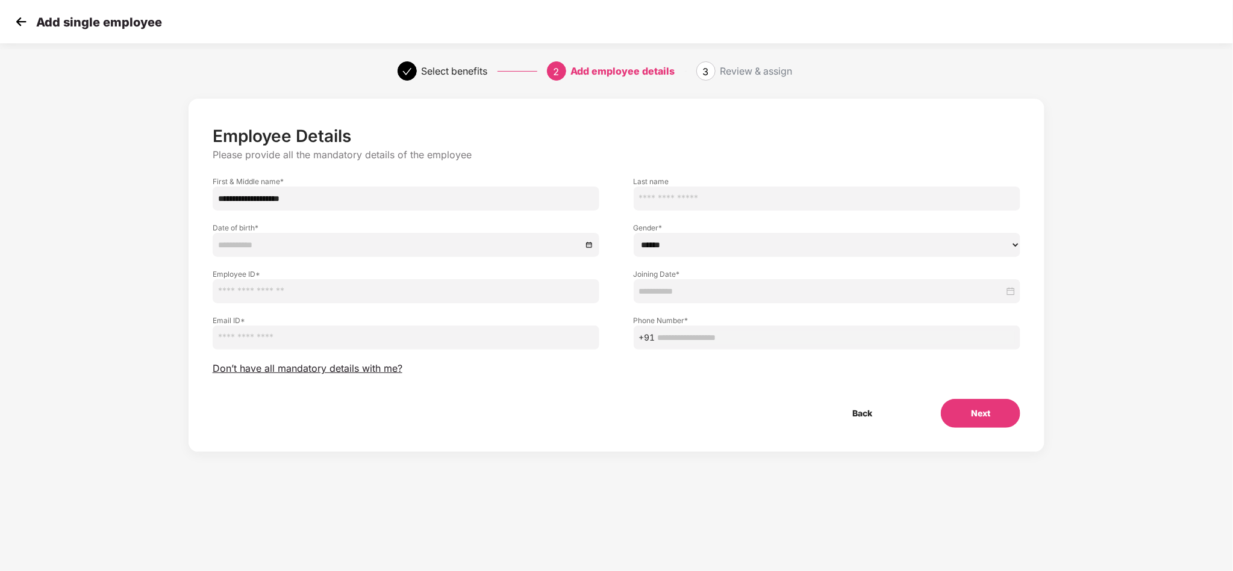
click at [679, 199] on input "text" at bounding box center [826, 199] width 387 height 24
type input "*****"
click at [319, 249] on input at bounding box center [400, 244] width 364 height 13
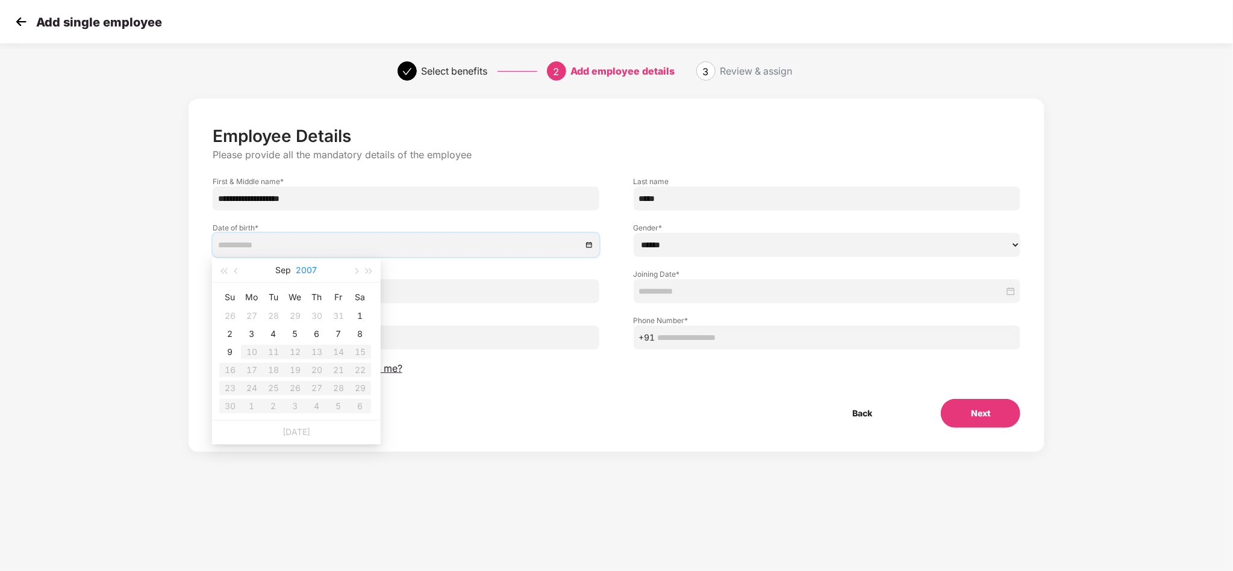
click at [302, 269] on button "2007" at bounding box center [306, 270] width 21 height 24
type input "**********"
click at [226, 269] on span "button" at bounding box center [223, 272] width 6 height 6
type input "**********"
click at [248, 421] on div "1998" at bounding box center [243, 422] width 36 height 14
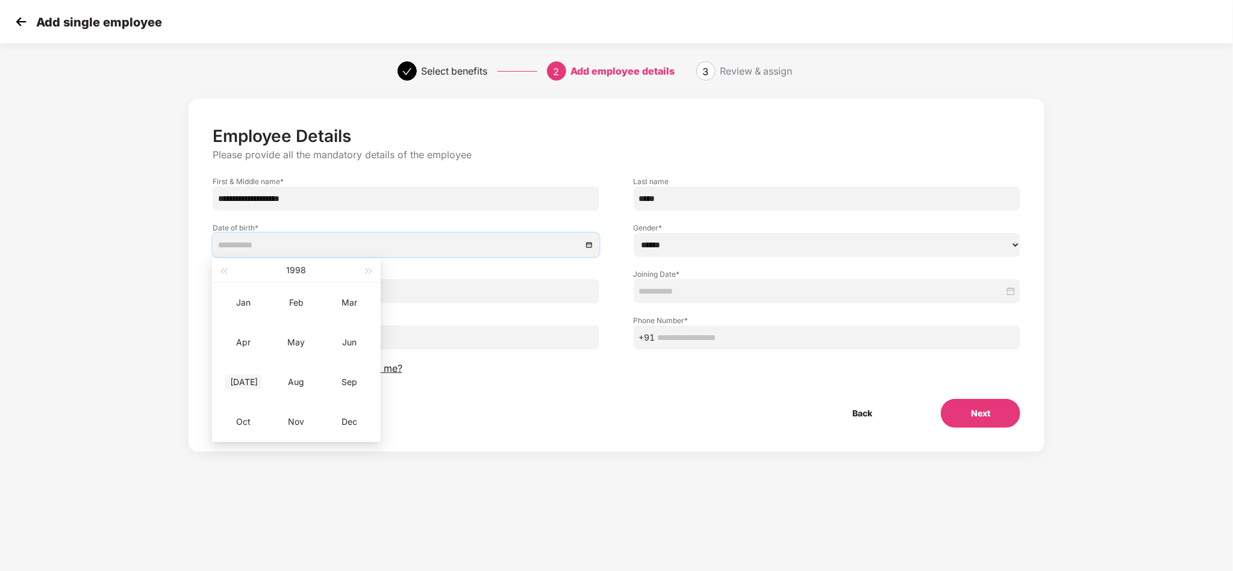
type input "**********"
click at [243, 385] on div "[DATE]" at bounding box center [243, 382] width 36 height 14
type input "**********"
click at [314, 332] on div "9" at bounding box center [317, 334] width 14 height 14
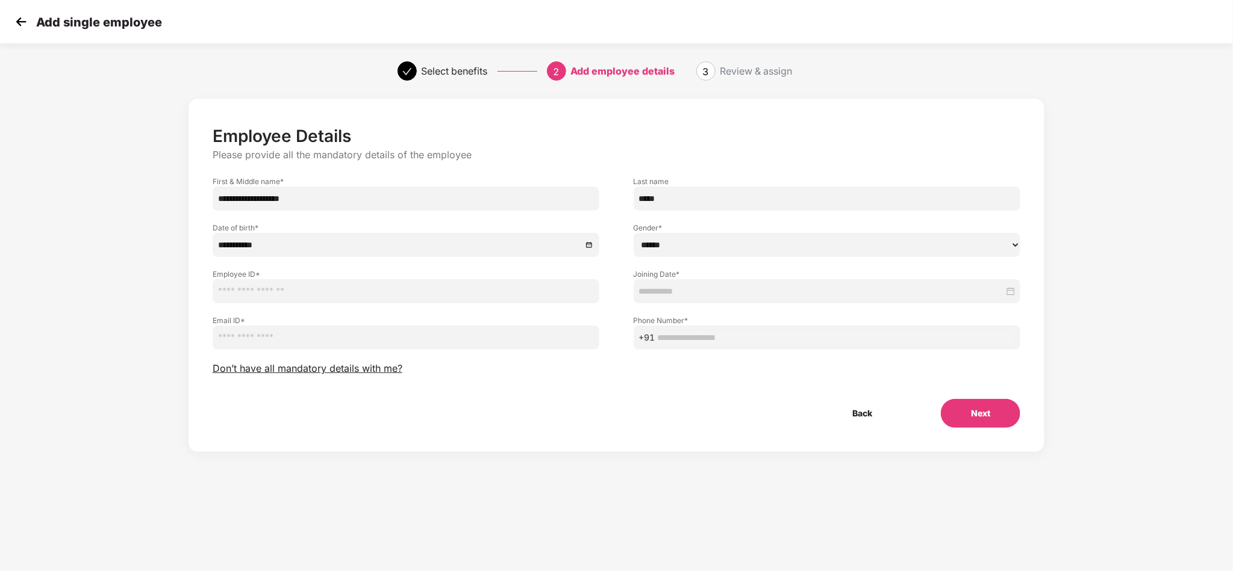
click at [699, 263] on div "Joining Date *" at bounding box center [827, 280] width 421 height 46
click at [716, 248] on select "****** **** ******" at bounding box center [826, 245] width 387 height 24
click at [633, 233] on select "****** **** ******" at bounding box center [826, 245] width 387 height 24
click at [764, 244] on select "****** **** ******" at bounding box center [826, 245] width 387 height 24
select select "****"
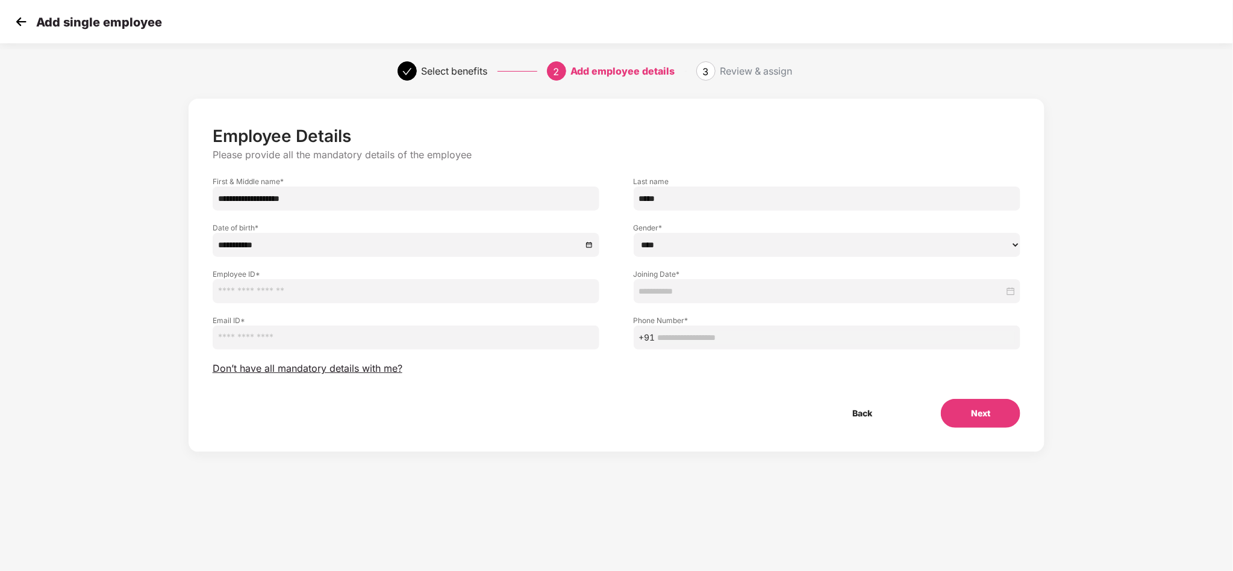
click at [633, 233] on select "****** **** ******" at bounding box center [826, 245] width 387 height 24
click at [438, 293] on input "text" at bounding box center [406, 291] width 387 height 24
type input "****"
click at [726, 282] on div at bounding box center [826, 291] width 387 height 24
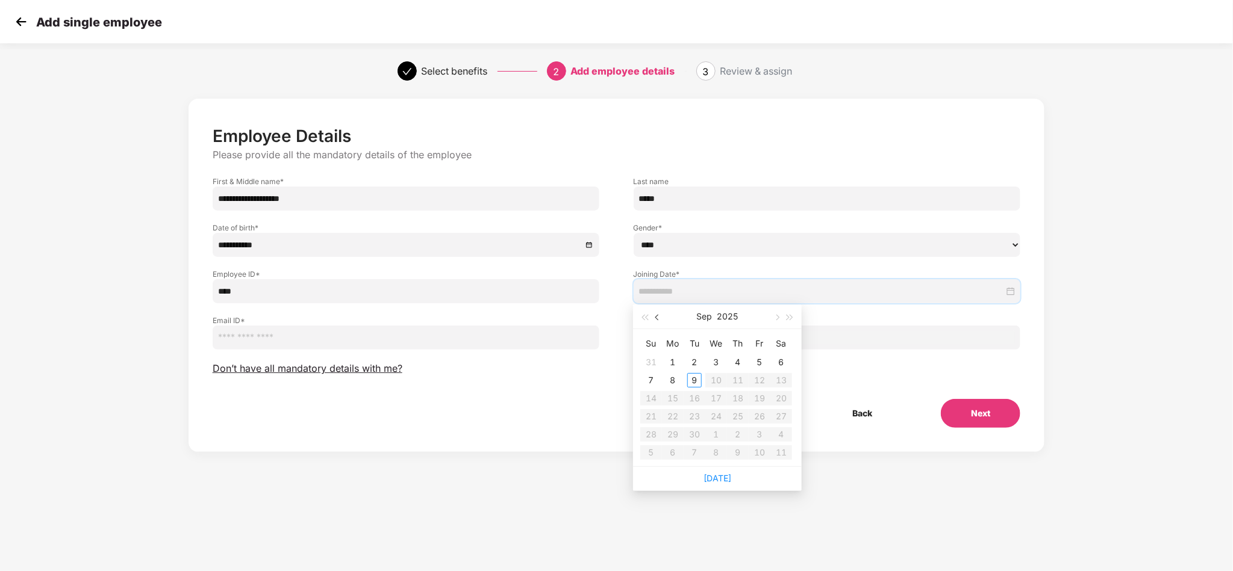
click at [656, 318] on span "button" at bounding box center [658, 318] width 6 height 6
type input "**********"
click at [677, 397] on div "11" at bounding box center [672, 398] width 14 height 14
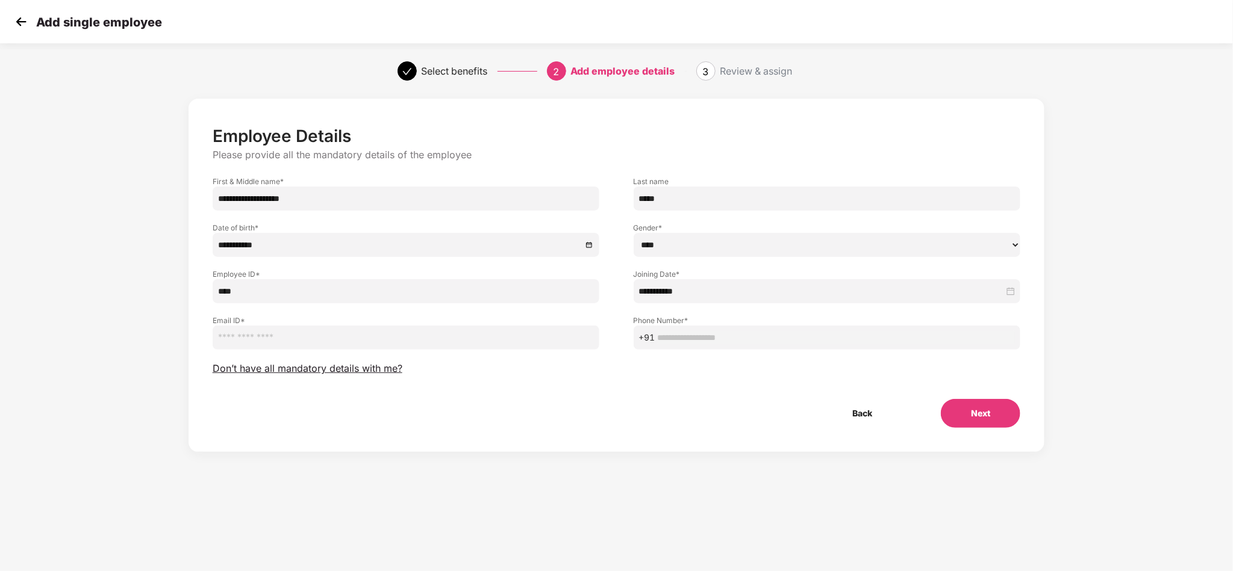
click at [369, 345] on input "email" at bounding box center [406, 338] width 387 height 24
paste input "**********"
type input "**********"
click at [907, 334] on input "text" at bounding box center [837, 337] width 358 height 13
paste input "**********"
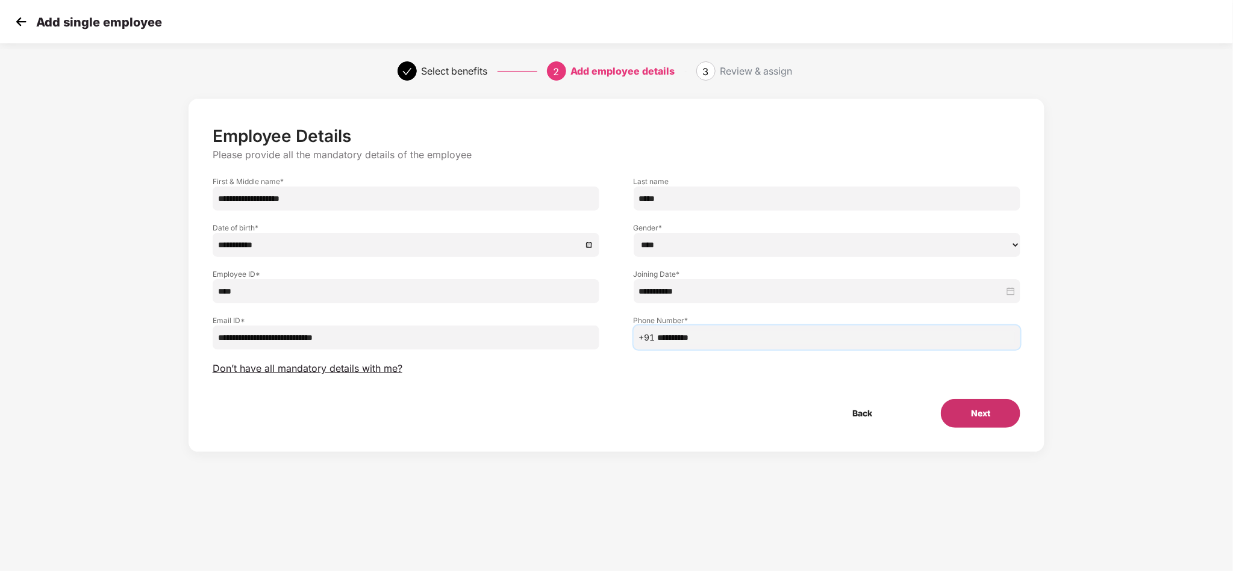
type input "**********"
click at [961, 399] on button "Next" at bounding box center [980, 413] width 79 height 29
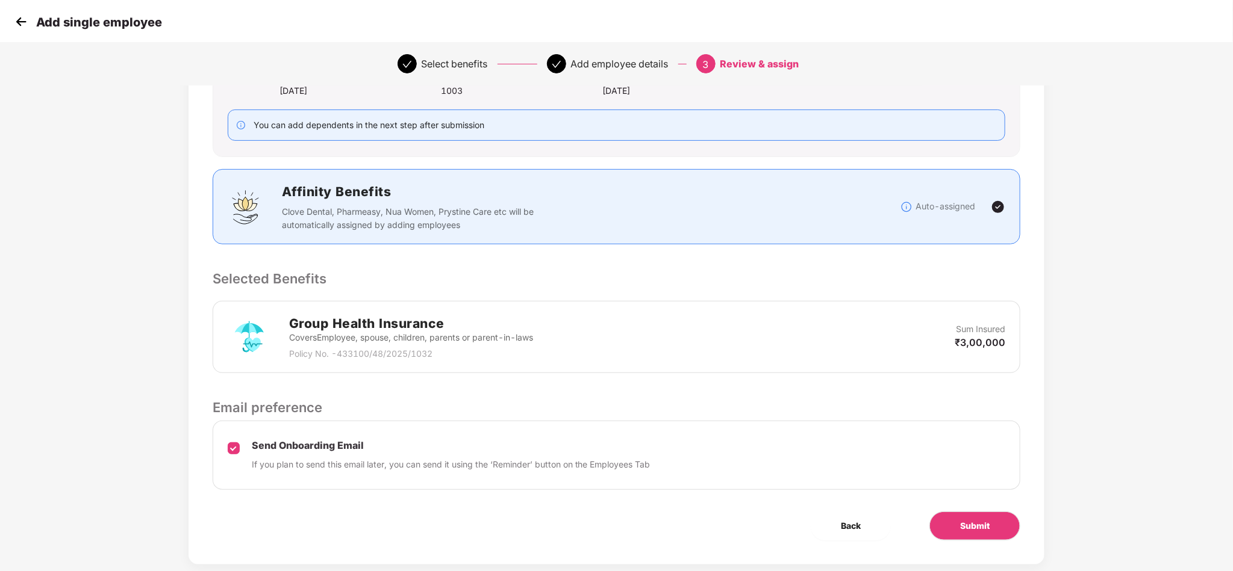
scroll to position [145, 0]
click at [965, 517] on button "Submit" at bounding box center [974, 524] width 91 height 29
click at [965, 521] on span "Submit" at bounding box center [975, 524] width 30 height 13
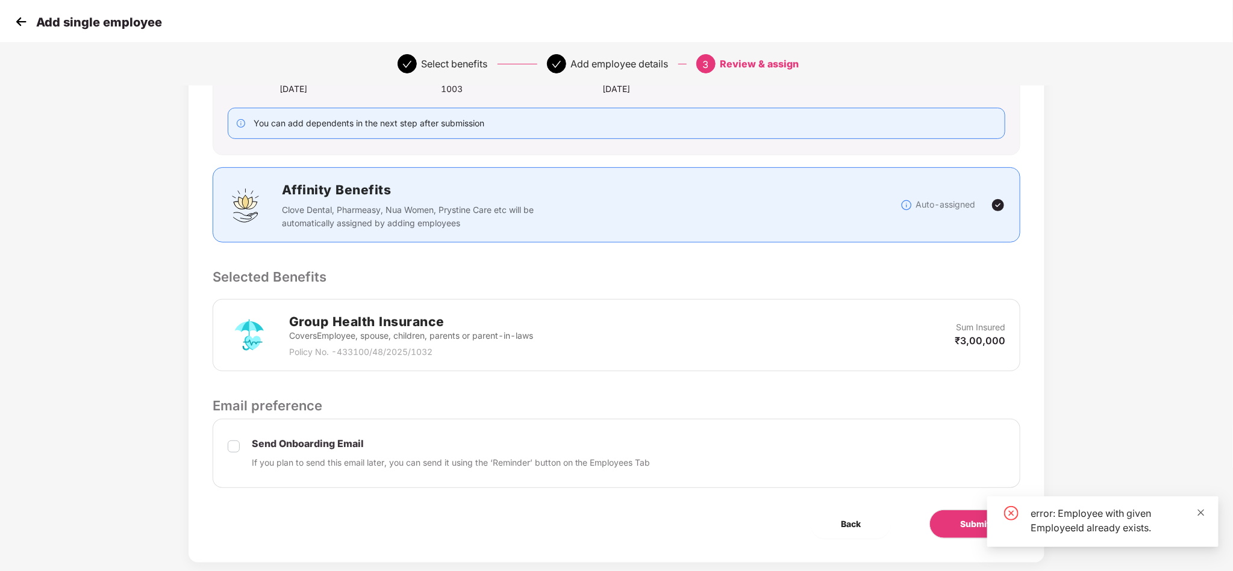
click at [1200, 511] on icon "close" at bounding box center [1201, 513] width 8 height 8
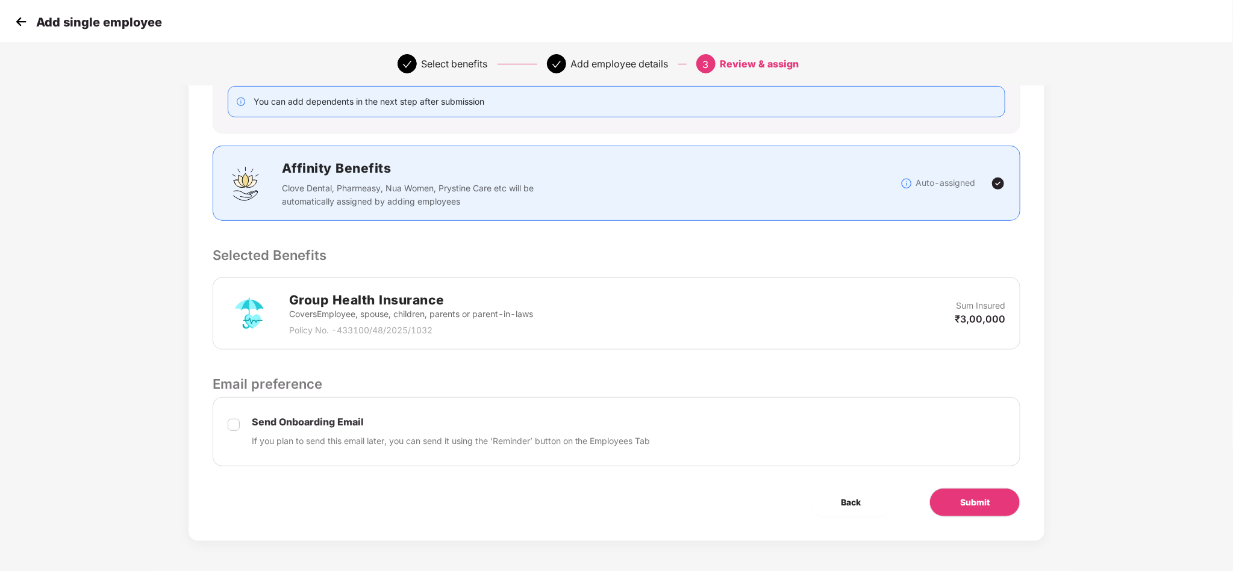
click at [22, 19] on img at bounding box center [21, 22] width 18 height 18
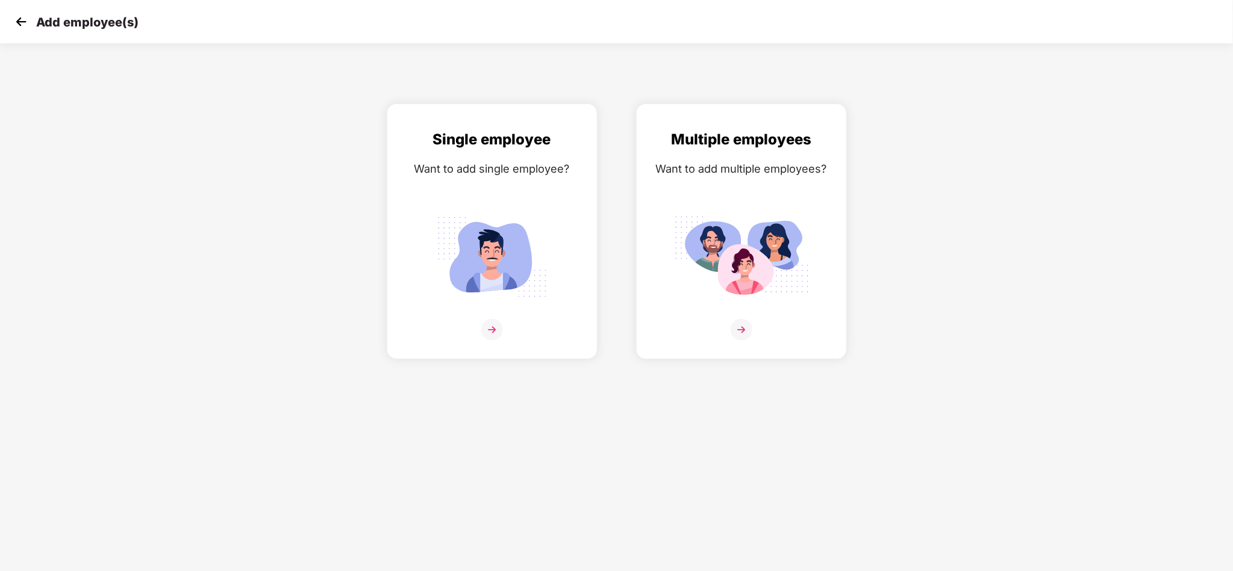
click at [22, 19] on img at bounding box center [21, 22] width 18 height 18
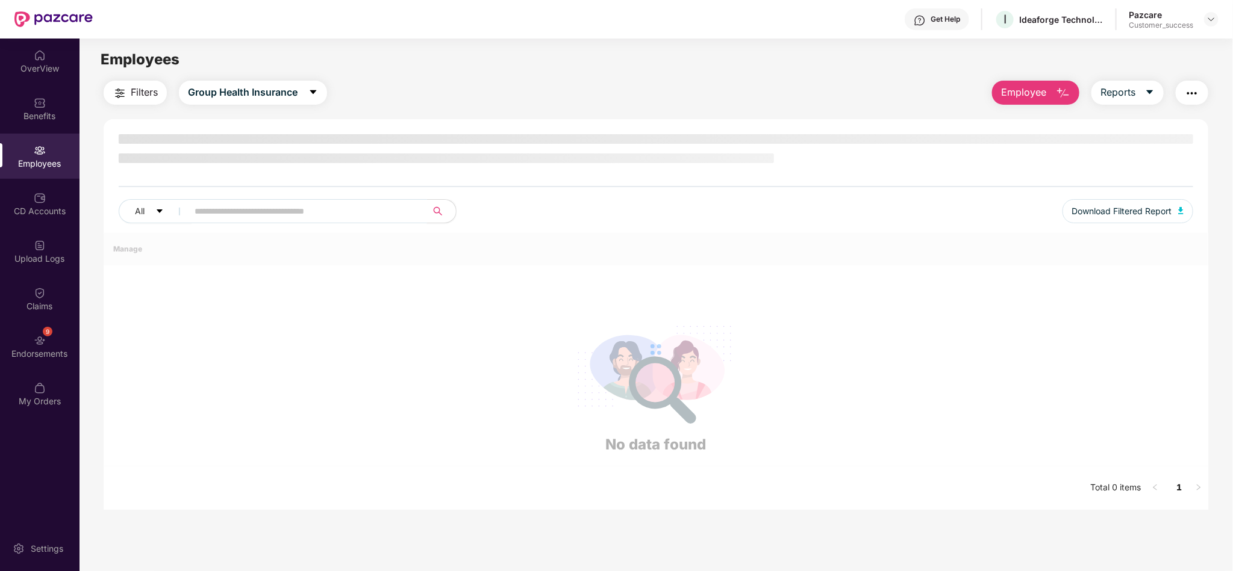
click at [323, 201] on span at bounding box center [303, 211] width 247 height 24
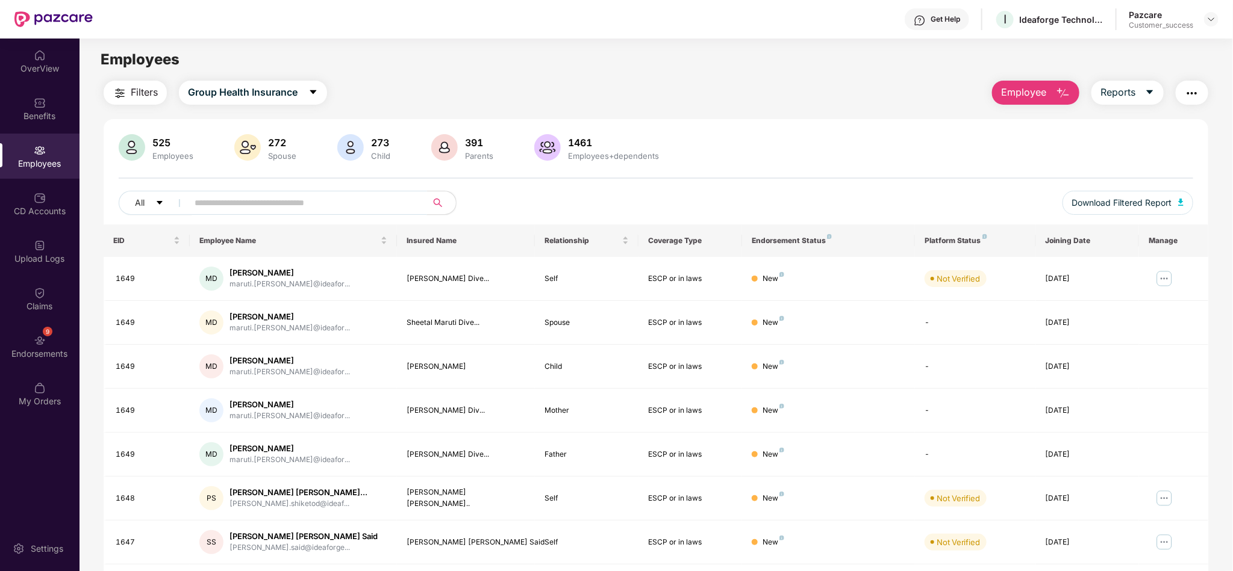
click at [225, 206] on input "text" at bounding box center [303, 203] width 216 height 18
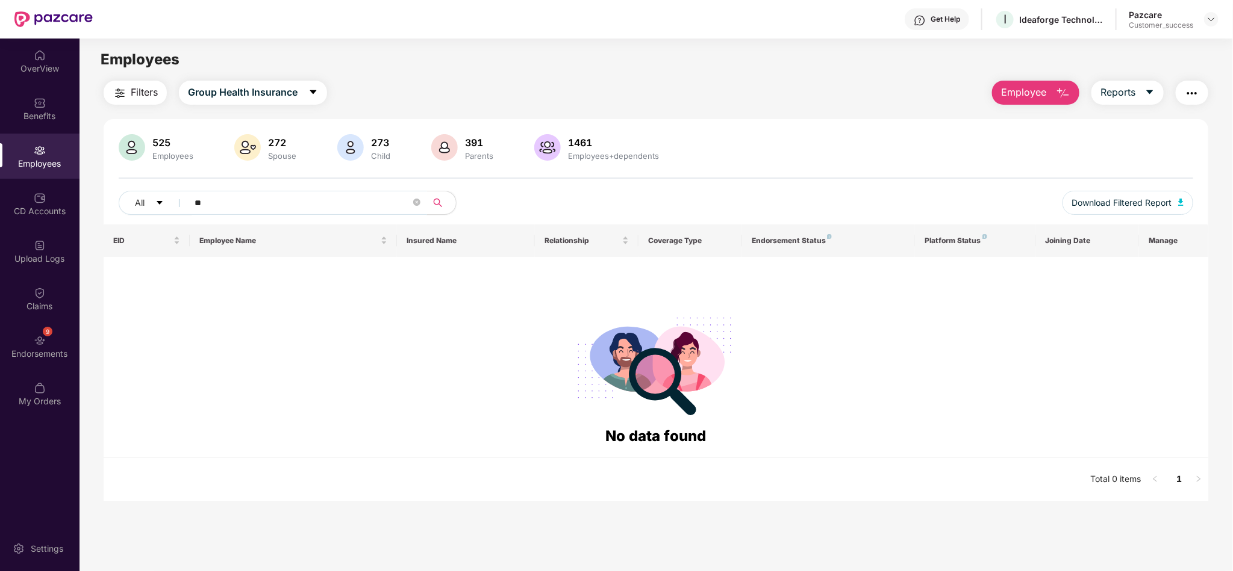
type input "*"
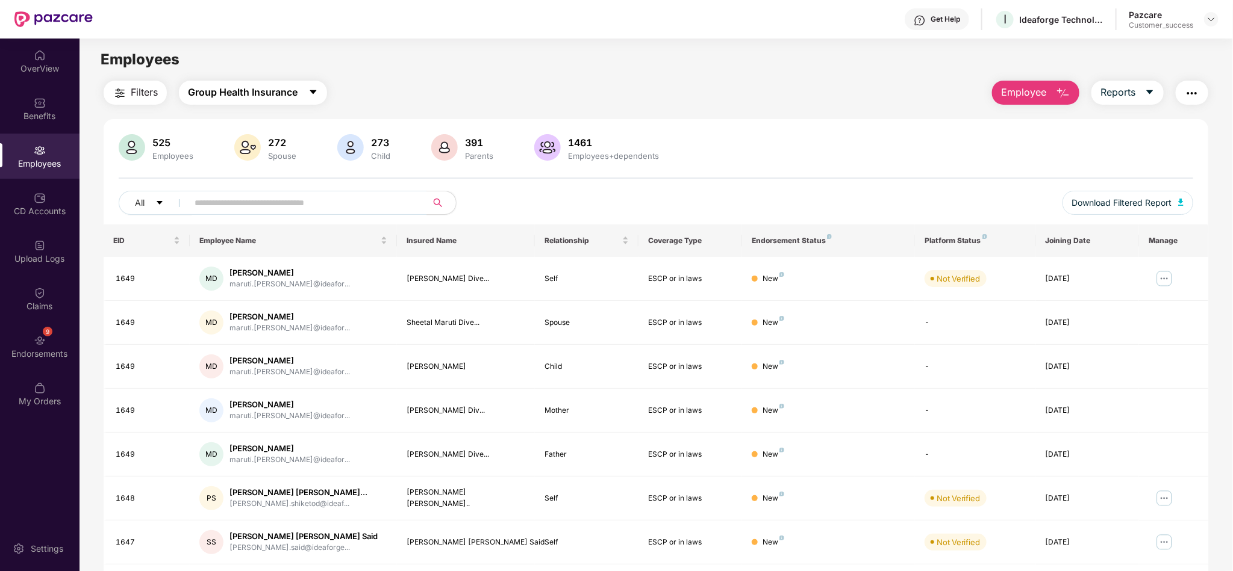
click at [241, 95] on span "Group Health Insurance" at bounding box center [243, 92] width 110 height 15
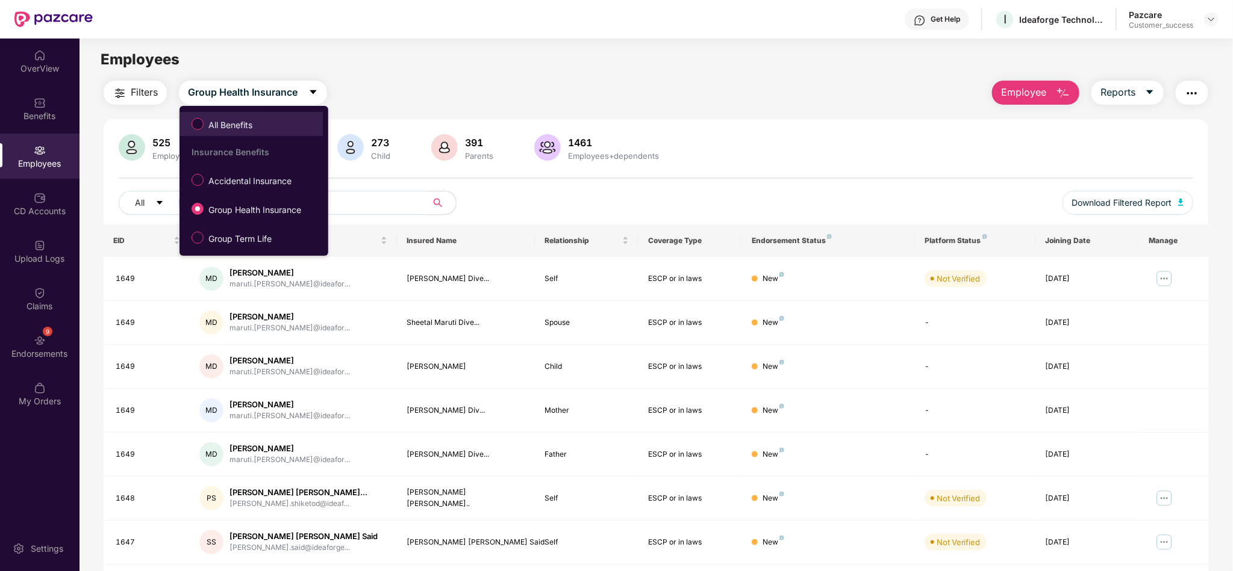
click at [240, 123] on span "All Benefits" at bounding box center [231, 125] width 54 height 13
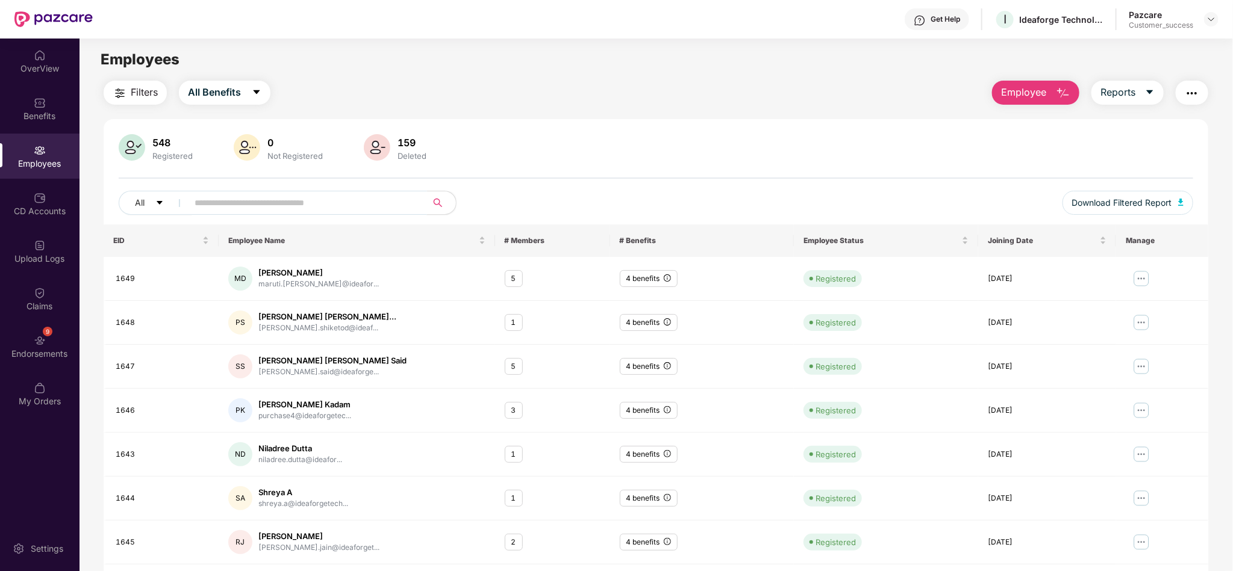
click at [394, 208] on input "text" at bounding box center [303, 203] width 216 height 18
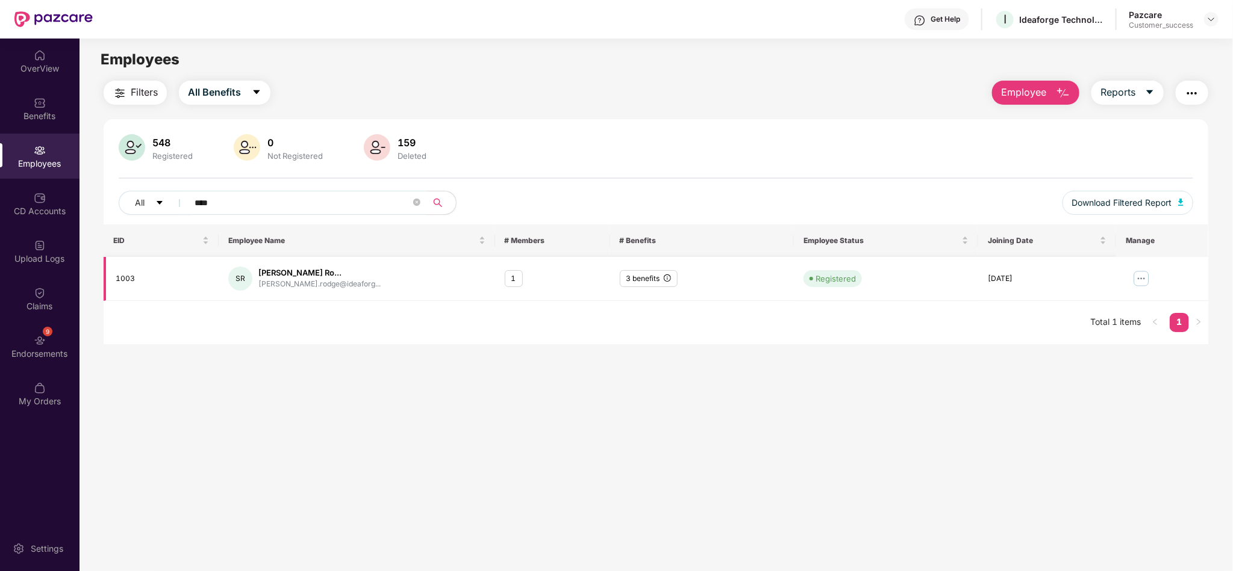
type input "****"
click at [649, 281] on div "3 benefits" at bounding box center [649, 278] width 58 height 17
click at [1145, 282] on img at bounding box center [1140, 278] width 19 height 19
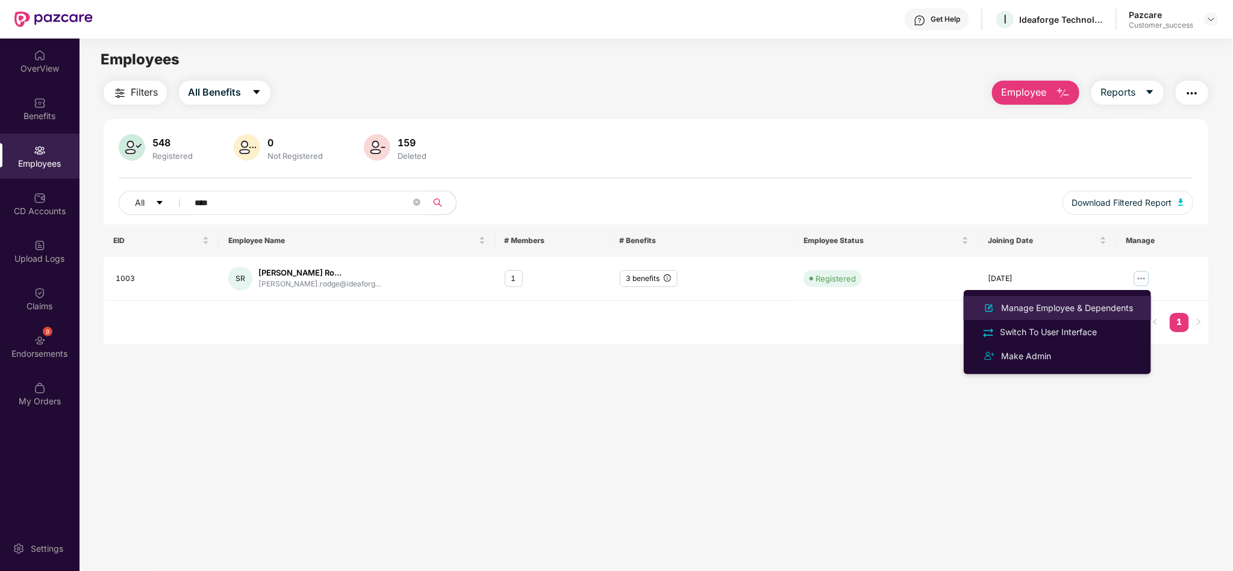
click at [1082, 307] on div "Manage Employee & Dependents" at bounding box center [1066, 308] width 137 height 13
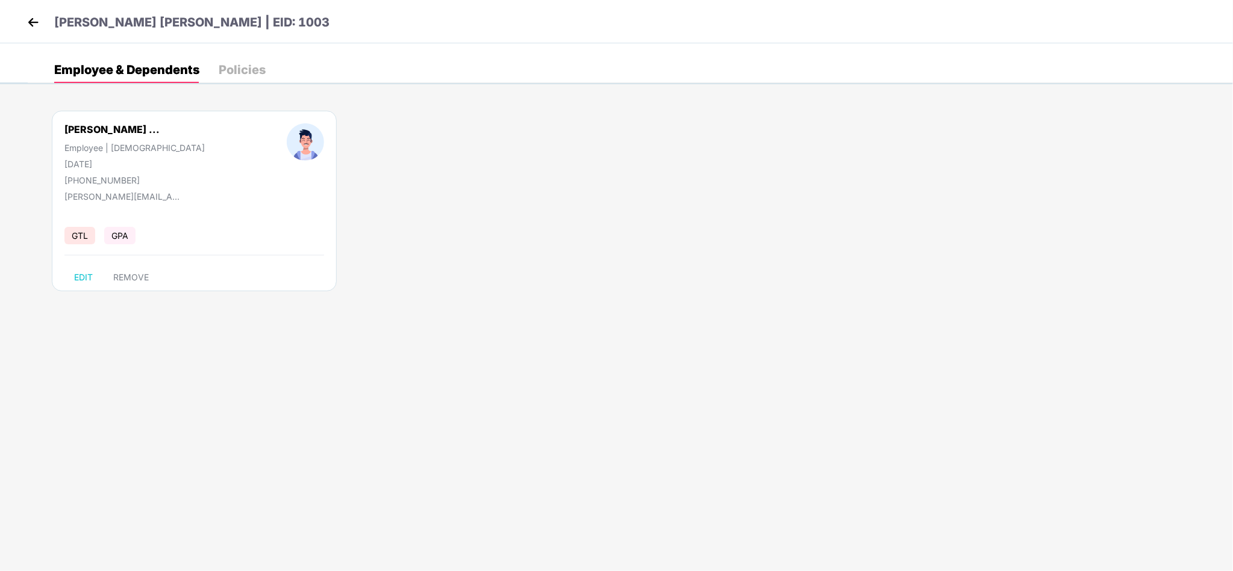
click at [39, 30] on img at bounding box center [33, 22] width 18 height 18
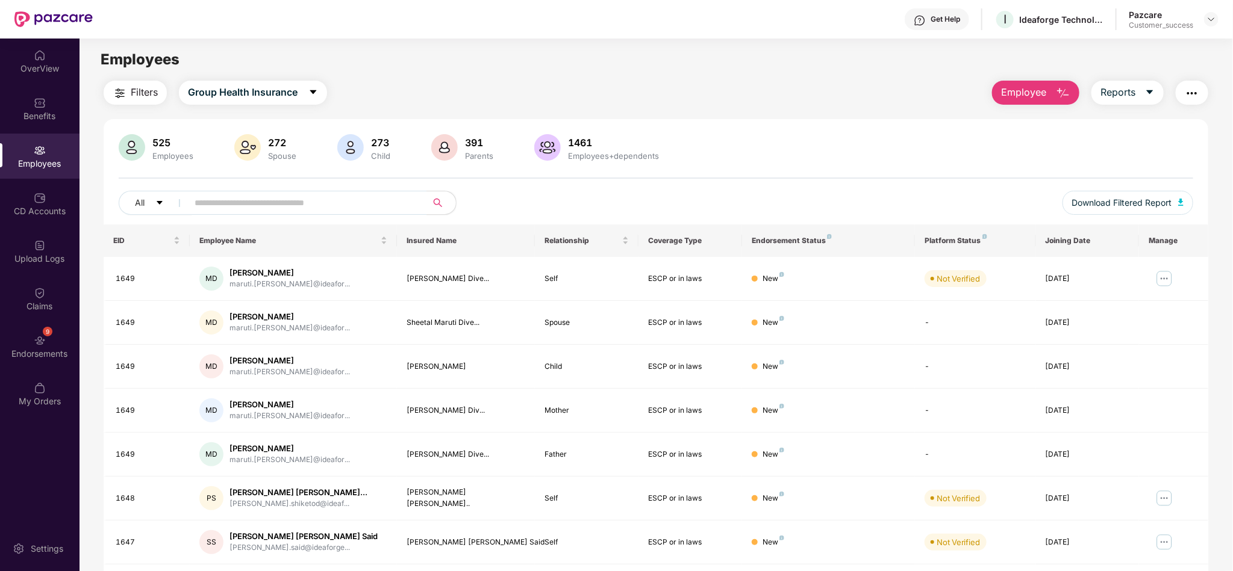
click at [1027, 91] on span "Employee" at bounding box center [1023, 92] width 45 height 15
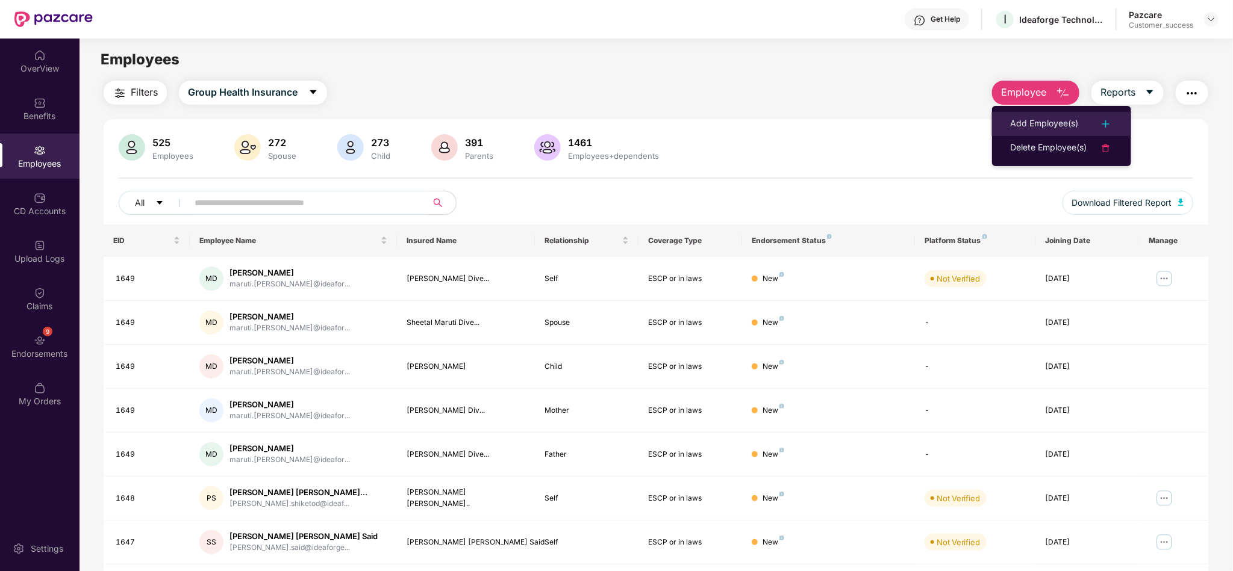
click at [1039, 129] on div "Add Employee(s)" at bounding box center [1044, 124] width 68 height 14
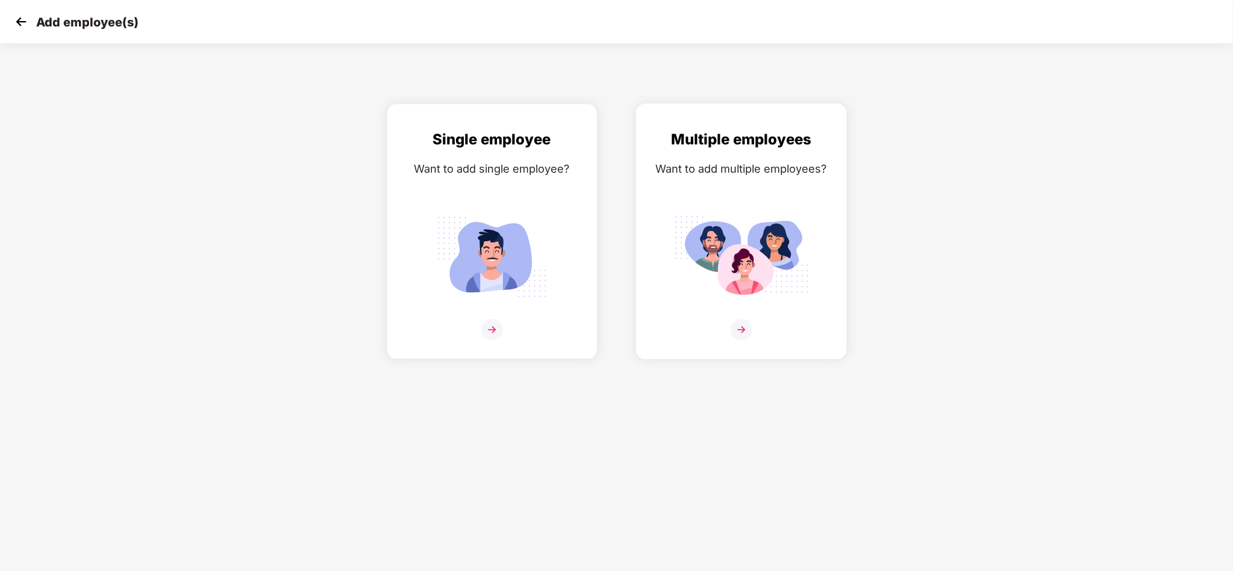
click at [779, 212] on img at bounding box center [741, 257] width 135 height 94
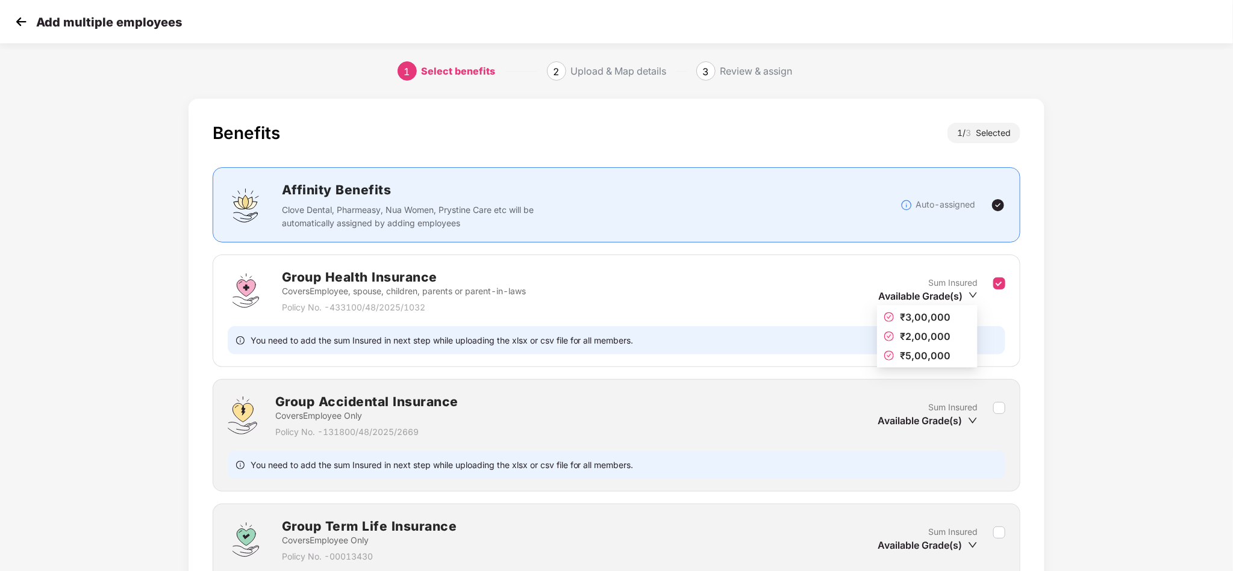
click at [976, 294] on icon "down" at bounding box center [972, 295] width 9 height 9
click at [949, 313] on span "₹3,00,000" at bounding box center [927, 317] width 86 height 13
click at [1066, 326] on div "Benefits 1 / 3 Selected Affinity Benefits Clove Dental, Pharmeasy, Nua Women, P…" at bounding box center [616, 407] width 1027 height 629
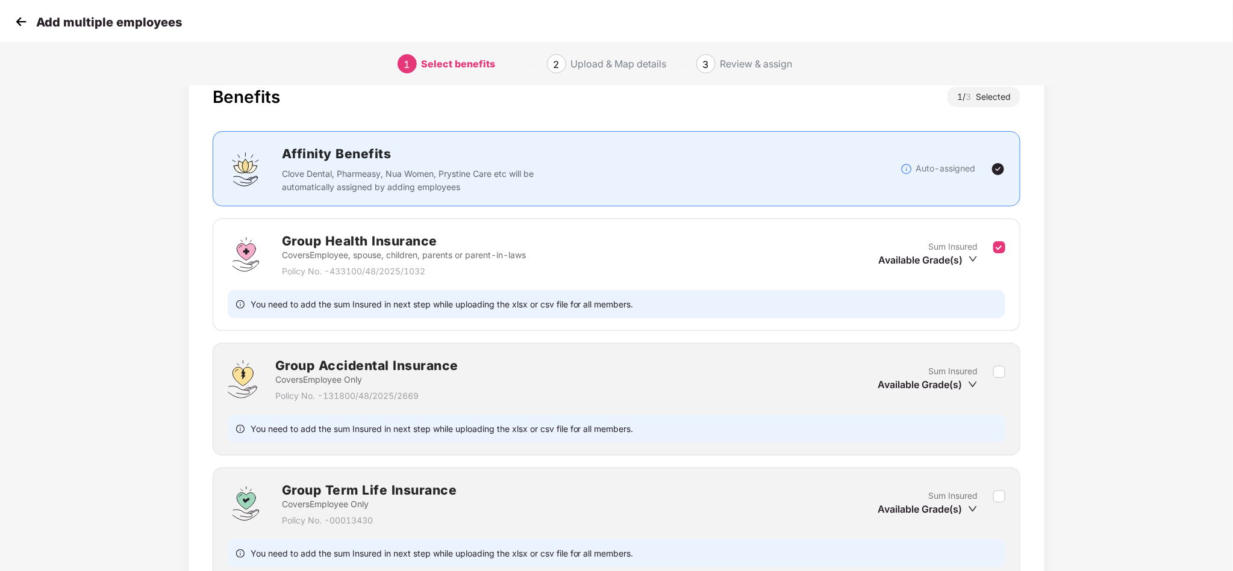
scroll to position [152, 0]
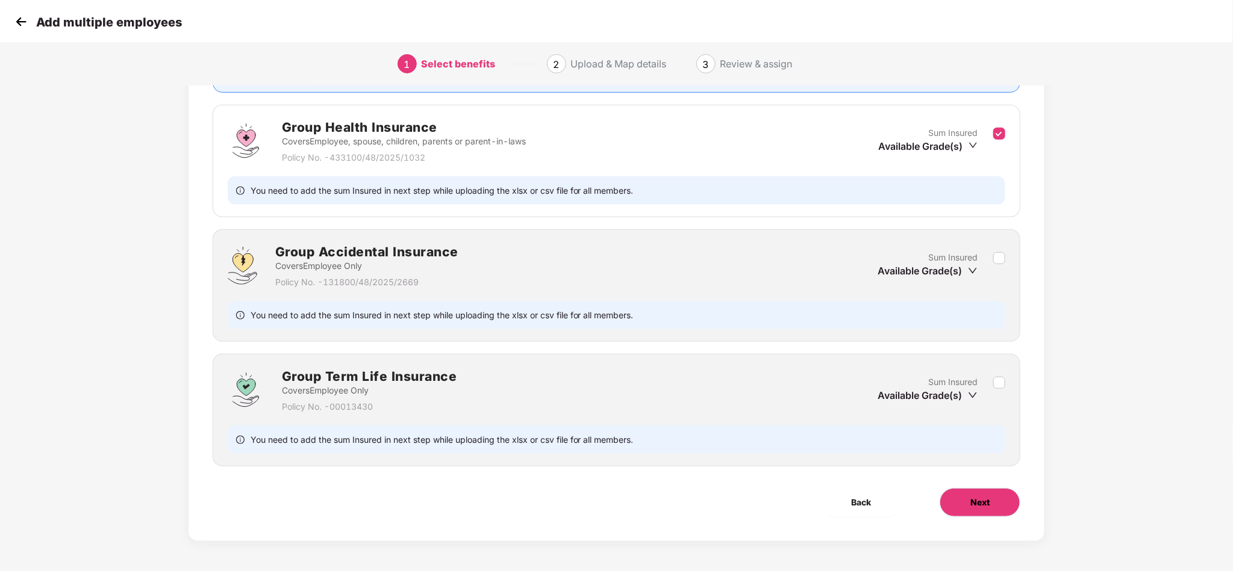
click at [980, 493] on button "Next" at bounding box center [979, 502] width 81 height 29
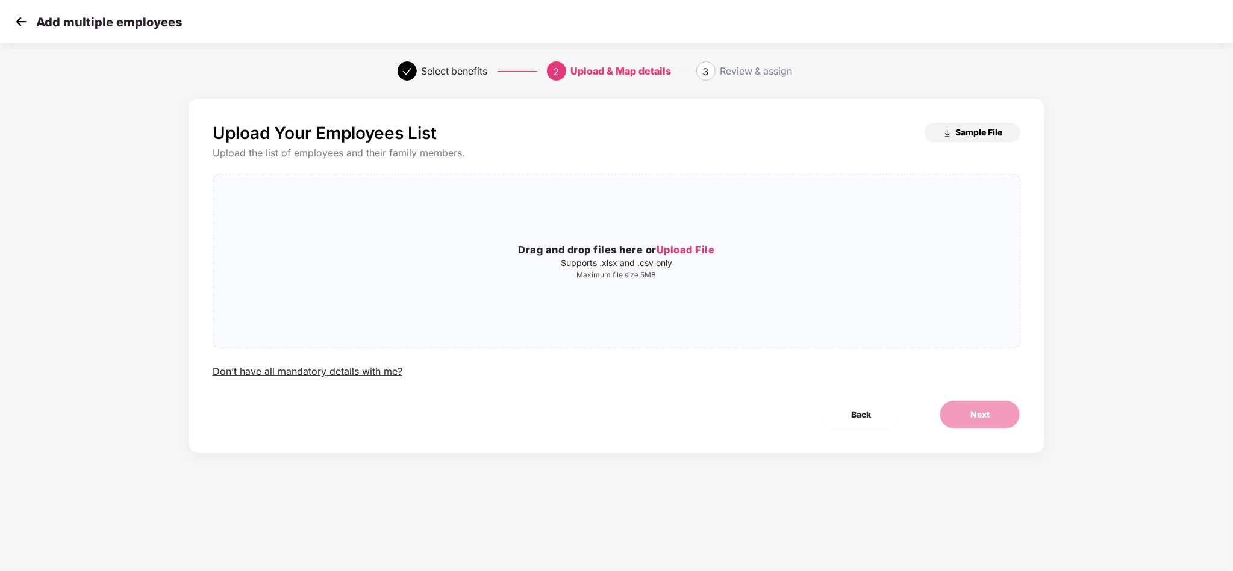
click at [972, 129] on span "Sample File" at bounding box center [978, 131] width 47 height 11
click at [22, 24] on img at bounding box center [21, 22] width 18 height 18
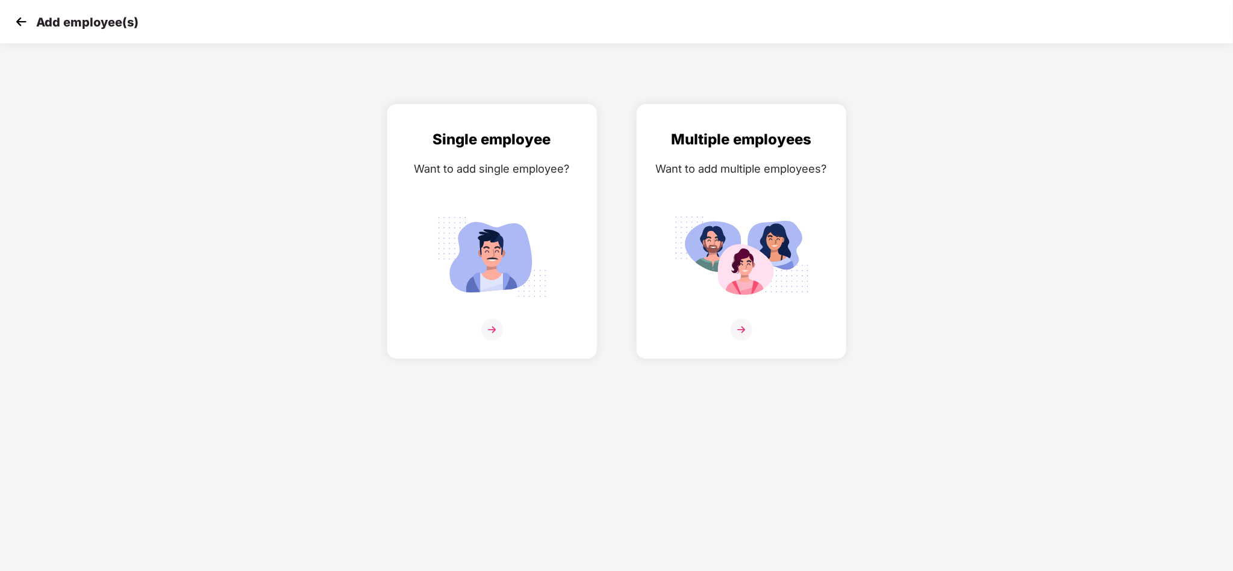
click at [22, 24] on img at bounding box center [21, 22] width 18 height 18
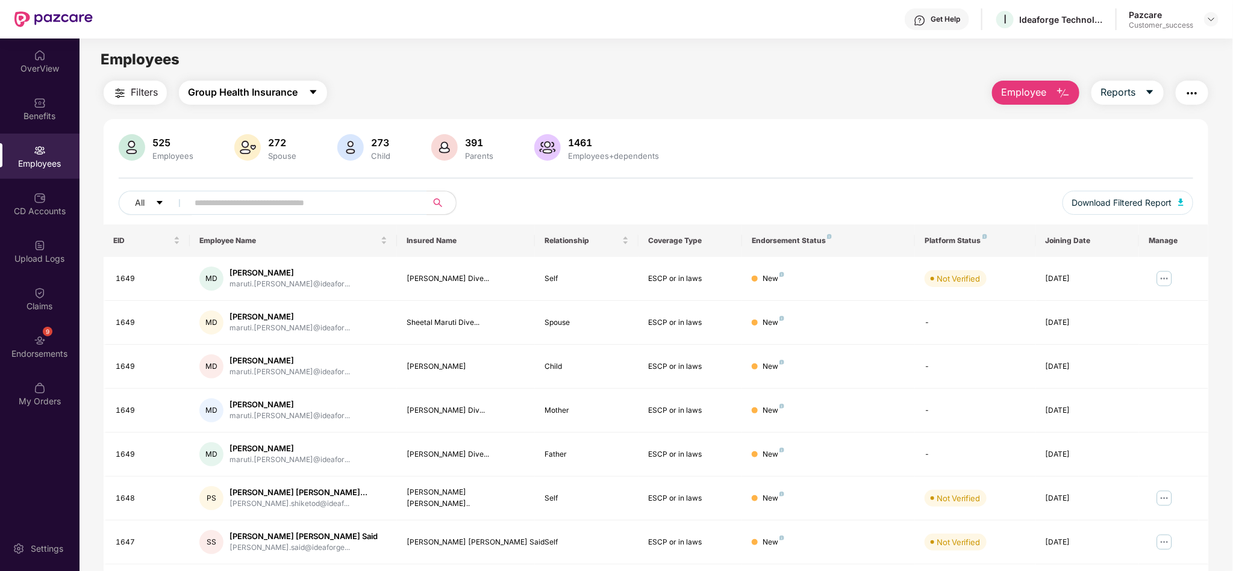
click at [306, 92] on button "Group Health Insurance" at bounding box center [253, 93] width 148 height 24
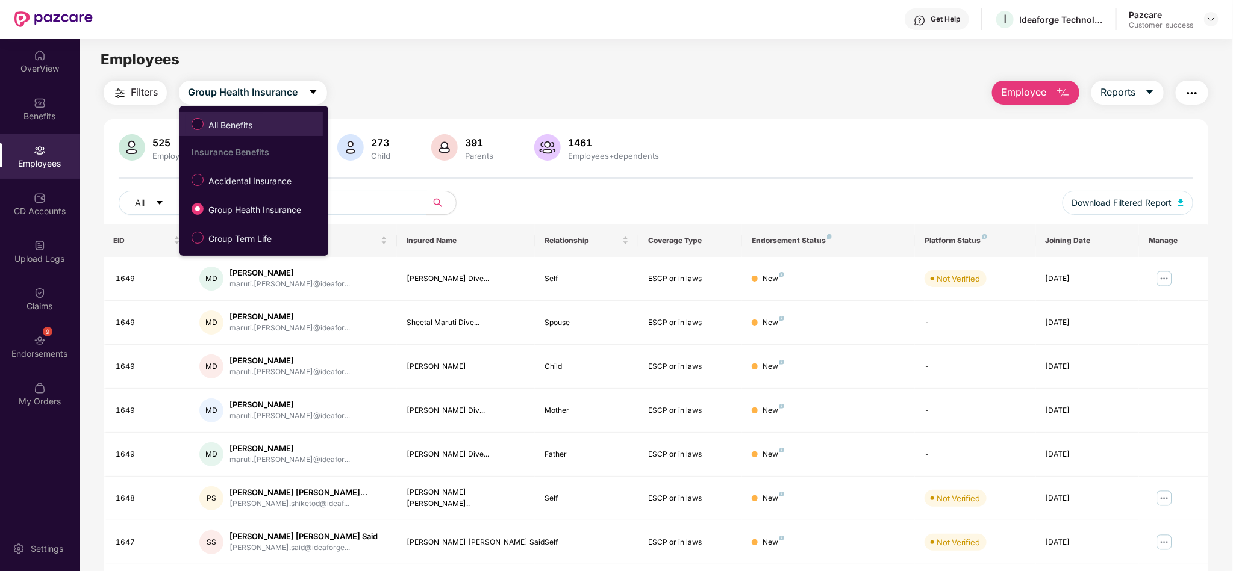
click at [262, 125] on label "All Benefits" at bounding box center [224, 124] width 78 height 20
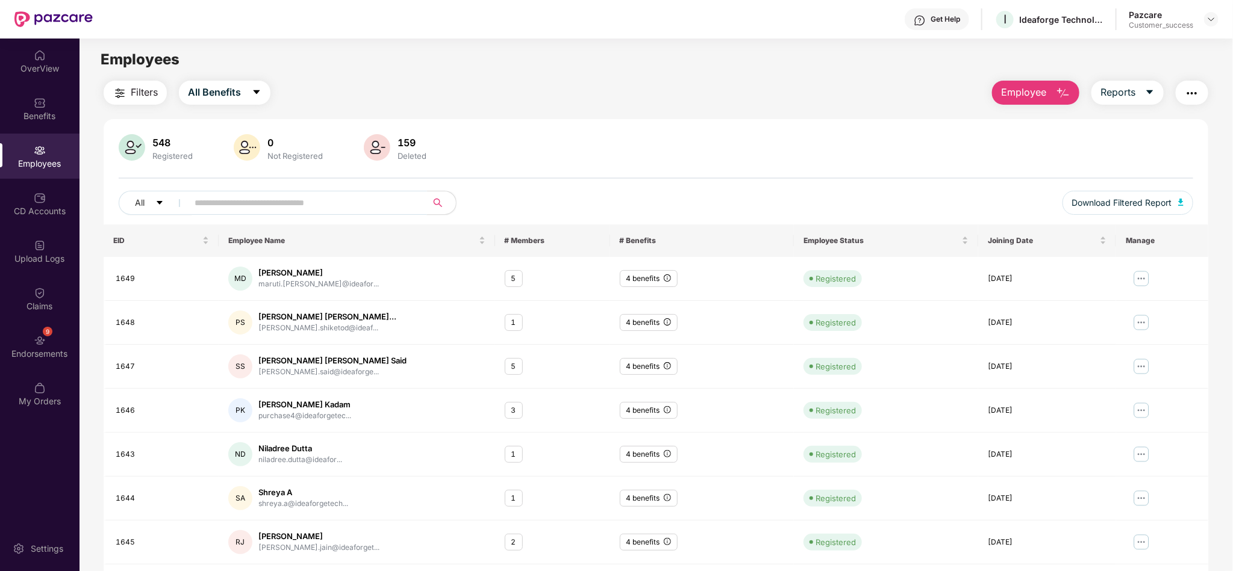
click at [268, 203] on input "text" at bounding box center [303, 203] width 216 height 18
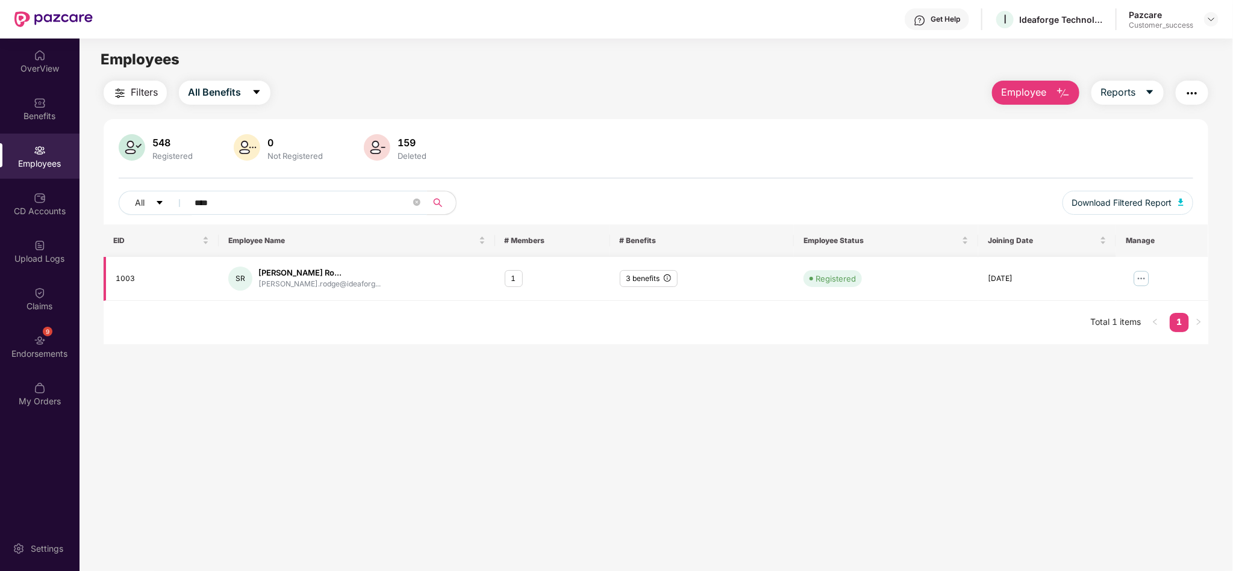
type input "****"
click at [1142, 275] on img at bounding box center [1140, 278] width 19 height 19
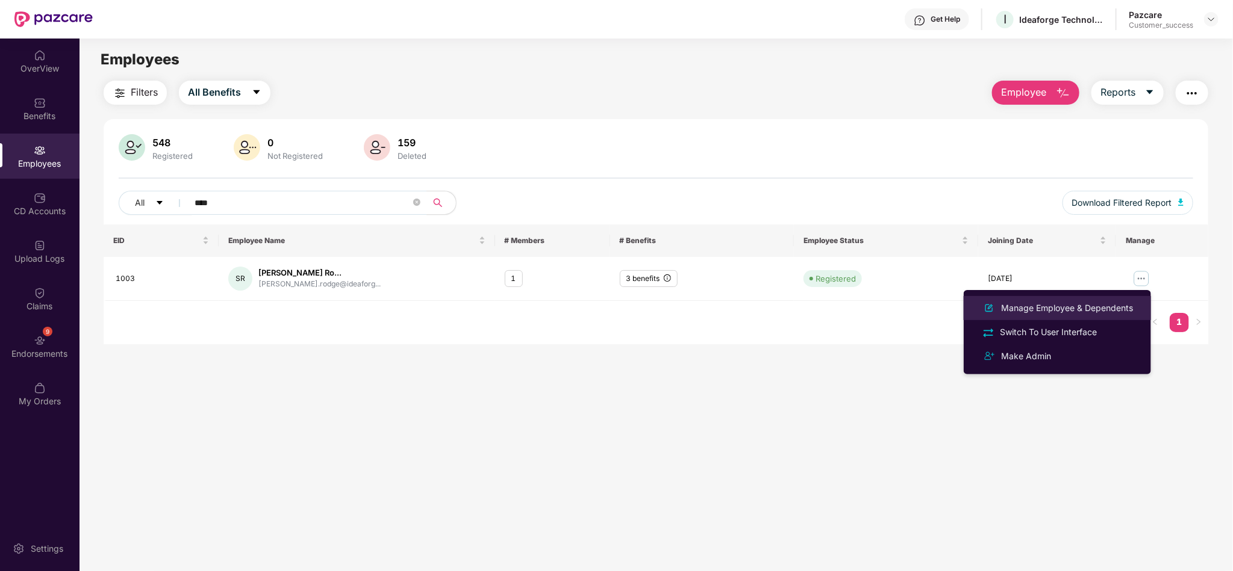
click at [1039, 308] on div "Manage Employee & Dependents" at bounding box center [1066, 308] width 137 height 13
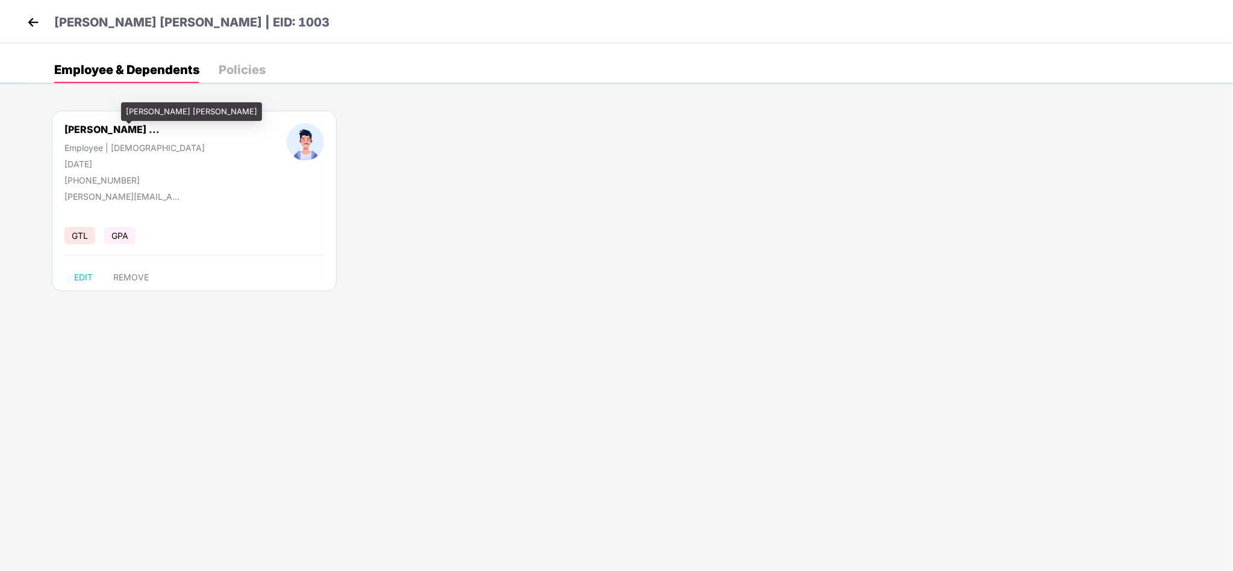
click at [139, 129] on div "[PERSON_NAME] ..." at bounding box center [111, 129] width 95 height 12
click at [152, 111] on div "[PERSON_NAME] [PERSON_NAME]" at bounding box center [191, 111] width 141 height 19
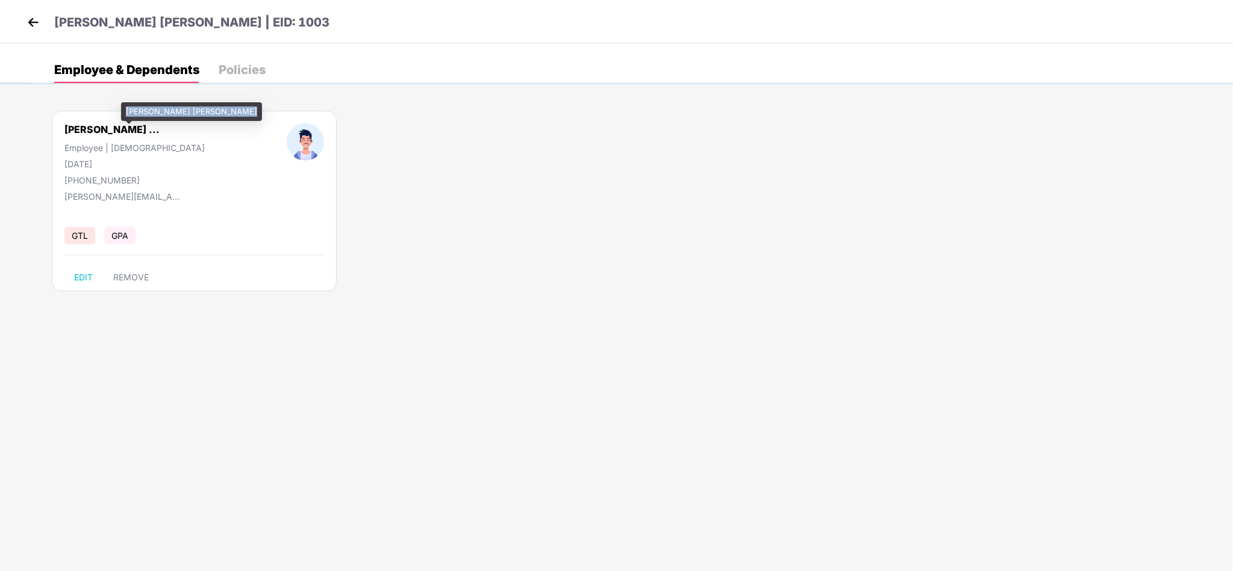
click at [152, 111] on div "[PERSON_NAME] [PERSON_NAME]" at bounding box center [191, 111] width 141 height 19
copy div "[PERSON_NAME] [PERSON_NAME]"
click at [39, 33] on header "[PERSON_NAME] [PERSON_NAME] | EID: 1003" at bounding box center [176, 24] width 305 height 22
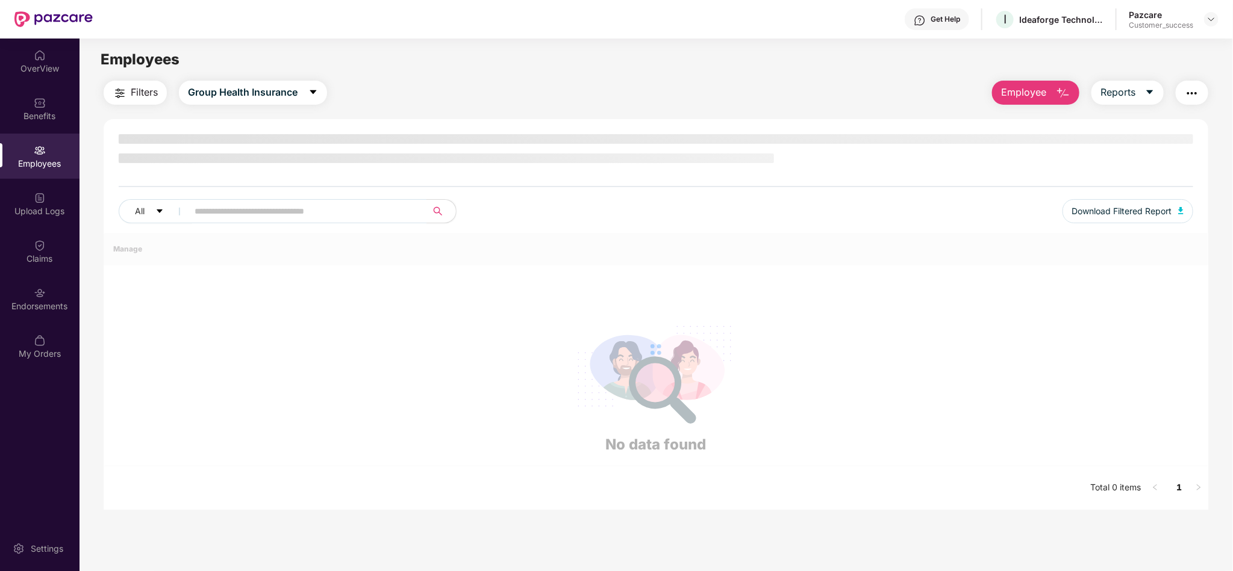
click at [35, 17] on img at bounding box center [53, 19] width 78 height 16
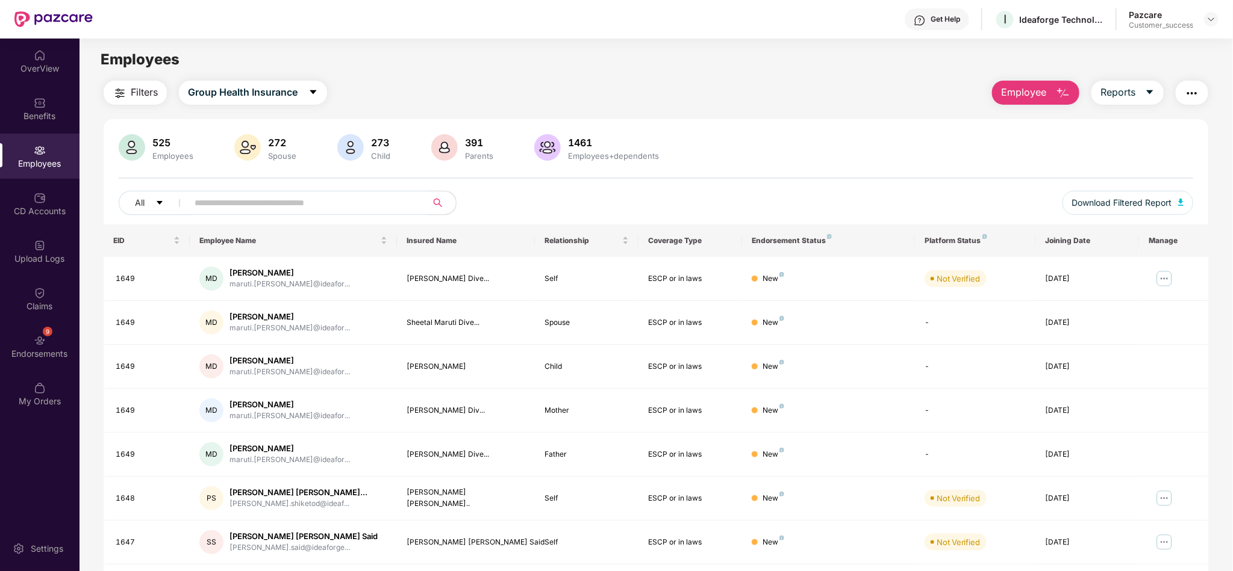
click at [1044, 94] on span "Employee" at bounding box center [1023, 92] width 45 height 15
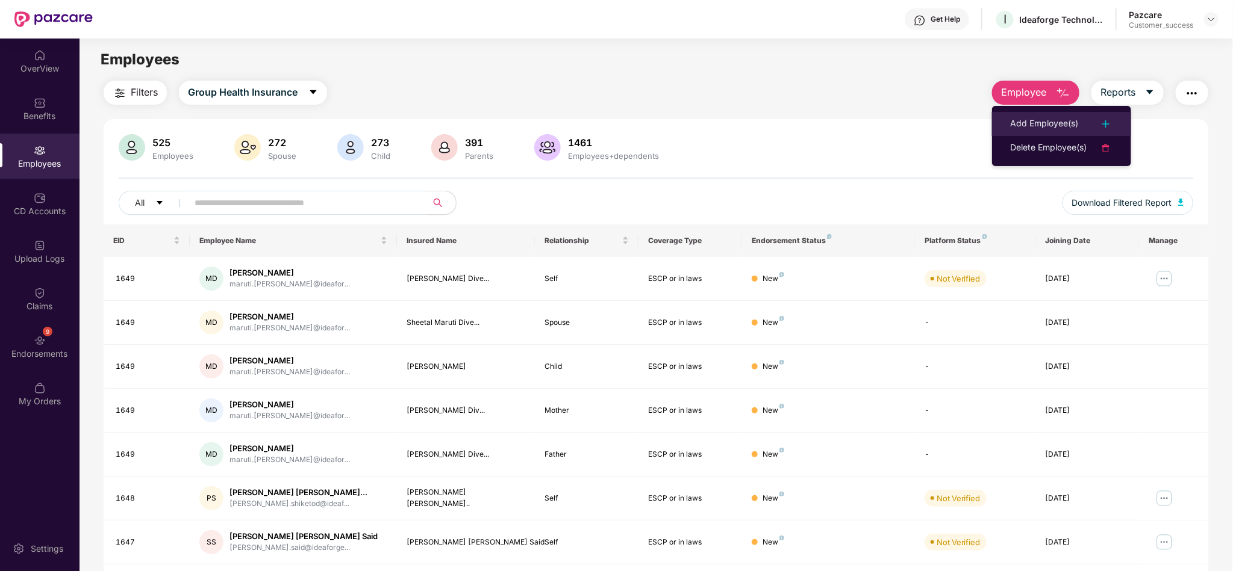
click at [1025, 121] on div "Add Employee(s)" at bounding box center [1044, 124] width 68 height 14
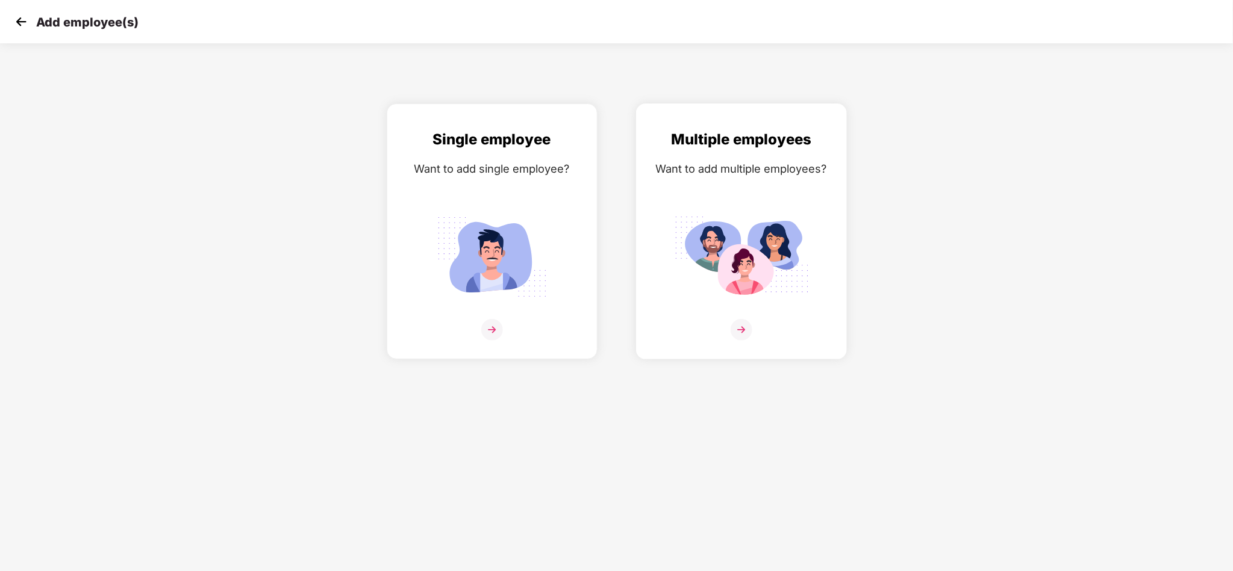
click at [779, 212] on img at bounding box center [741, 257] width 135 height 94
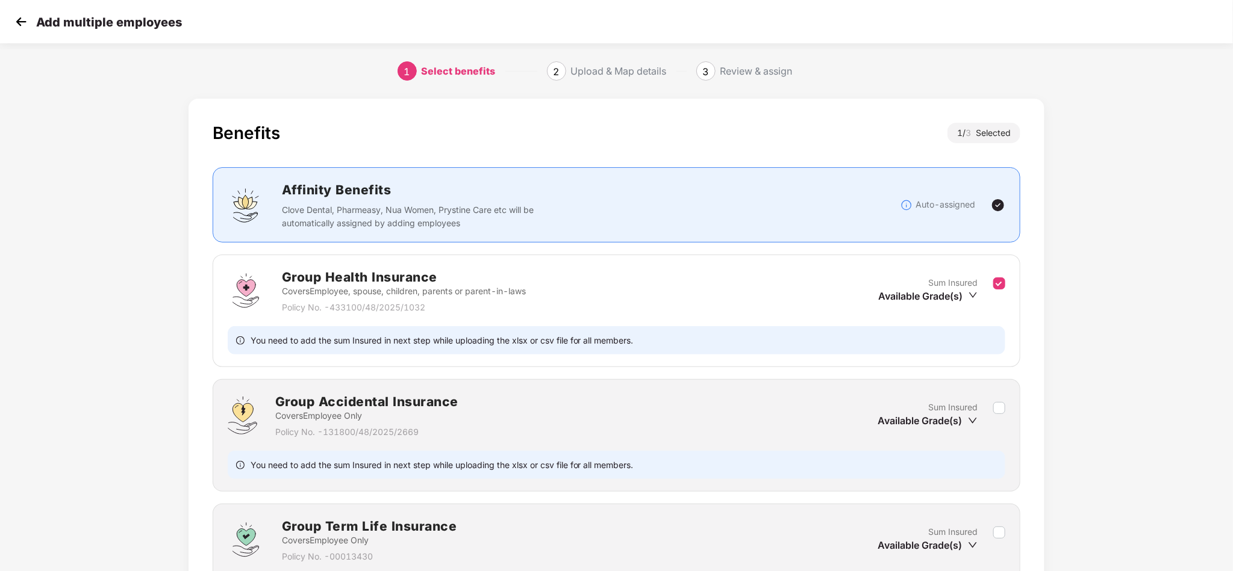
click at [1113, 408] on div "Benefits 1 / 3 Selected Affinity Benefits Clove Dental, Pharmeasy, Nua Women, P…" at bounding box center [616, 407] width 1027 height 629
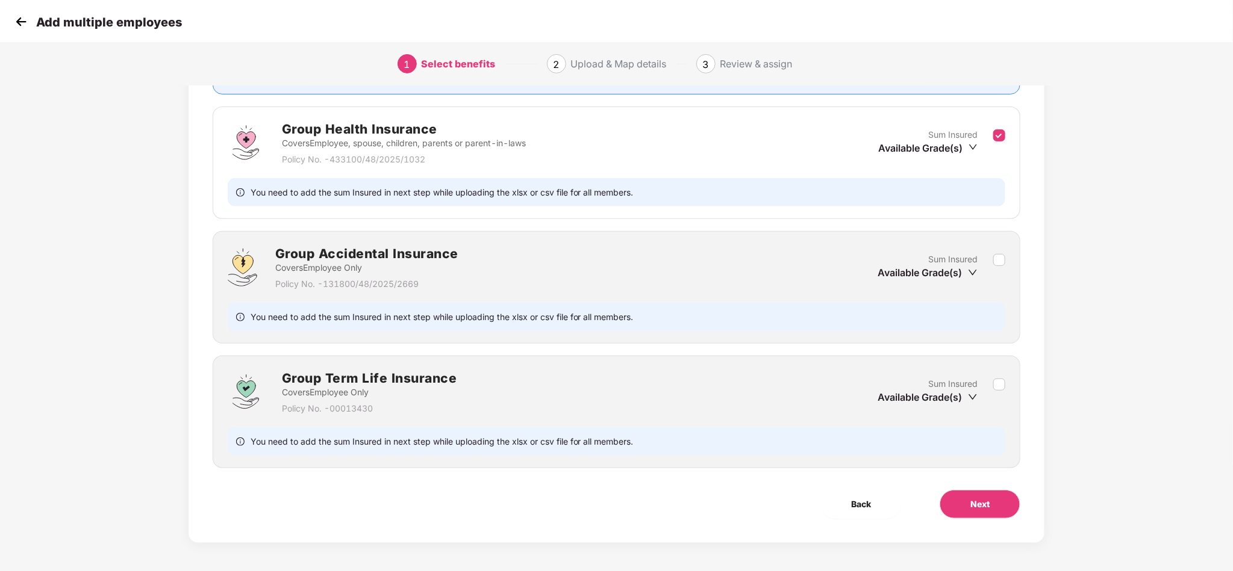
scroll to position [152, 0]
click at [980, 502] on span "Next" at bounding box center [979, 502] width 19 height 13
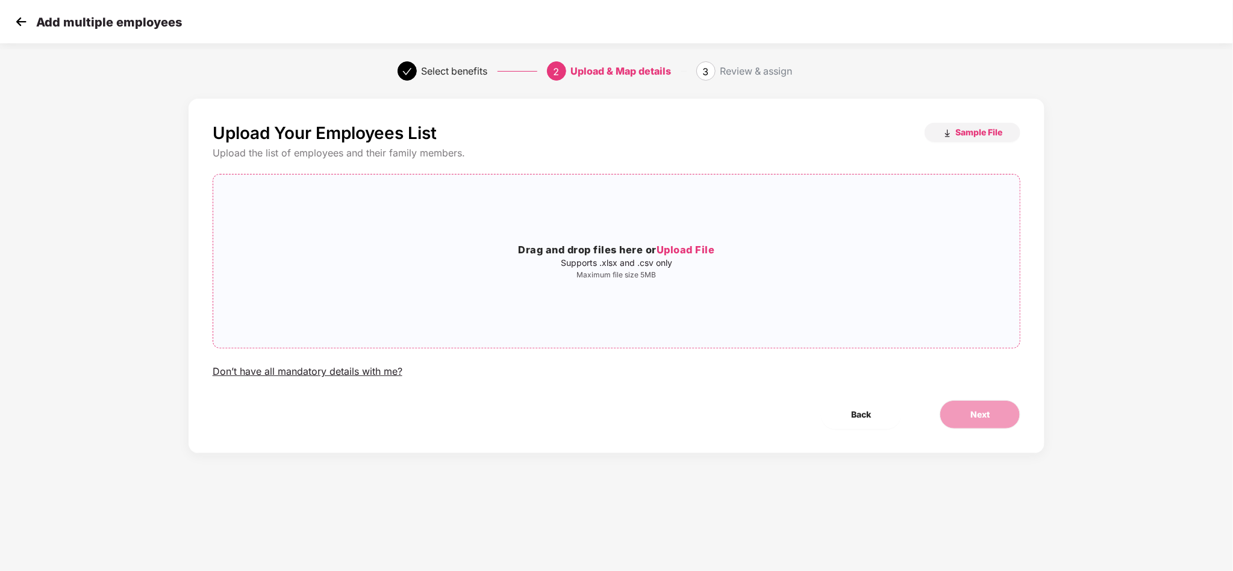
click at [744, 302] on div "Drag and drop files here or Upload File Supports .xlsx and .csv only Maximum fi…" at bounding box center [616, 261] width 807 height 154
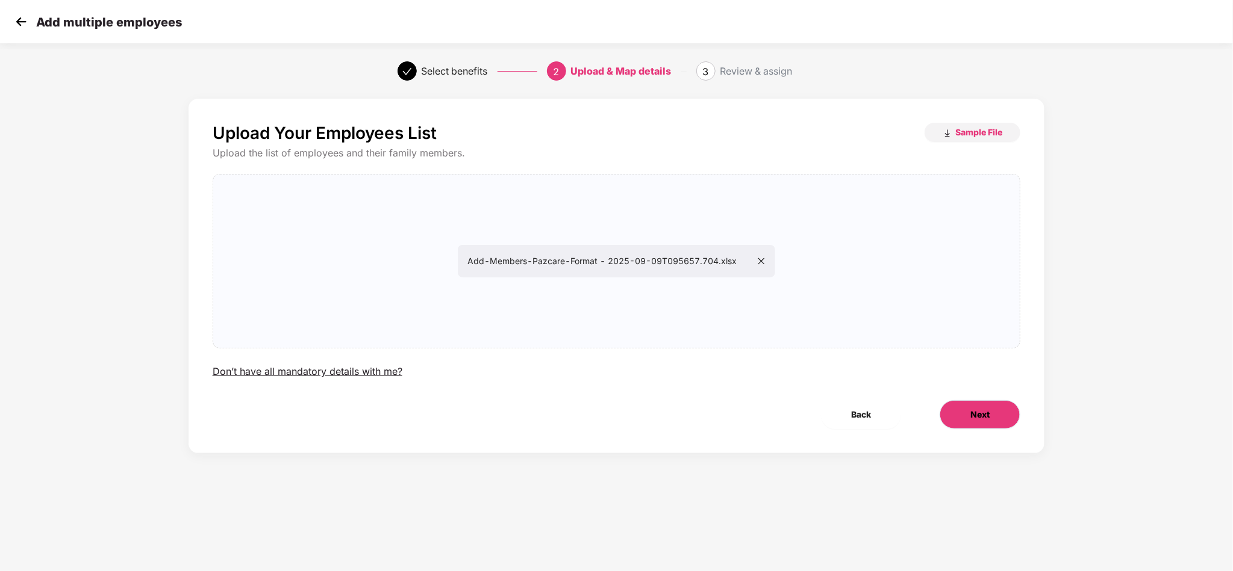
click at [972, 405] on button "Next" at bounding box center [979, 414] width 81 height 29
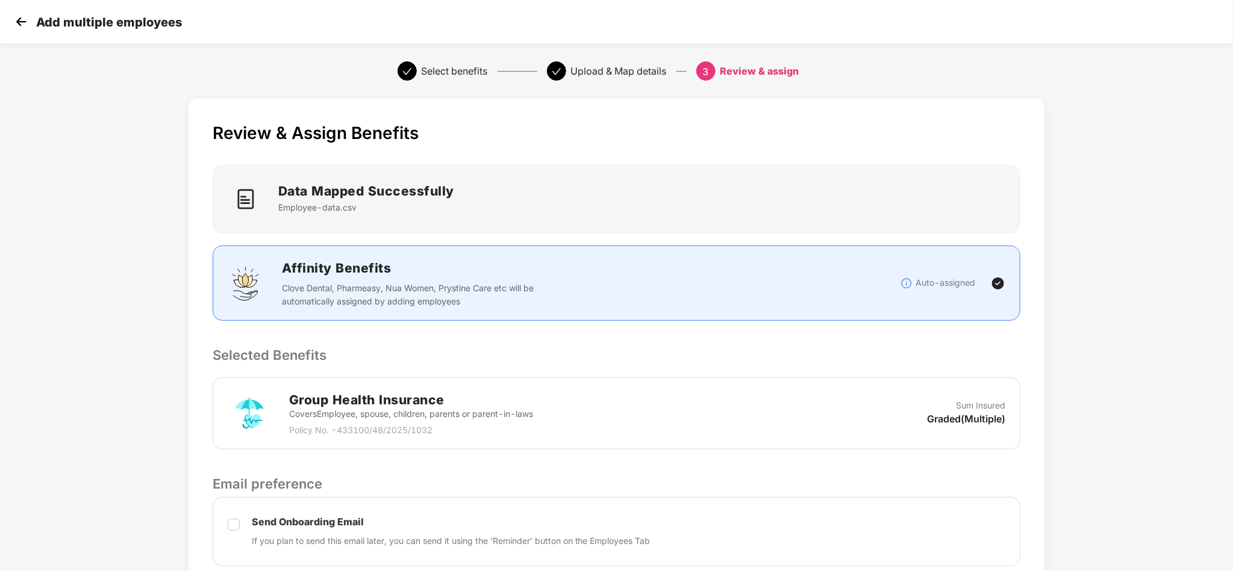
click at [1074, 213] on div "Review & Assign Benefits Data Mapped Successfully Employee-data.csv Affinity Be…" at bounding box center [616, 382] width 1027 height 579
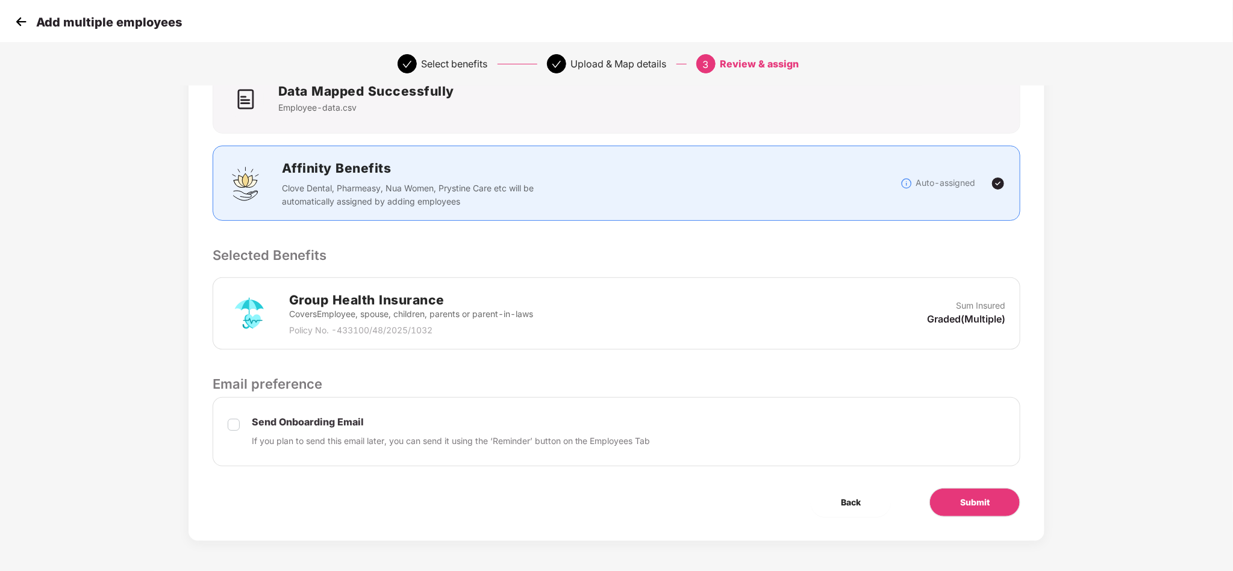
scroll to position [102, 0]
click at [961, 492] on button "Submit" at bounding box center [974, 502] width 91 height 29
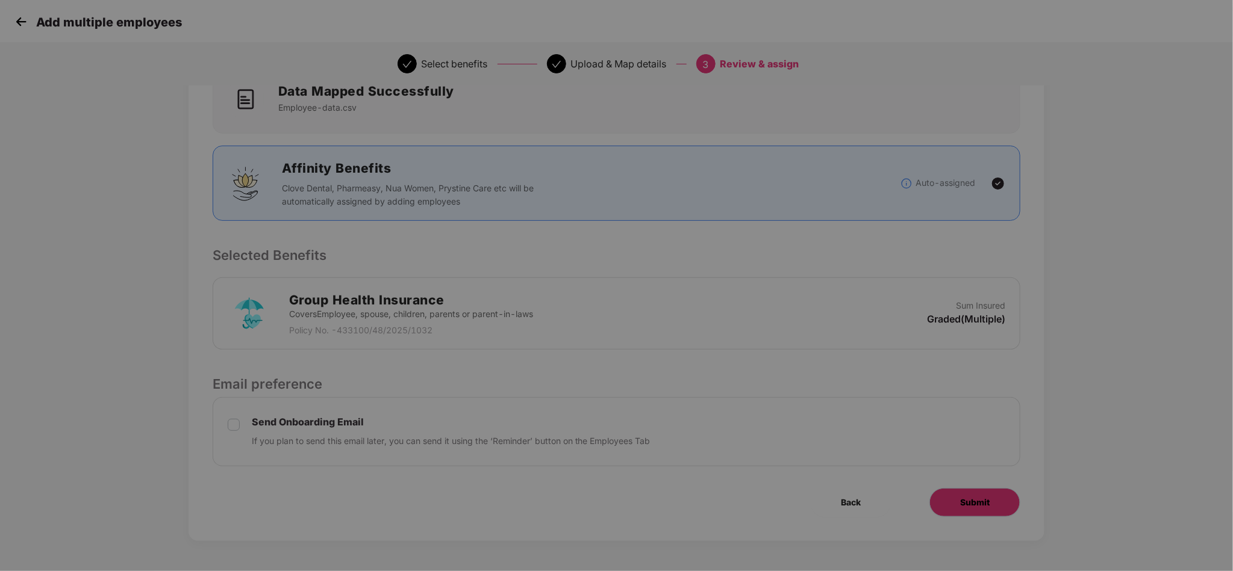
scroll to position [0, 0]
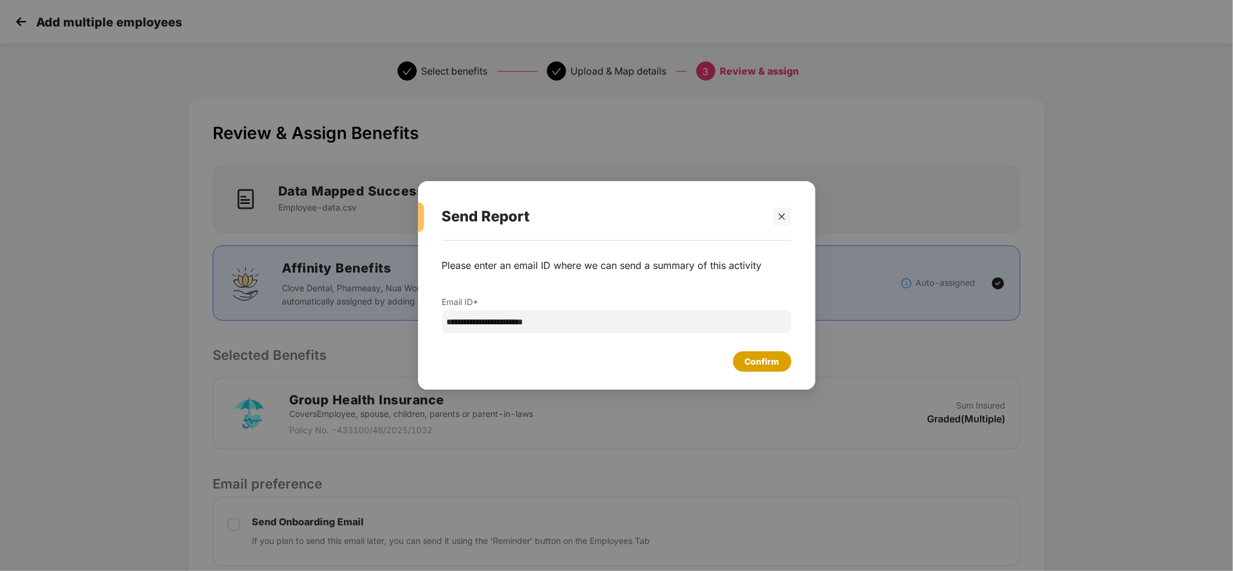
click at [752, 359] on div "Confirm" at bounding box center [762, 361] width 34 height 13
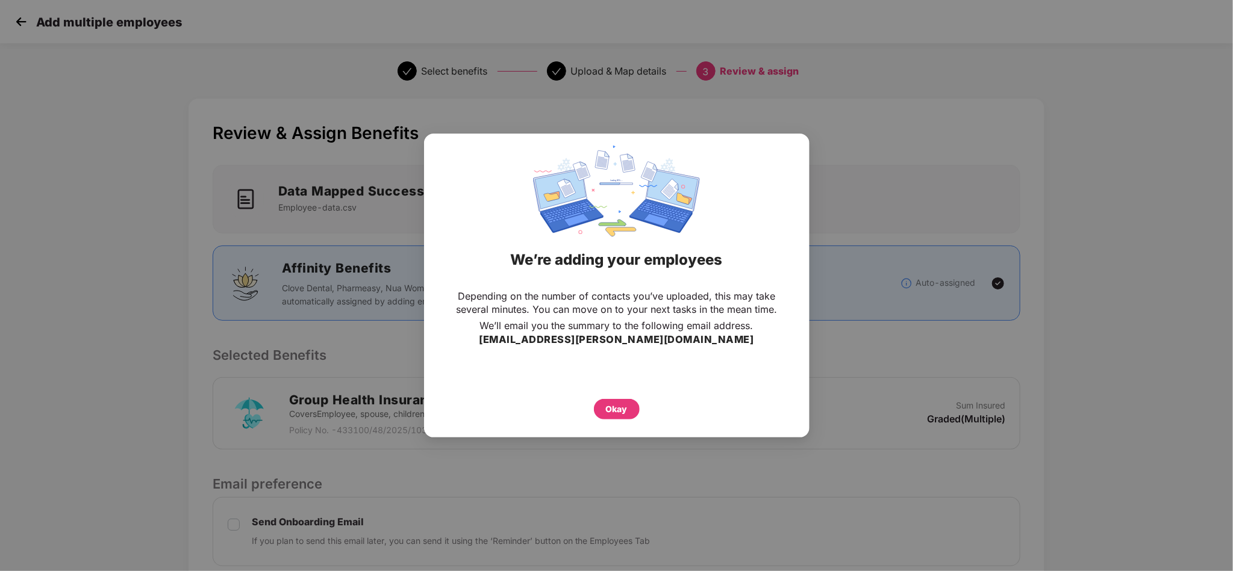
click at [627, 397] on div "Okay" at bounding box center [616, 406] width 337 height 26
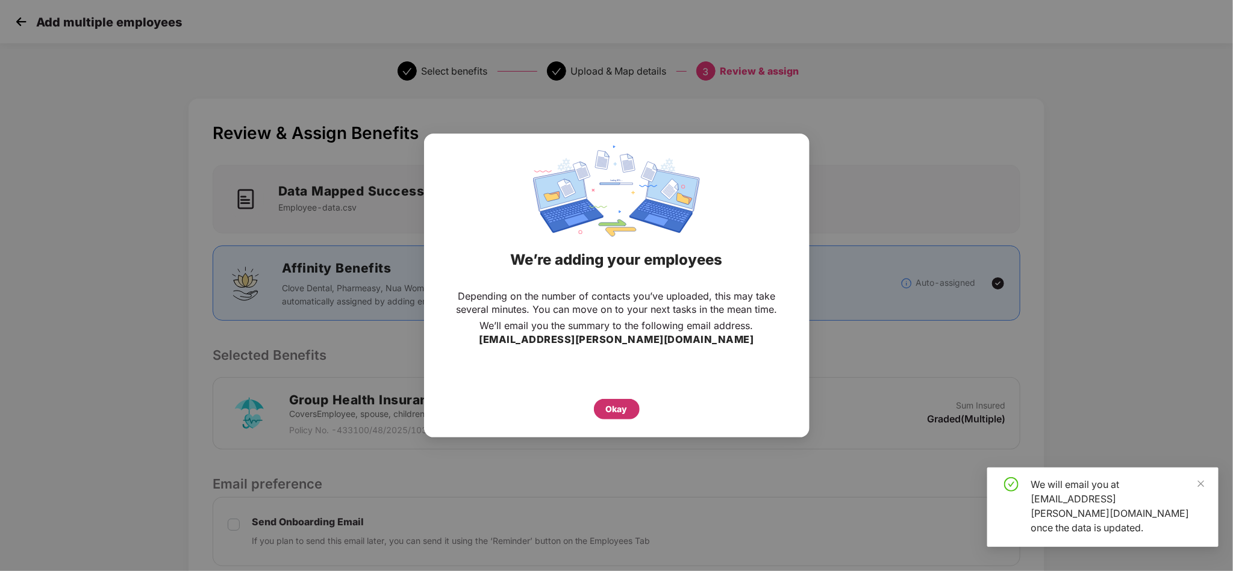
click at [621, 406] on div "Okay" at bounding box center [617, 409] width 22 height 13
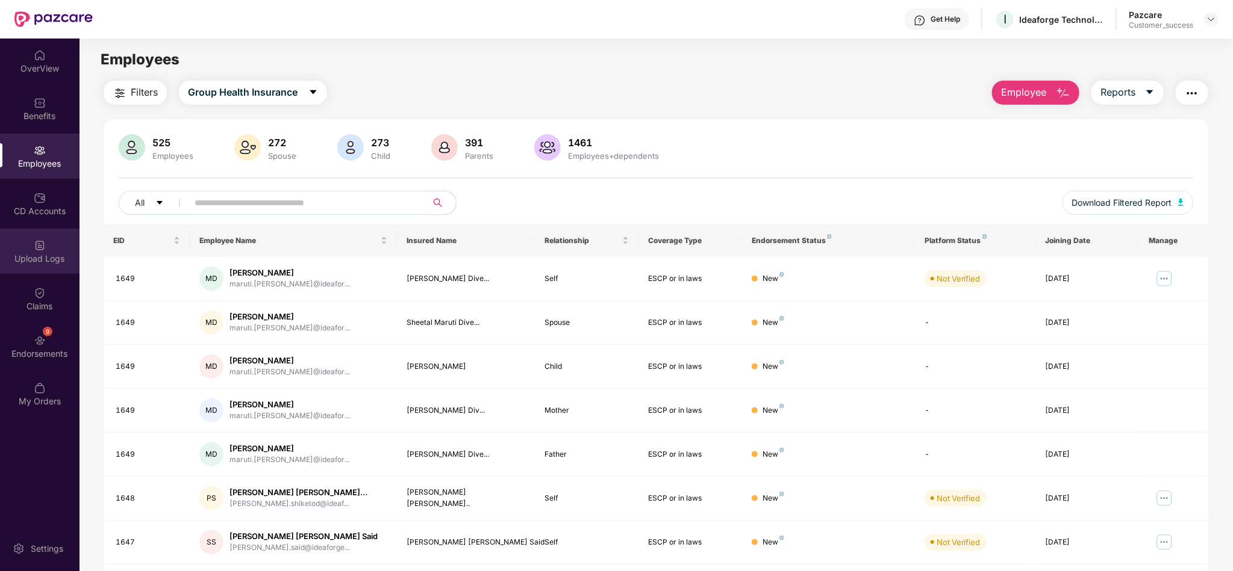
click at [33, 254] on div "Upload Logs" at bounding box center [39, 259] width 79 height 12
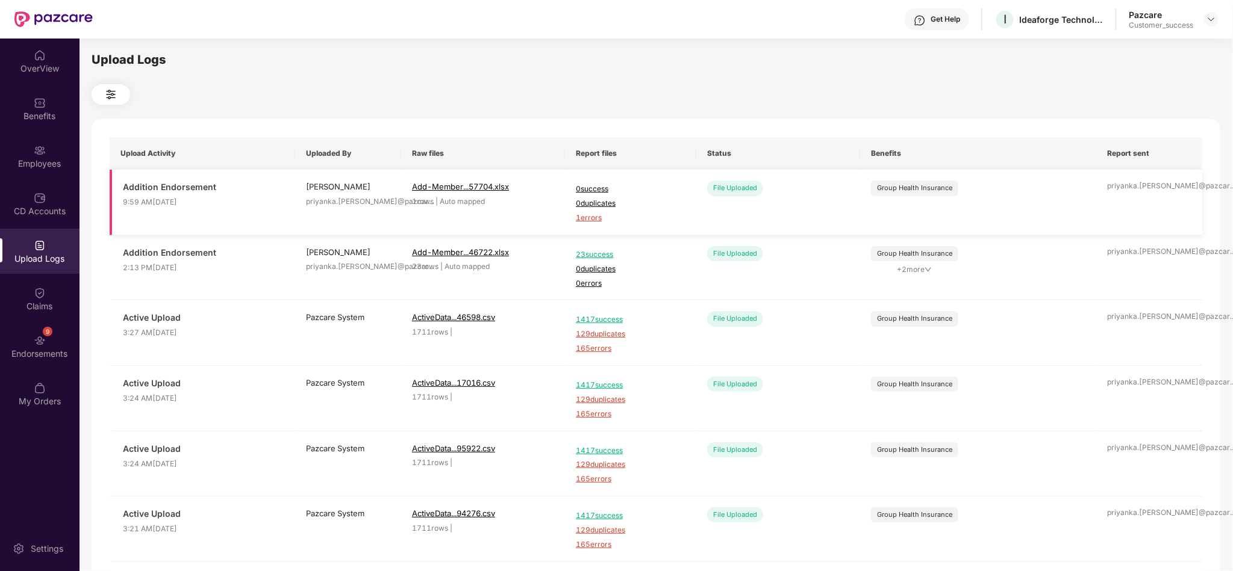
click at [591, 219] on span "1 errors" at bounding box center [631, 218] width 110 height 11
click at [38, 163] on div "Employees" at bounding box center [39, 164] width 79 height 12
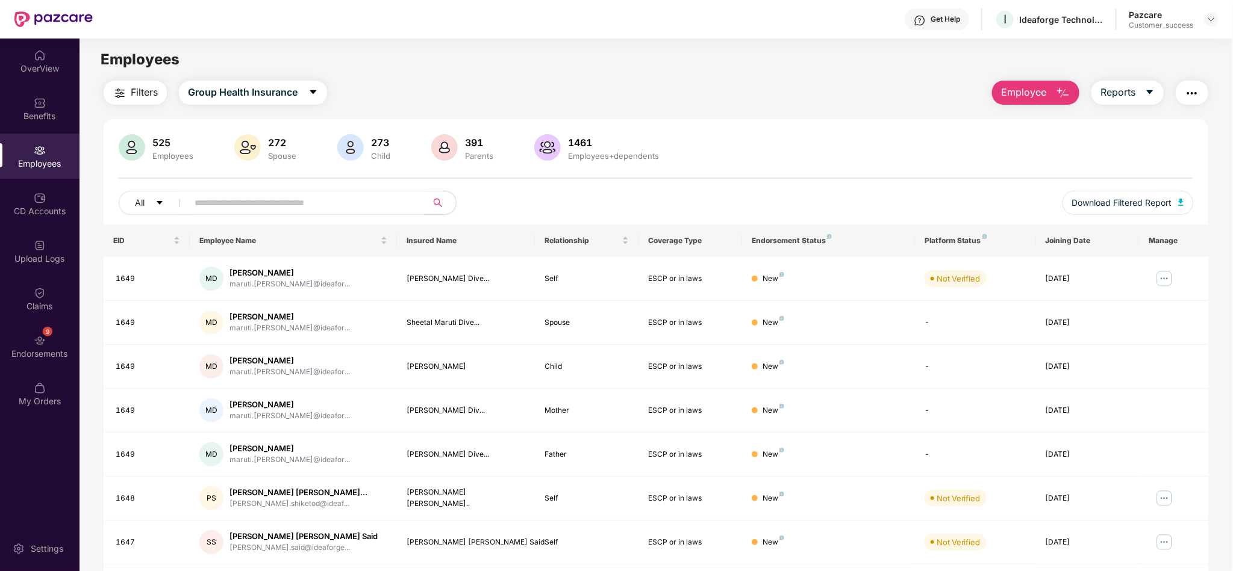
click at [1022, 89] on span "Employee" at bounding box center [1023, 92] width 45 height 15
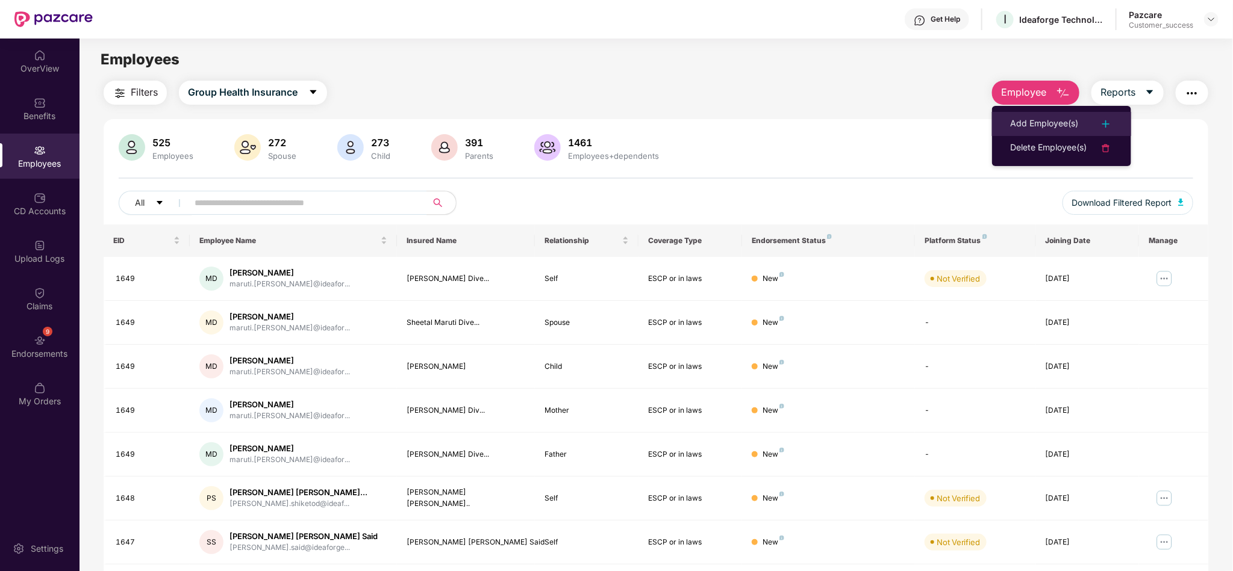
click at [1029, 116] on li "Add Employee(s)" at bounding box center [1061, 124] width 139 height 24
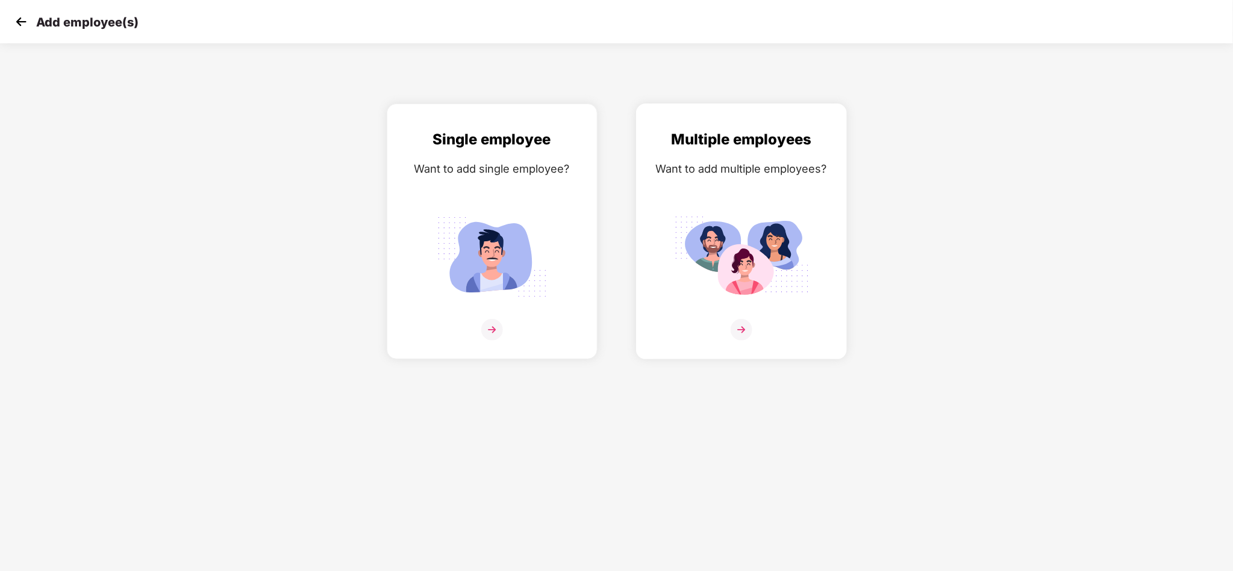
click at [730, 223] on img at bounding box center [741, 257] width 135 height 94
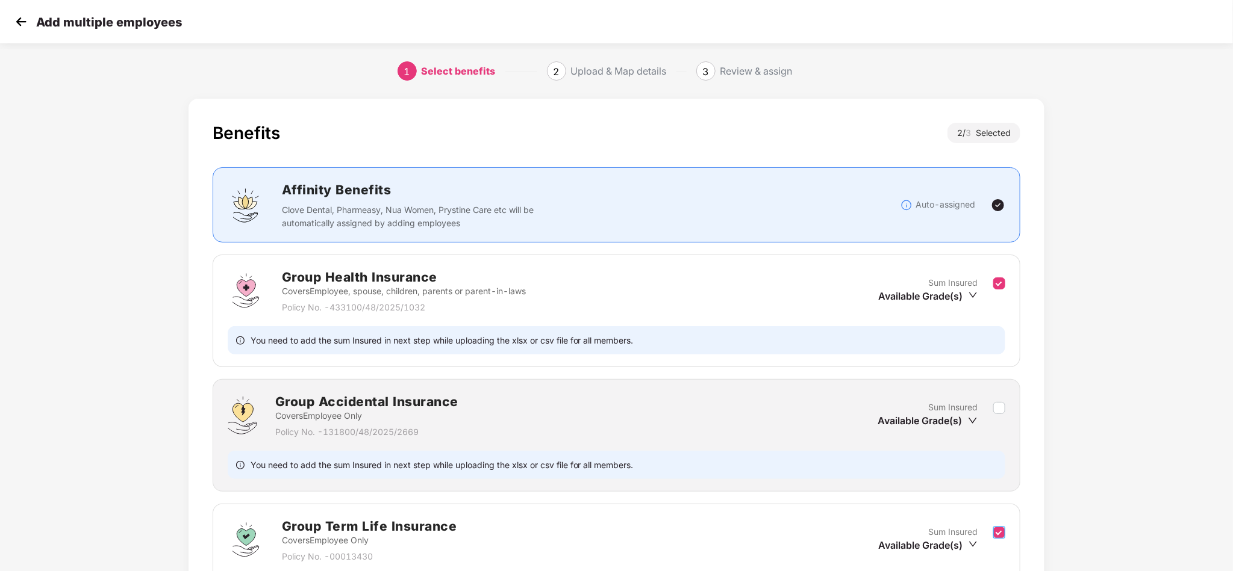
click at [1003, 541] on label at bounding box center [999, 541] width 12 height 30
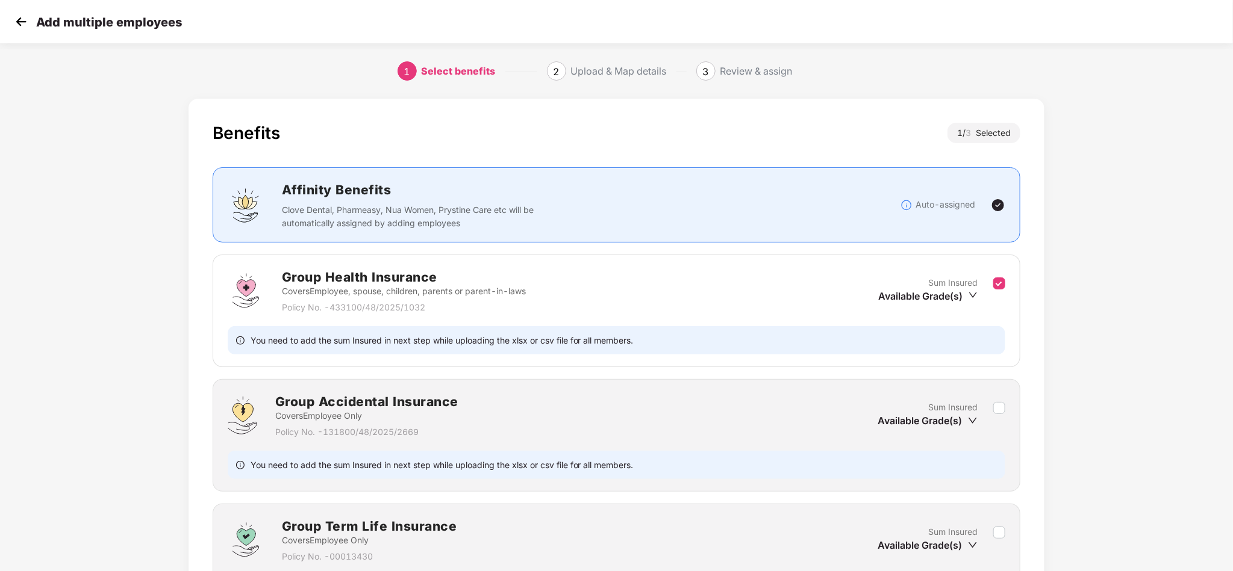
click at [1099, 473] on div "Benefits 1 / 3 Selected Affinity Benefits Clove Dental, Pharmeasy, Nua Women, P…" at bounding box center [616, 407] width 1027 height 629
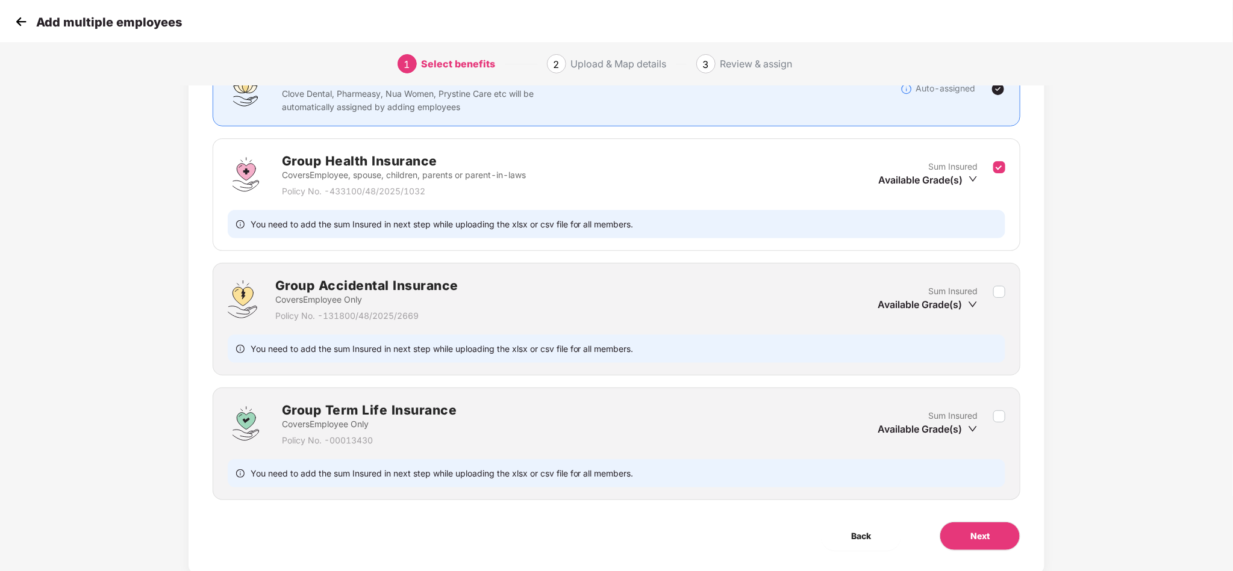
scroll to position [152, 0]
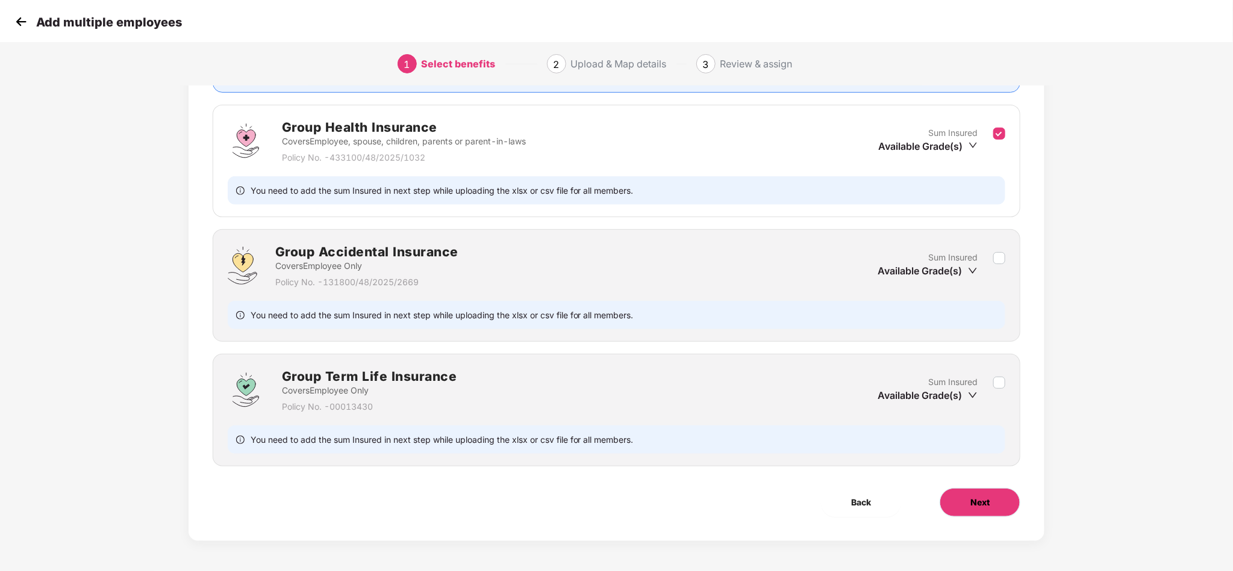
click at [985, 497] on span "Next" at bounding box center [979, 502] width 19 height 13
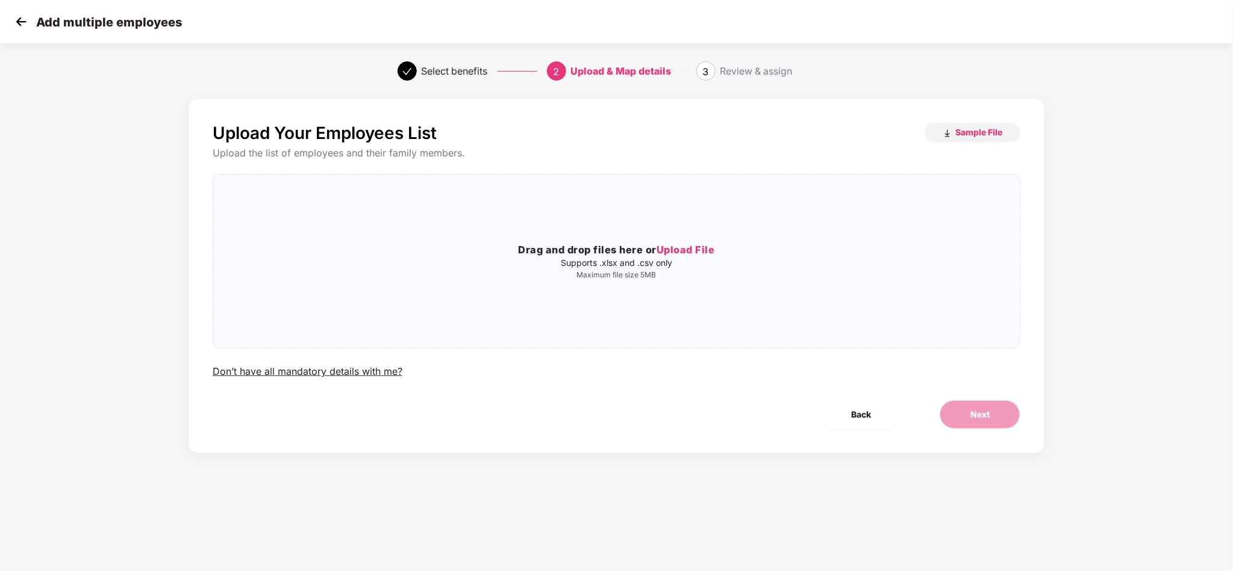
scroll to position [0, 0]
click at [692, 319] on div "Drag and drop files here or Upload File Supports .xlsx and .csv only Maximum fi…" at bounding box center [616, 261] width 807 height 154
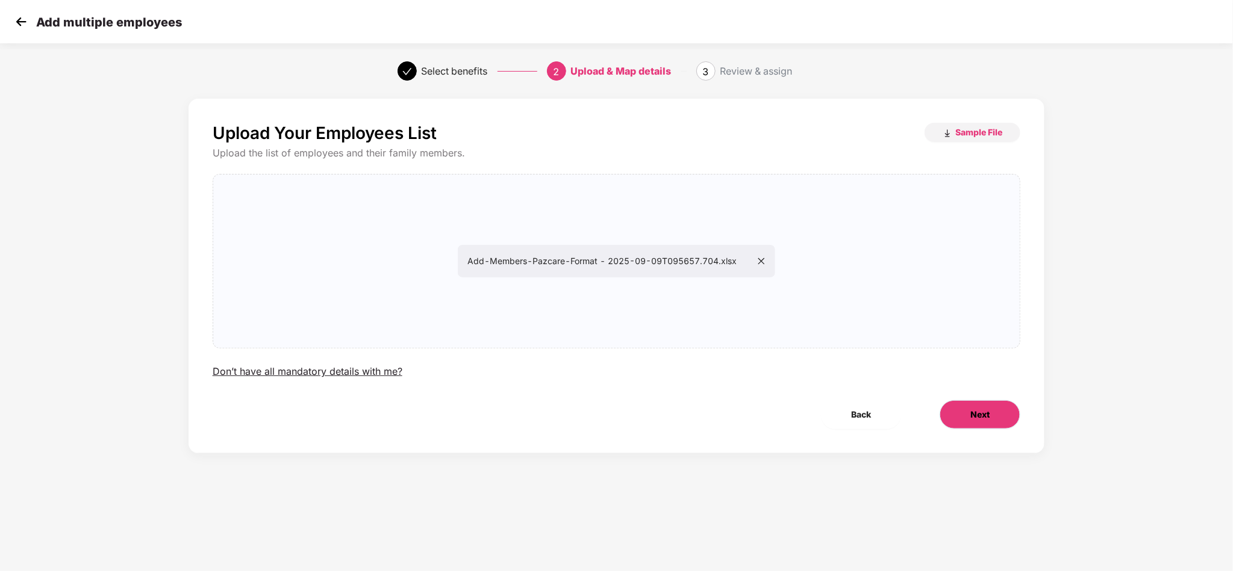
click at [970, 411] on span "Next" at bounding box center [979, 414] width 19 height 13
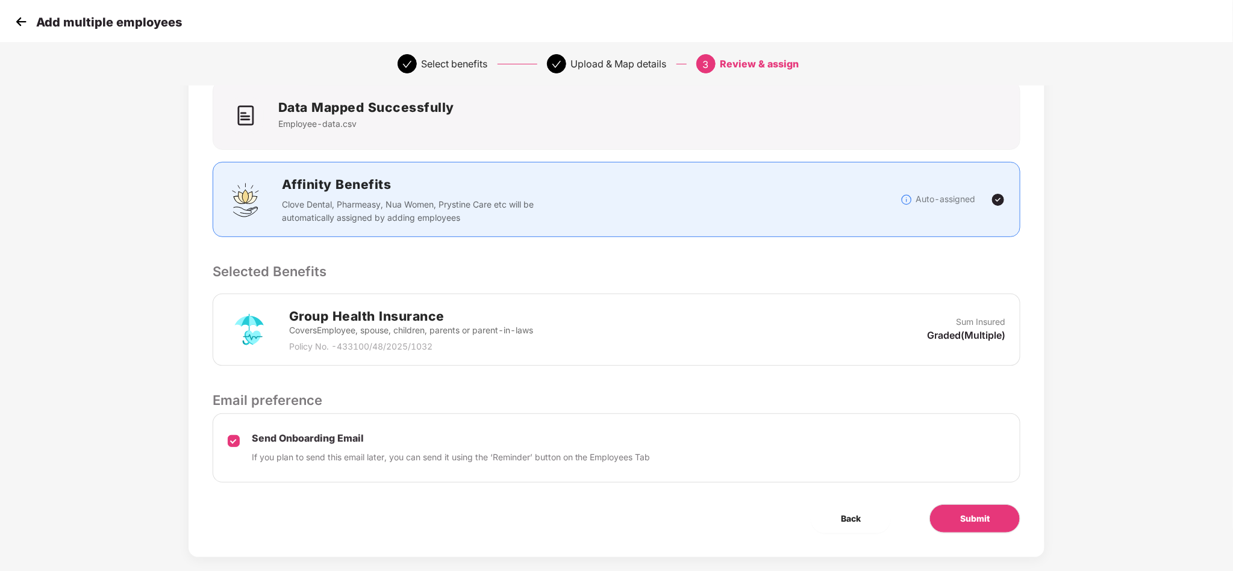
scroll to position [102, 0]
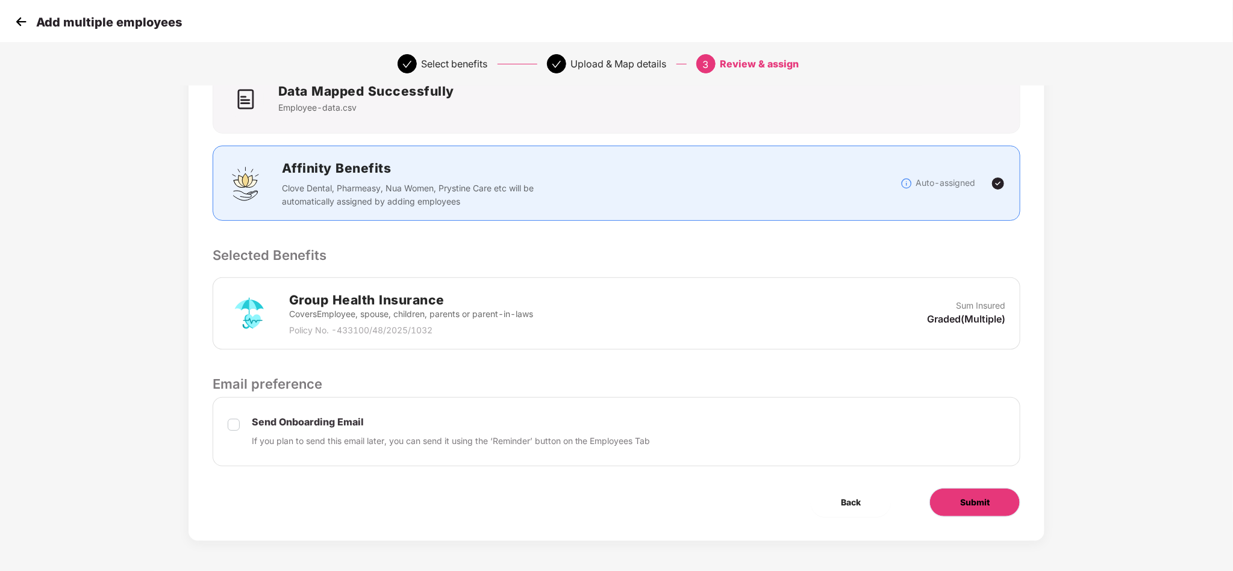
click at [972, 495] on button "Submit" at bounding box center [974, 502] width 91 height 29
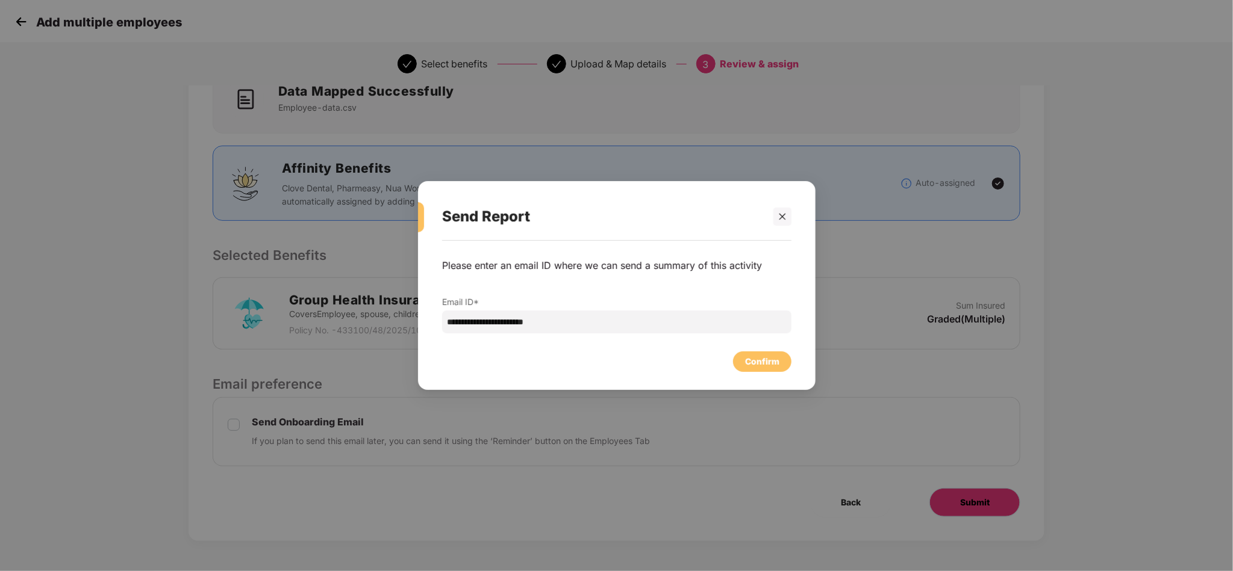
scroll to position [0, 0]
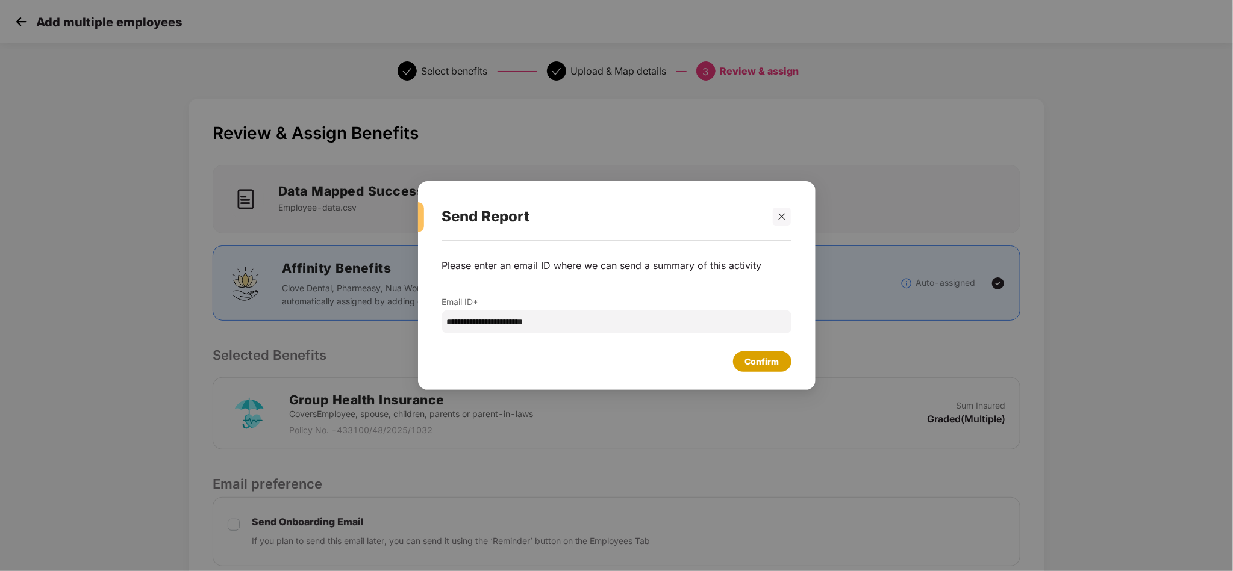
click at [756, 369] on div "Confirm" at bounding box center [762, 362] width 58 height 20
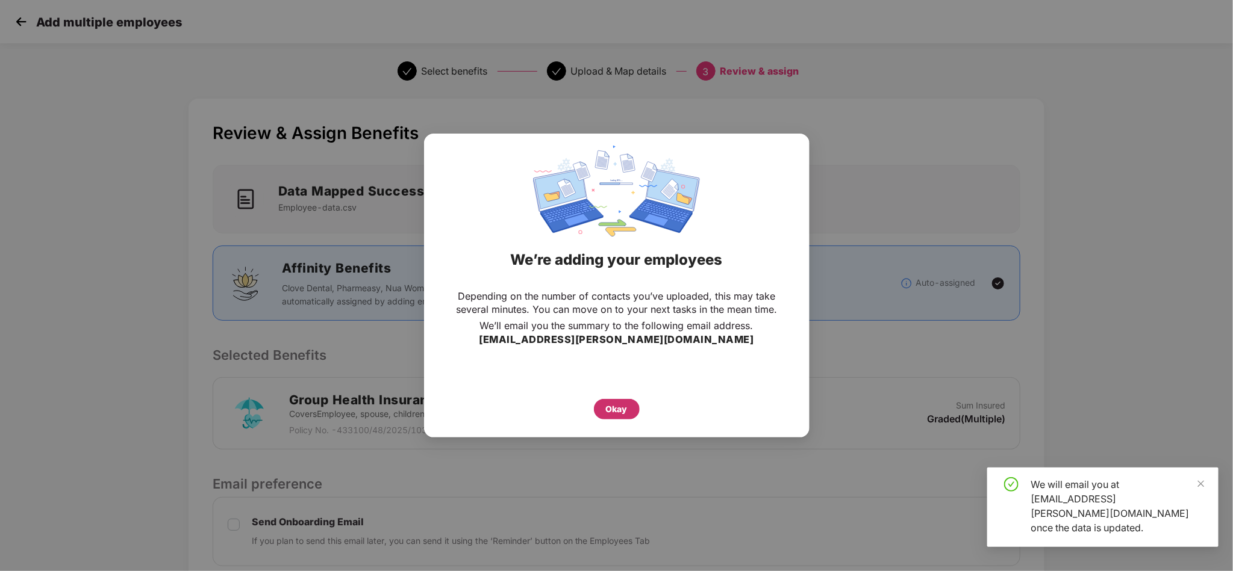
click at [611, 405] on div "Okay" at bounding box center [617, 409] width 22 height 13
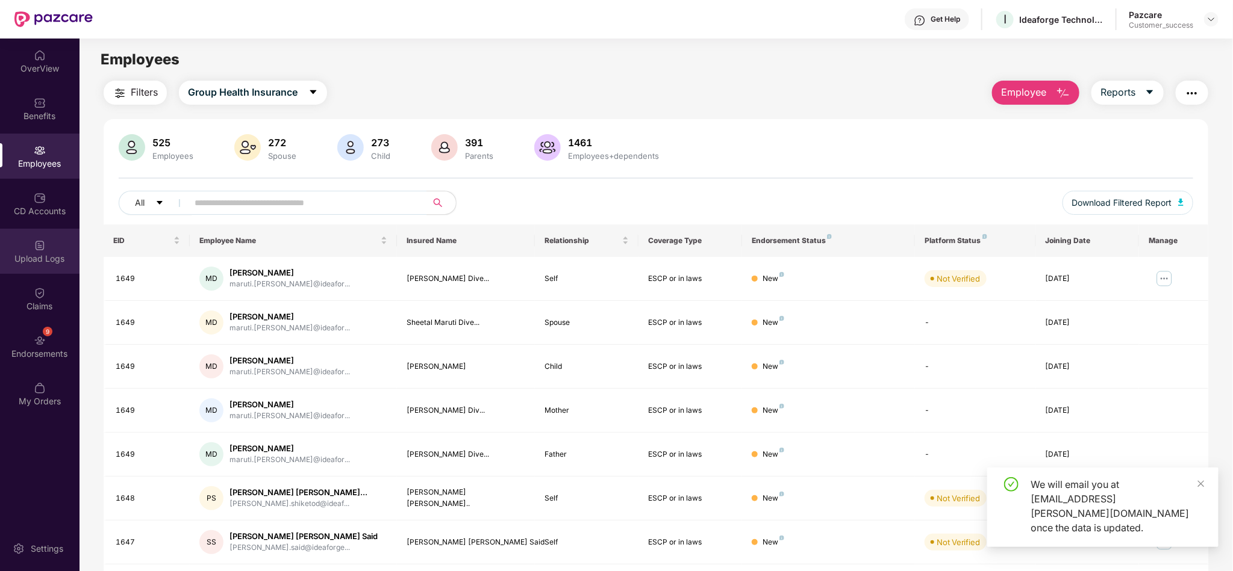
click at [63, 243] on div "Upload Logs" at bounding box center [39, 251] width 79 height 45
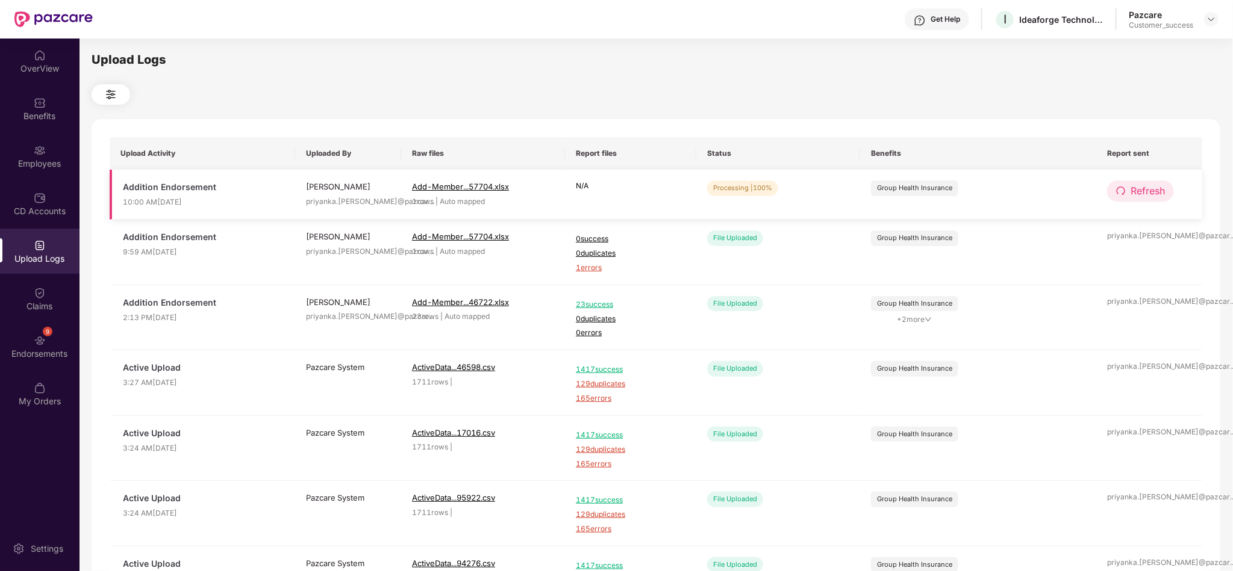
click at [1136, 186] on span "Refresh" at bounding box center [1147, 191] width 34 height 15
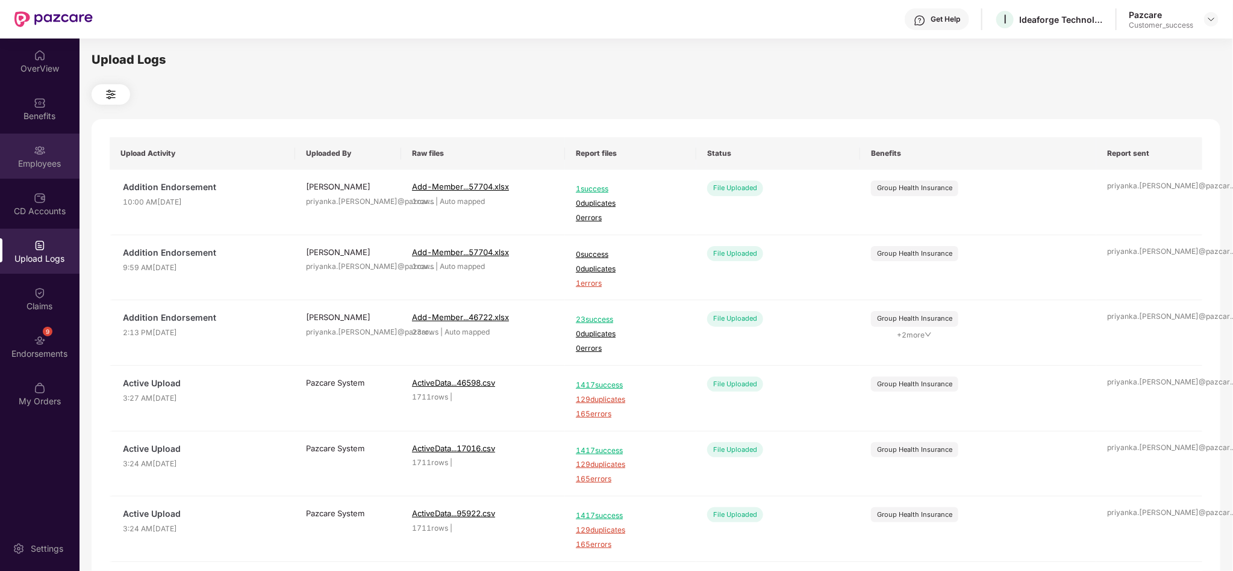
click at [34, 149] on img at bounding box center [40, 151] width 12 height 12
